Goal: Task Accomplishment & Management: Manage account settings

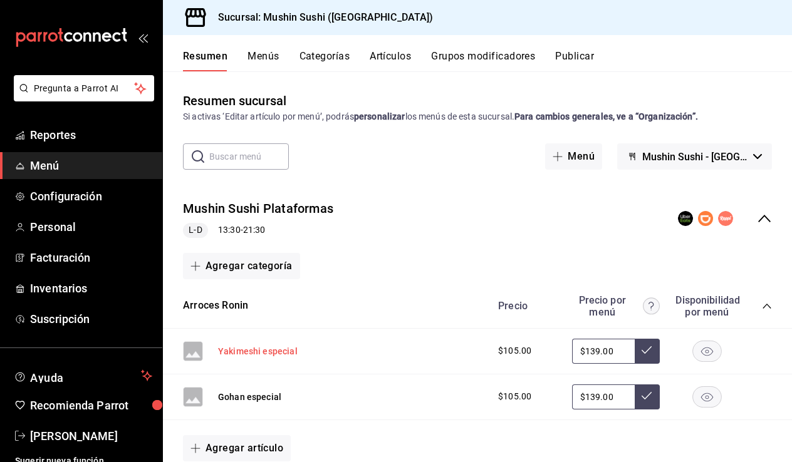
click at [285, 345] on button "Yakimeshi especial" at bounding box center [258, 351] width 80 height 13
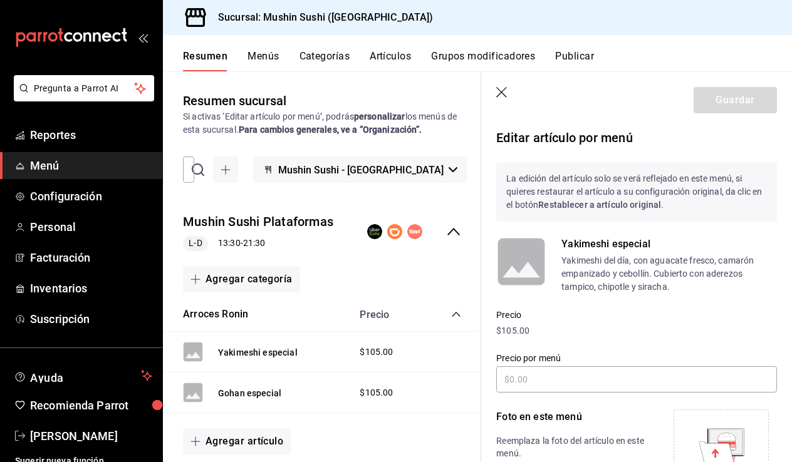
type input "$139.00"
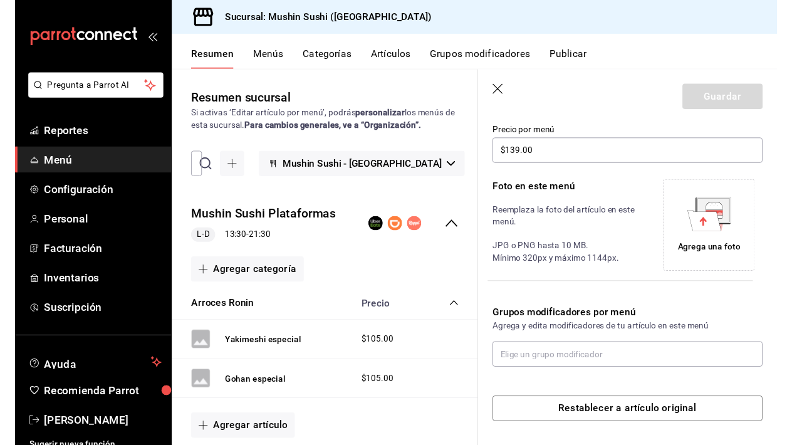
scroll to position [224, 0]
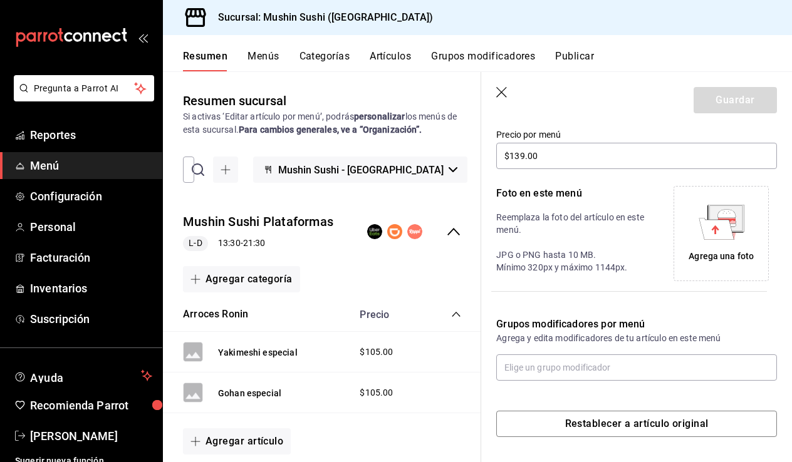
click at [727, 252] on div "Agrega una foto" at bounding box center [720, 256] width 65 height 13
click at [697, 207] on div "Agrega una foto" at bounding box center [720, 233] width 89 height 89
click at [725, 245] on div "Agrega una foto" at bounding box center [720, 233] width 89 height 89
click at [724, 230] on icon at bounding box center [715, 228] width 35 height 21
click at [731, 215] on icon at bounding box center [726, 213] width 18 height 8
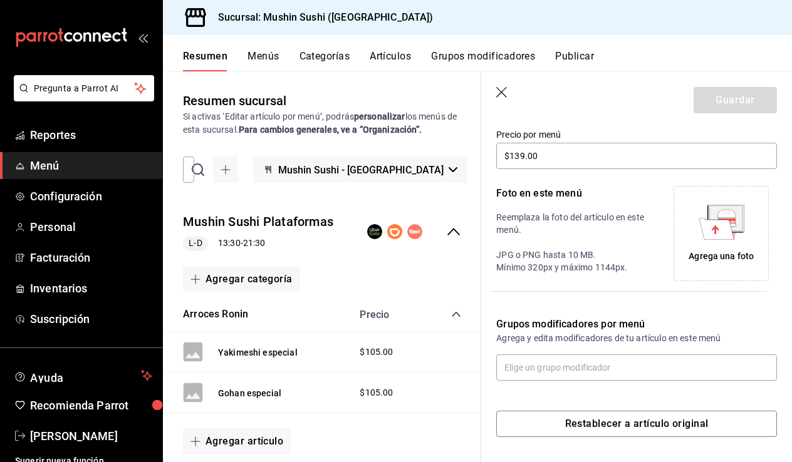
click at [733, 247] on div "Agrega una foto" at bounding box center [720, 233] width 89 height 89
click at [730, 229] on icon at bounding box center [715, 228] width 35 height 21
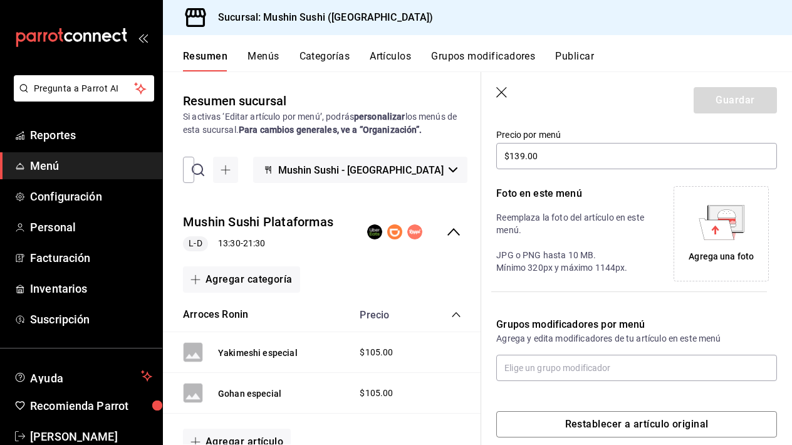
click at [702, 222] on icon at bounding box center [715, 228] width 35 height 21
click at [508, 96] on icon "button" at bounding box center [502, 93] width 13 height 13
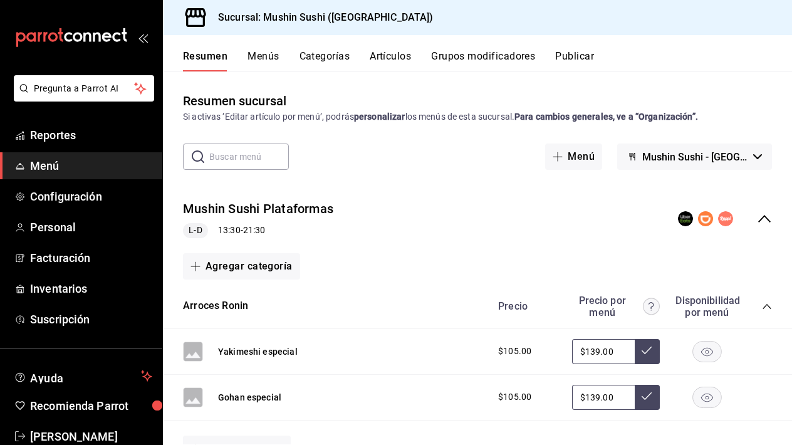
click at [480, 344] on div "Yakimeshi especial $105.00 $139.00" at bounding box center [477, 352] width 629 height 46
click at [233, 352] on button "Yakimeshi especial" at bounding box center [258, 351] width 80 height 13
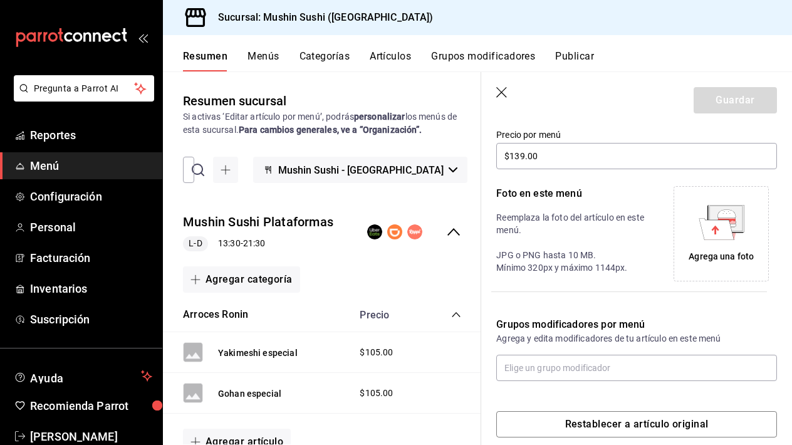
click at [701, 232] on icon at bounding box center [721, 222] width 46 height 35
drag, startPoint x: 528, startPoint y: 268, endPoint x: 629, endPoint y: 261, distance: 101.1
click at [629, 261] on p "Reemplaza la foto del artículo en este menú. JPG o PNG hasta 10 MB. Mínimo 320p…" at bounding box center [573, 242] width 155 height 63
click at [581, 256] on p "Reemplaza la foto del artículo en este menú. JPG o PNG hasta 10 MB. Mínimo 320p…" at bounding box center [573, 242] width 155 height 63
click at [726, 228] on icon at bounding box center [715, 228] width 35 height 21
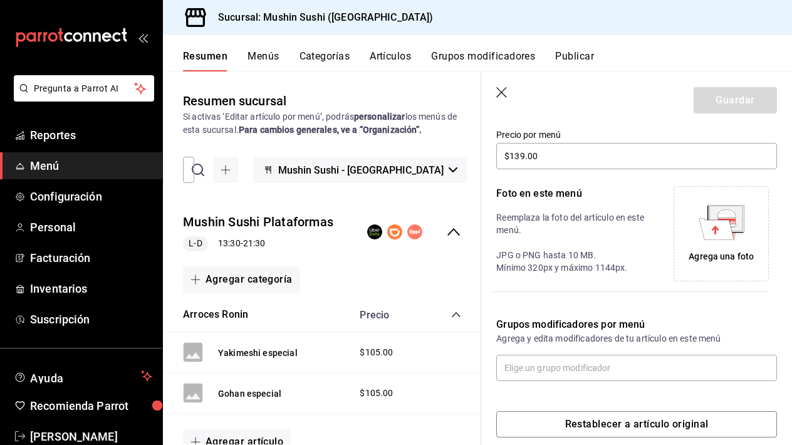
click at [713, 229] on icon at bounding box center [715, 229] width 8 height 9
click at [710, 235] on icon at bounding box center [715, 228] width 35 height 21
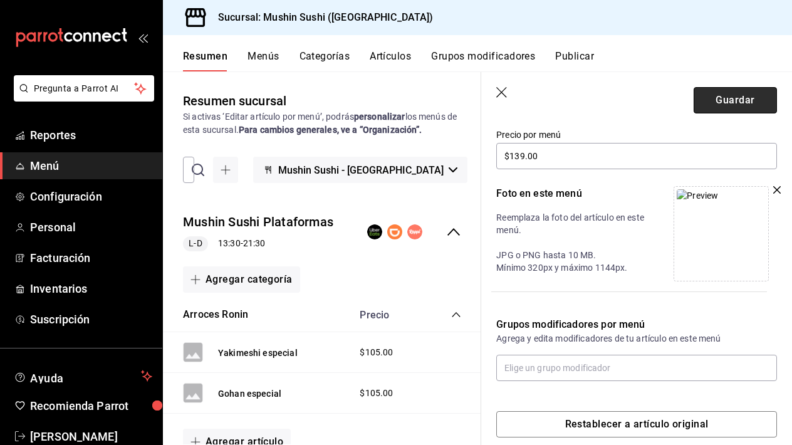
click at [712, 98] on button "Guardar" at bounding box center [734, 100] width 83 height 26
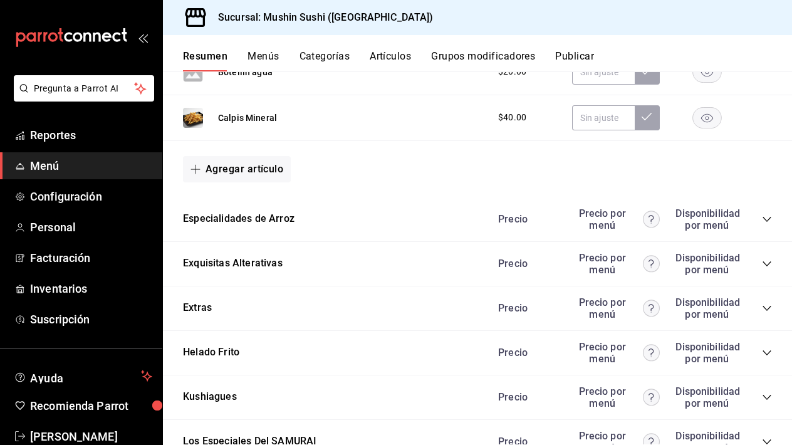
scroll to position [1018, 0]
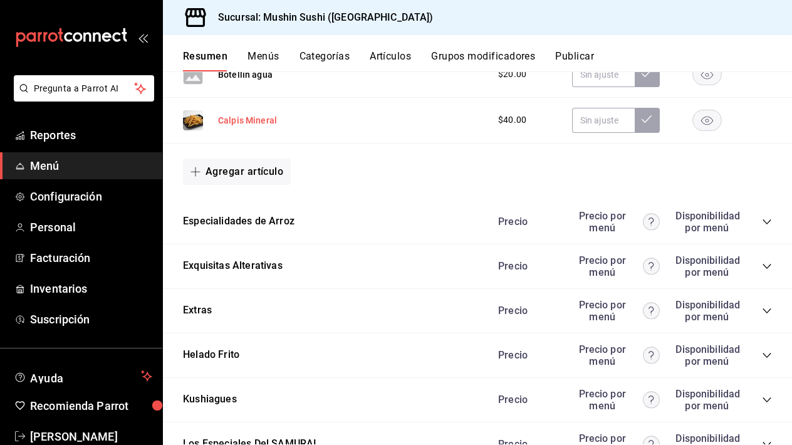
click at [247, 123] on button "Calpis Mineral" at bounding box center [247, 120] width 59 height 13
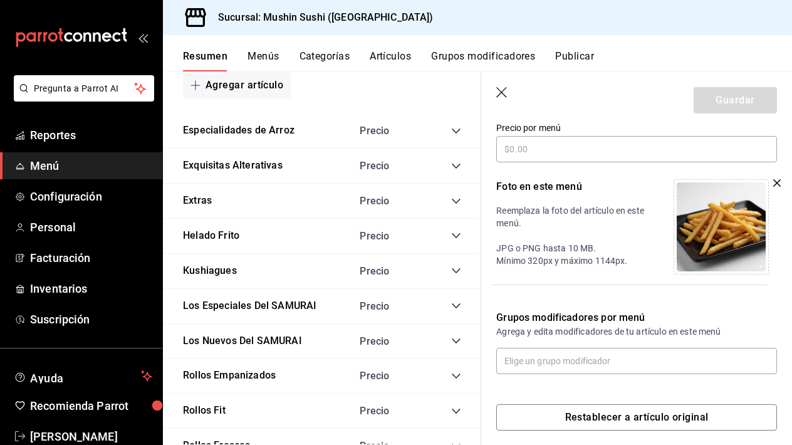
click at [776, 180] on icon "button" at bounding box center [777, 183] width 8 height 8
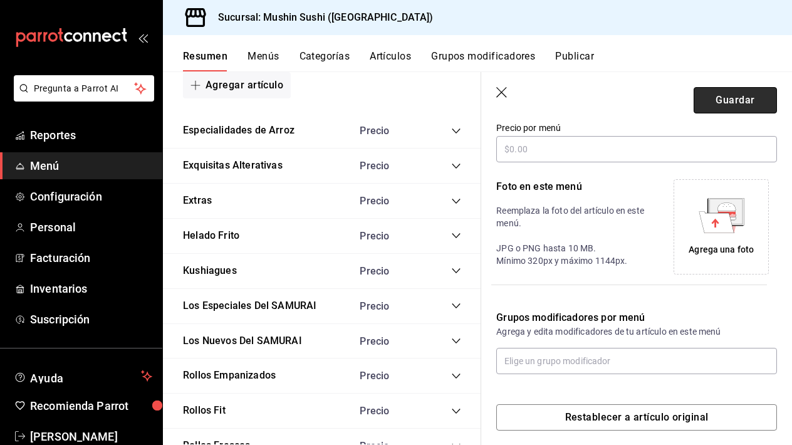
click at [726, 101] on button "Guardar" at bounding box center [734, 100] width 83 height 26
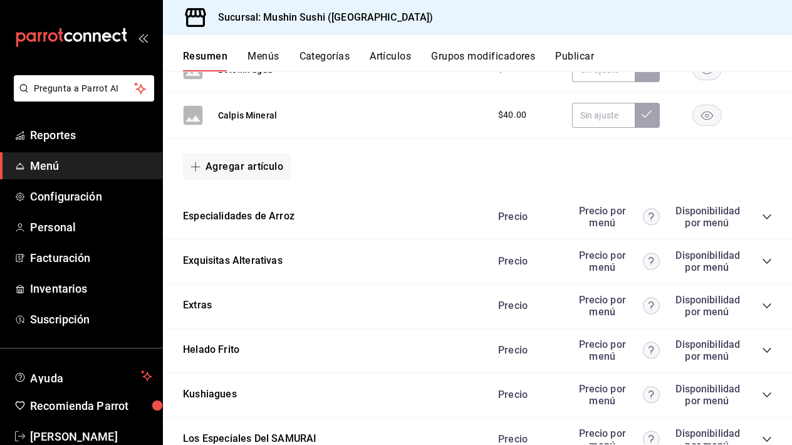
scroll to position [1024, 0]
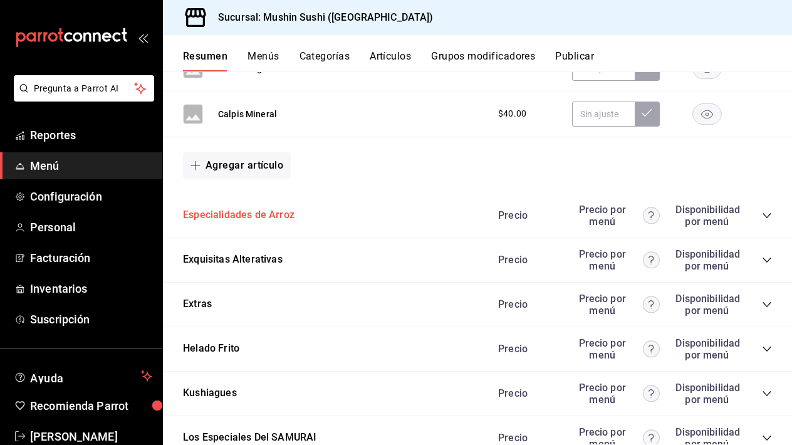
click at [269, 217] on button "Especialidades de Arroz" at bounding box center [238, 215] width 111 height 14
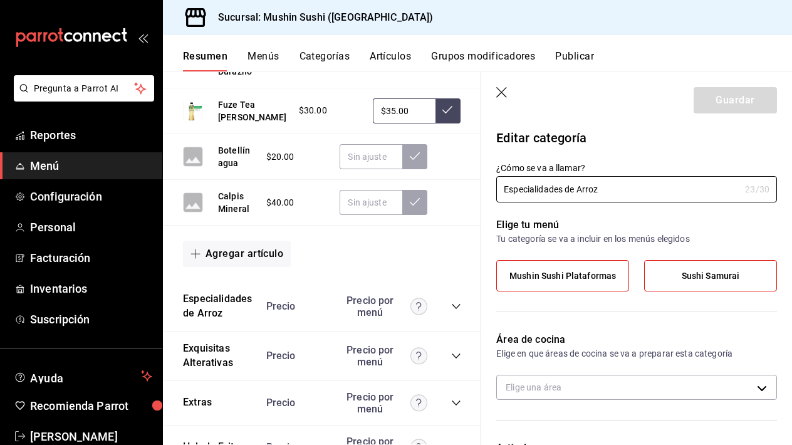
scroll to position [1154, 0]
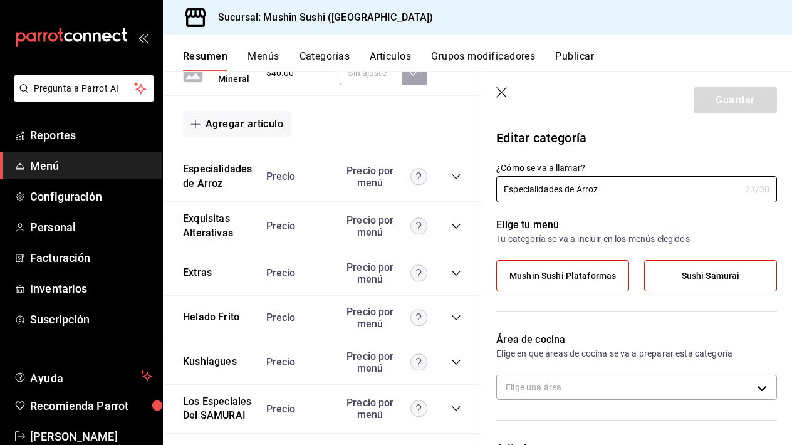
type input "362d08c4-2ff0-44bf-b727-52b8212df948"
click at [493, 93] on header "Guardar" at bounding box center [636, 97] width 311 height 51
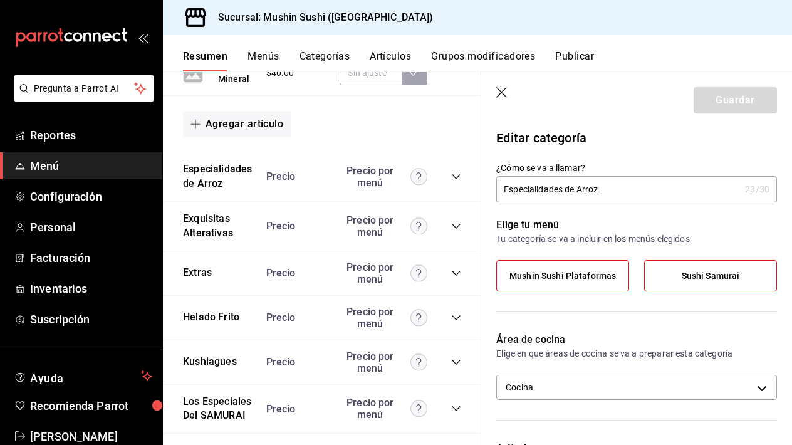
click at [501, 88] on icon "button" at bounding box center [502, 93] width 13 height 13
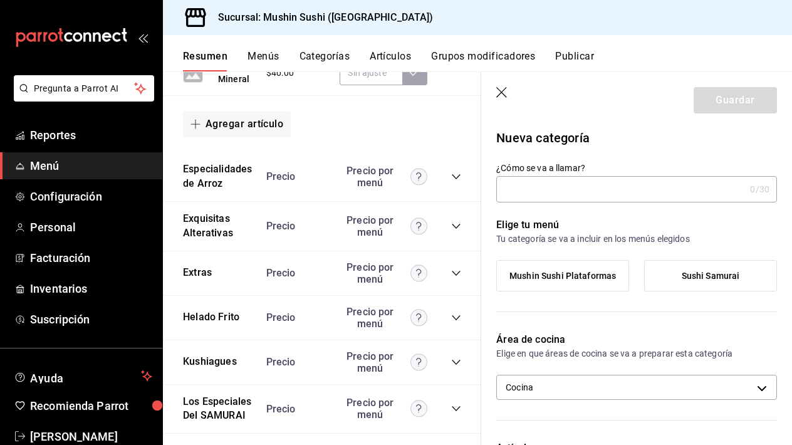
click at [262, 56] on button "Menús" at bounding box center [262, 60] width 31 height 21
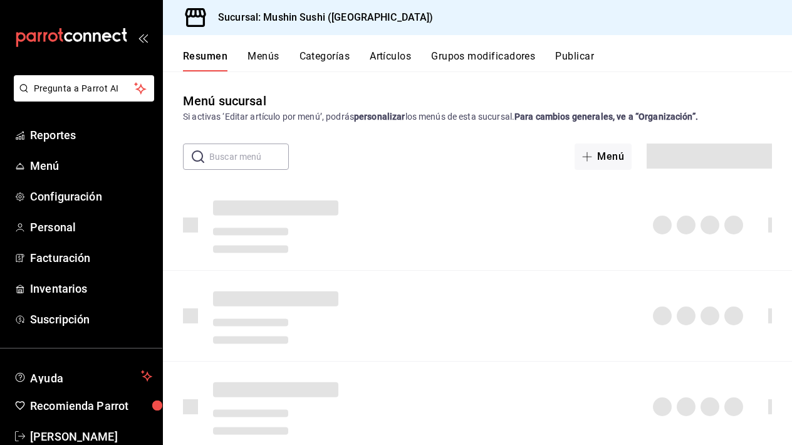
click at [262, 56] on button "Menús" at bounding box center [262, 60] width 31 height 21
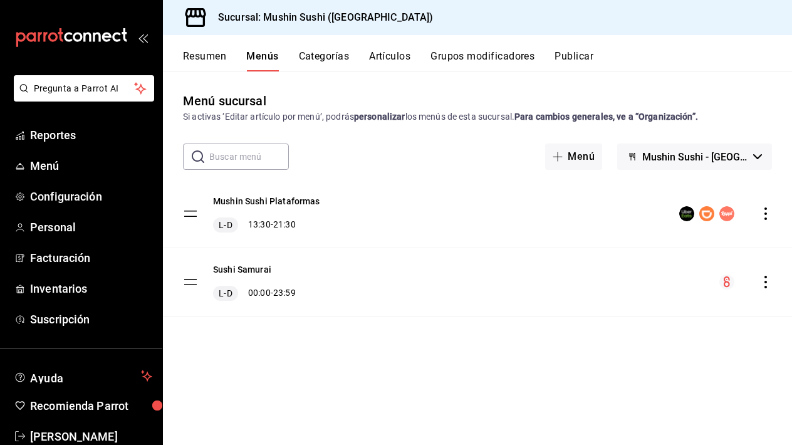
click at [533, 217] on div "Mushin Sushi Plataformas L-D 13:30 - 21:30" at bounding box center [477, 214] width 629 height 68
click at [744, 213] on div "menu-maker-table" at bounding box center [725, 213] width 93 height 15
click at [760, 213] on icon "actions" at bounding box center [765, 213] width 13 height 13
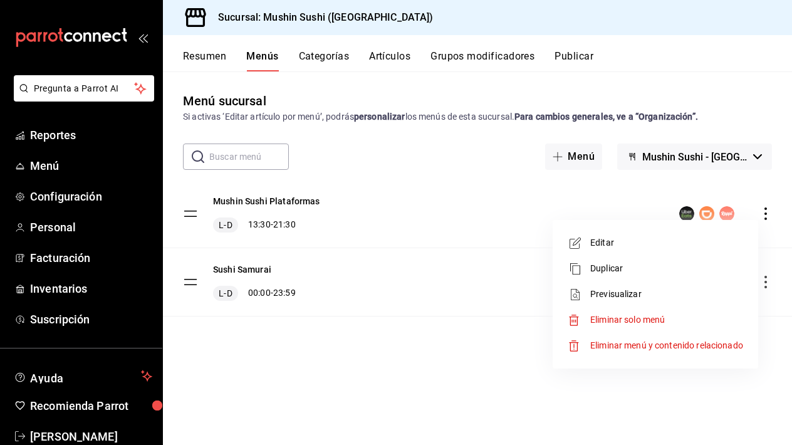
click at [632, 240] on span "Editar" at bounding box center [666, 242] width 153 height 13
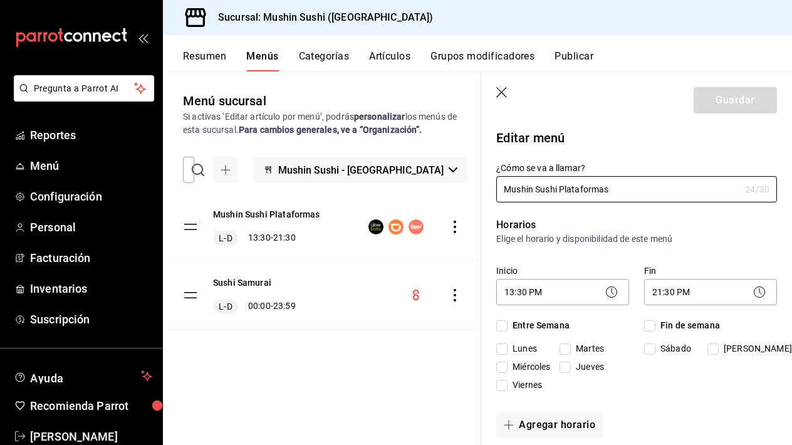
checkbox input "true"
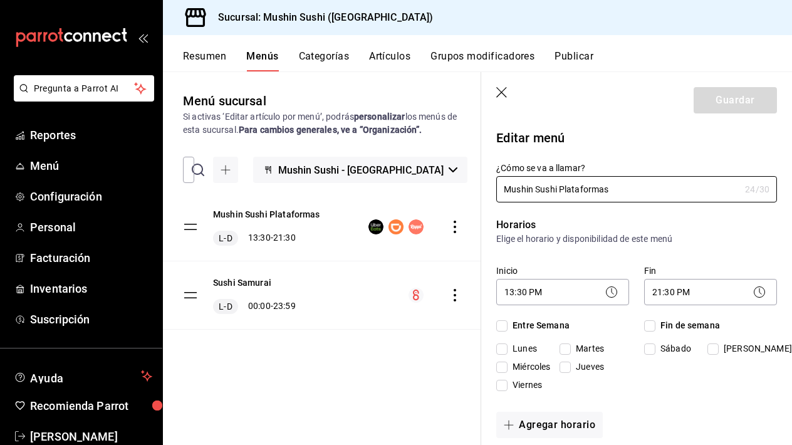
checkbox input "true"
click at [502, 90] on icon "button" at bounding box center [502, 93] width 13 height 13
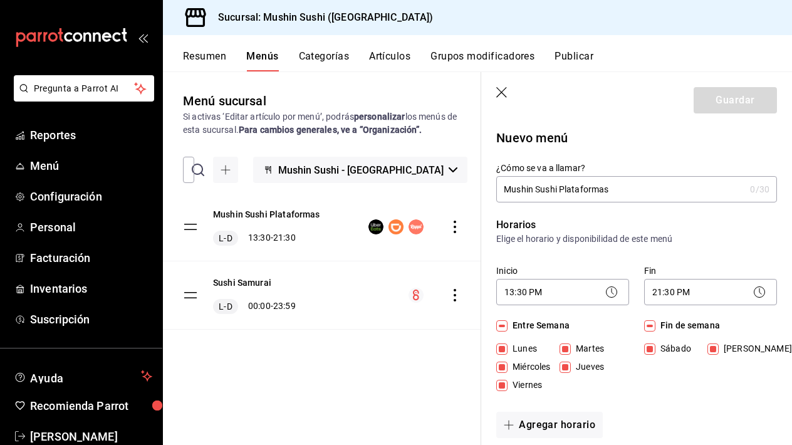
checkbox input "false"
type input "1759028634449"
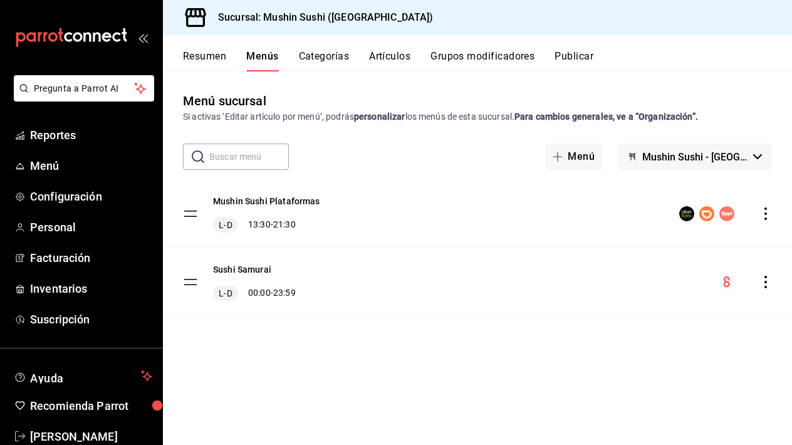
click at [766, 220] on div "Mushin Sushi Plataformas L-D 13:30 - 21:30" at bounding box center [477, 214] width 629 height 68
click at [762, 207] on icon "actions" at bounding box center [765, 213] width 13 height 13
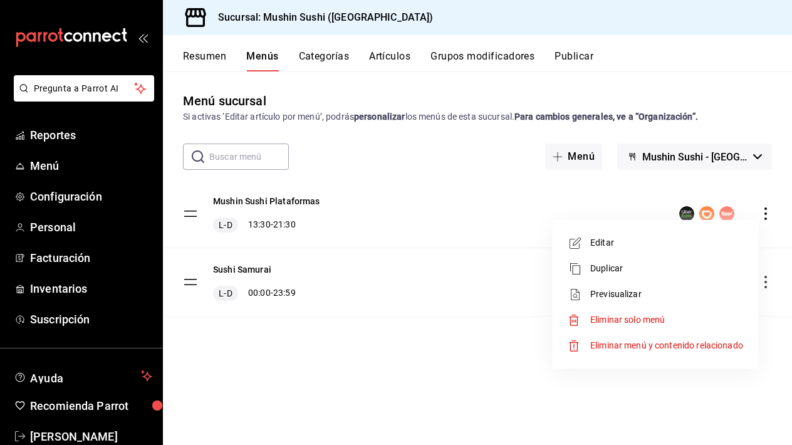
click at [641, 242] on span "Editar" at bounding box center [666, 242] width 153 height 13
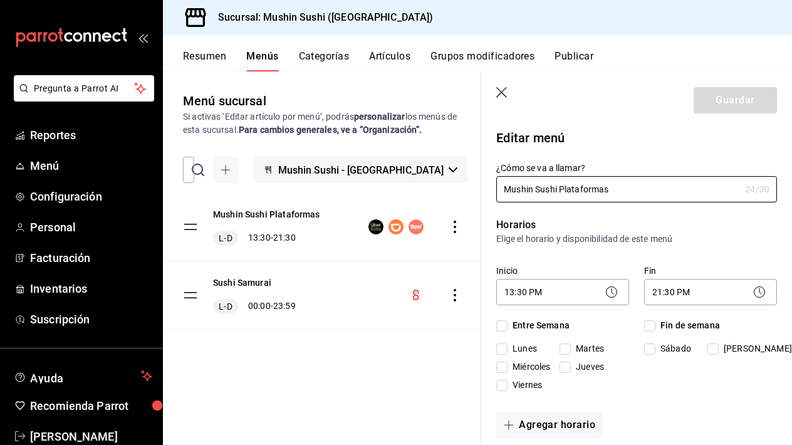
checkbox input "true"
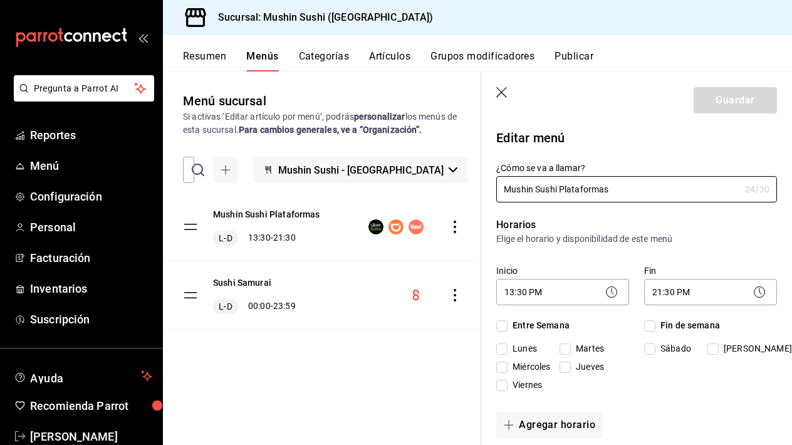
checkbox input "true"
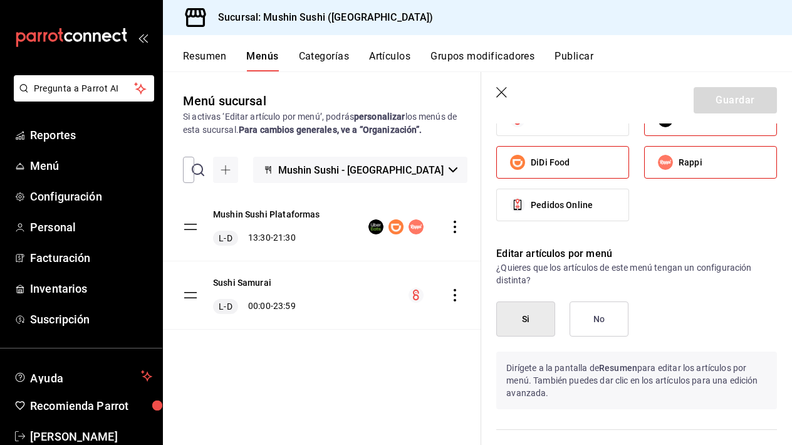
scroll to position [939, 0]
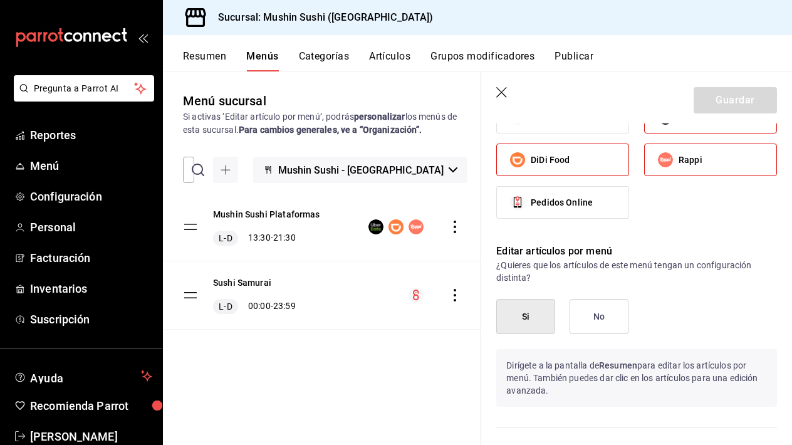
click at [500, 86] on header "Guardar" at bounding box center [636, 97] width 311 height 51
click at [500, 93] on icon "button" at bounding box center [502, 93] width 13 height 13
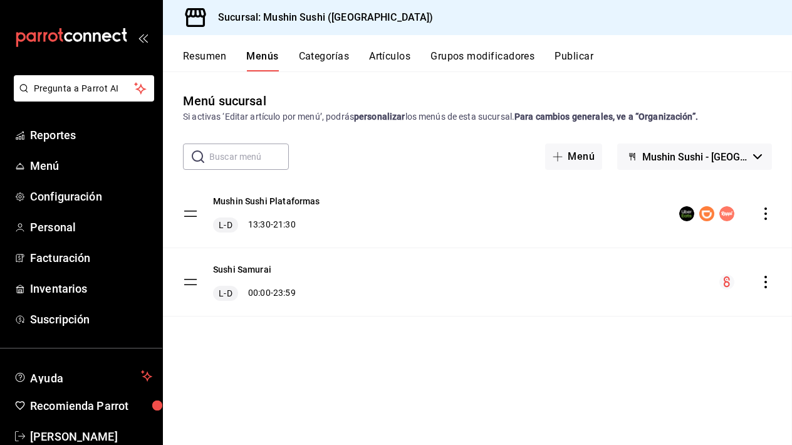
click at [202, 55] on button "Resumen" at bounding box center [204, 60] width 43 height 21
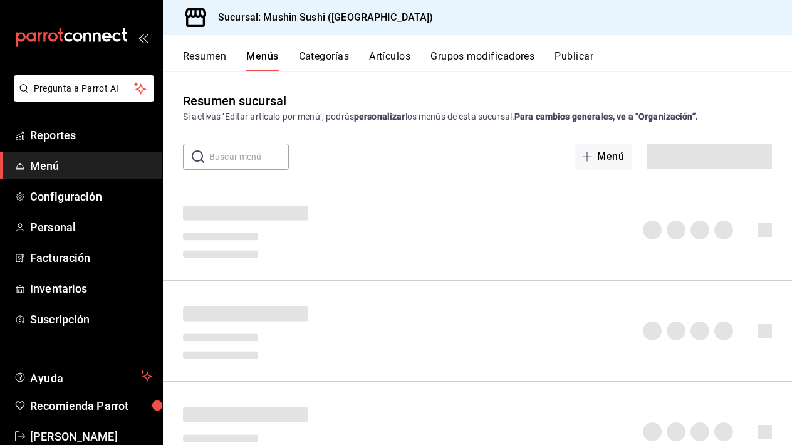
click at [202, 55] on button "Resumen" at bounding box center [204, 60] width 43 height 21
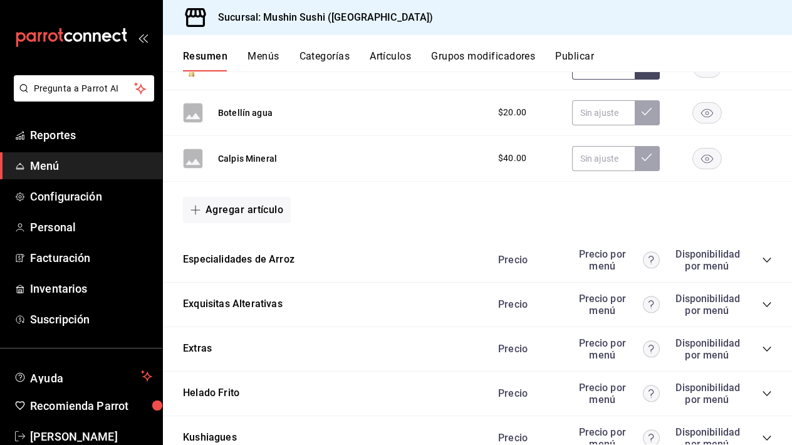
scroll to position [980, 0]
click at [763, 258] on icon "collapse-category-row" at bounding box center [767, 259] width 10 height 10
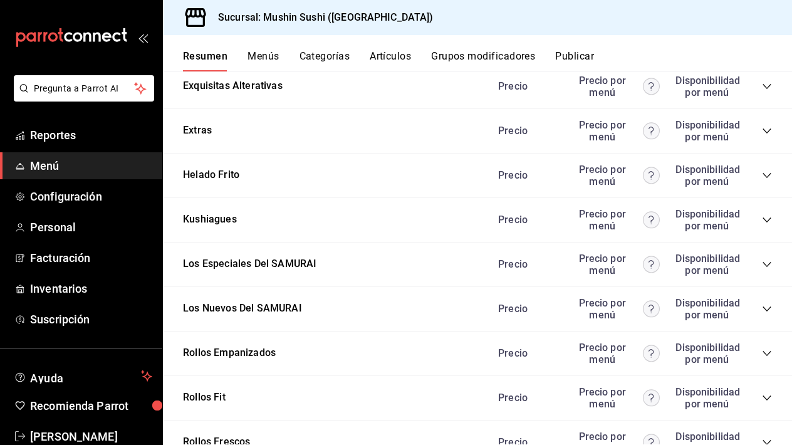
scroll to position [1668, 0]
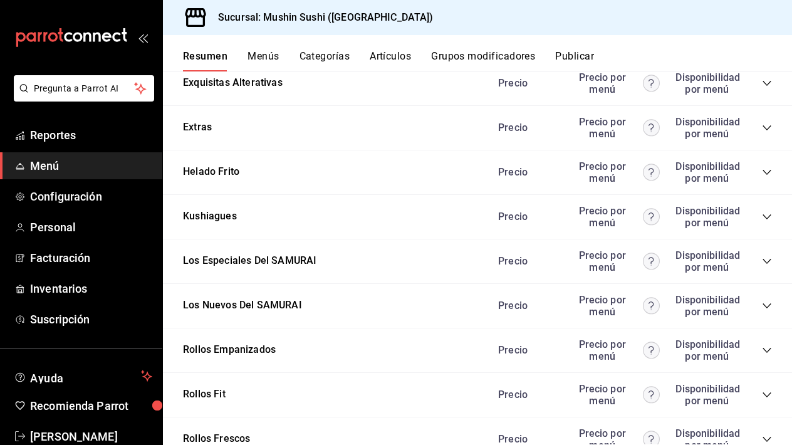
click at [766, 348] on icon "collapse-category-row" at bounding box center [767, 350] width 10 height 10
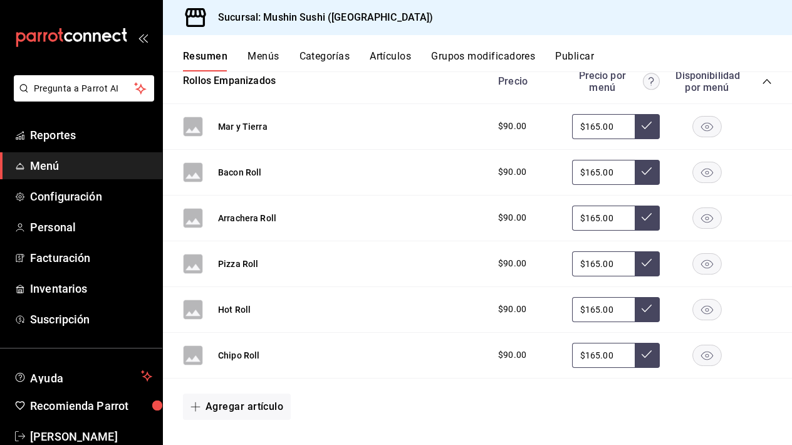
scroll to position [1939, 0]
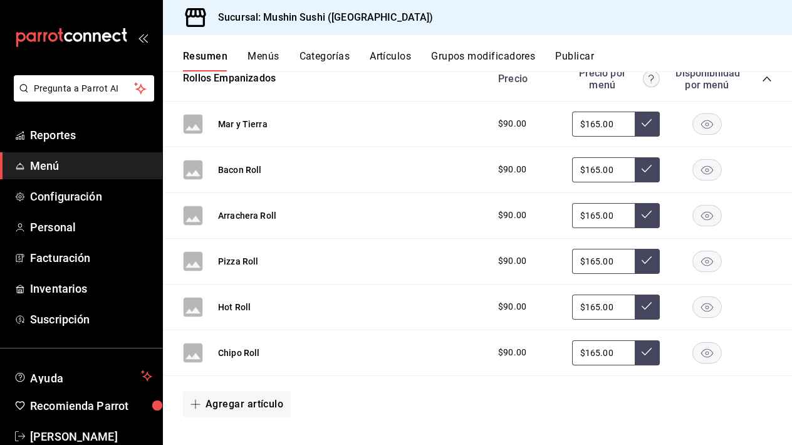
click at [257, 209] on div "Arrachera Roll" at bounding box center [247, 215] width 58 height 13
click at [258, 217] on button "Arrachera Roll" at bounding box center [247, 215] width 58 height 13
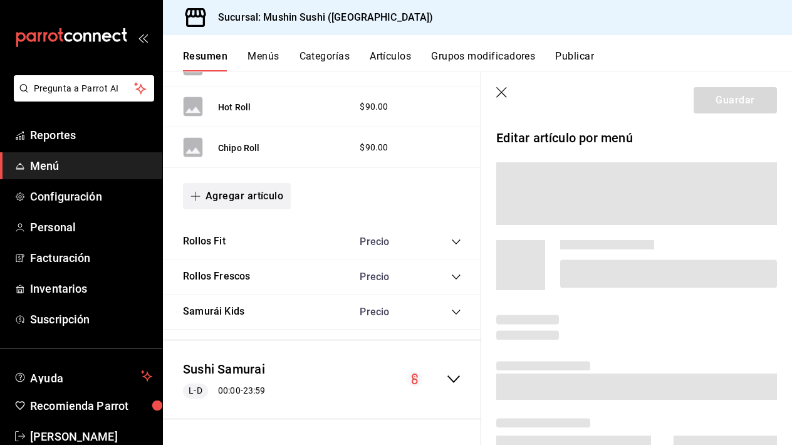
scroll to position [1889, 0]
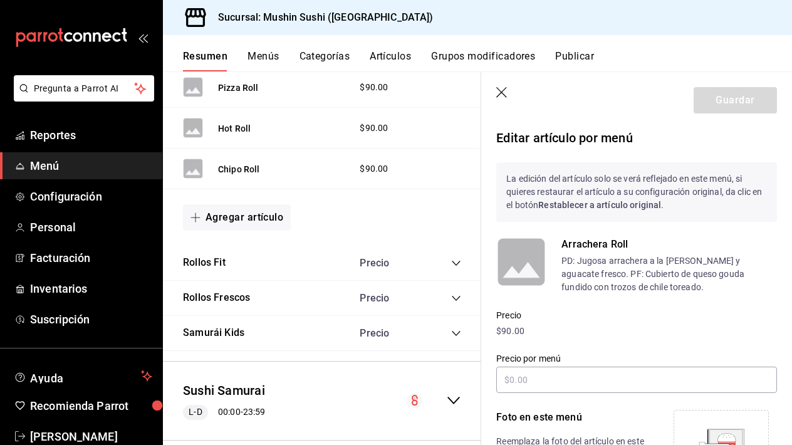
type input "$165.00"
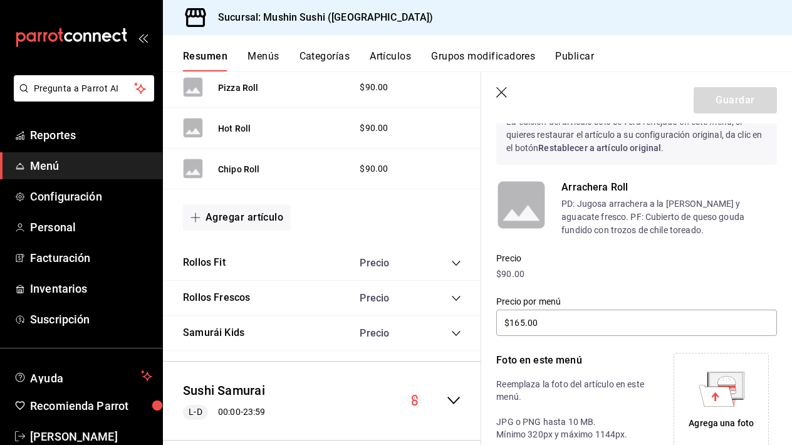
scroll to position [70, 0]
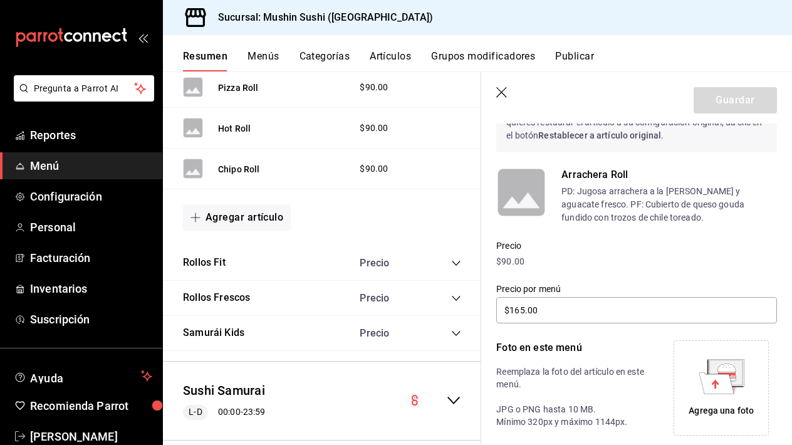
click at [714, 397] on div "Agrega una foto" at bounding box center [720, 387] width 89 height 89
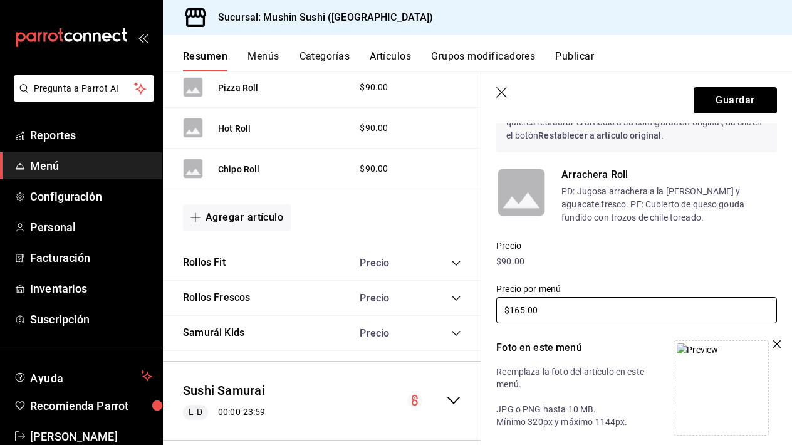
scroll to position [119, 0]
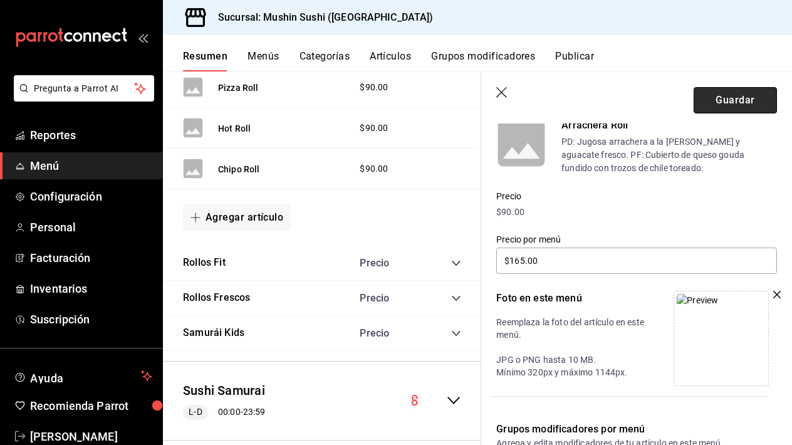
click at [722, 103] on button "Guardar" at bounding box center [734, 100] width 83 height 26
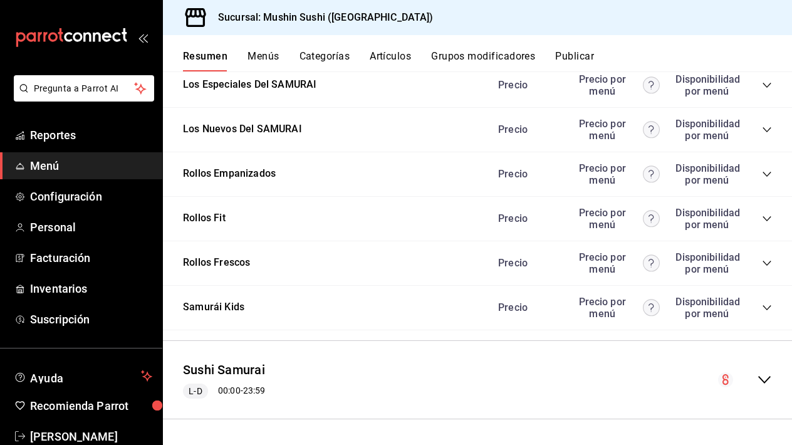
scroll to position [1376, 0]
click at [245, 262] on button "Rollos Frescos" at bounding box center [216, 263] width 67 height 14
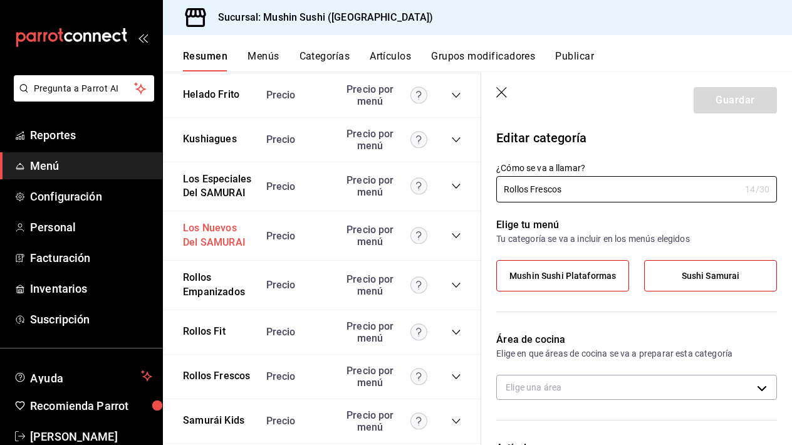
type input "362d08c4-2ff0-44bf-b727-52b8212df948"
click at [200, 283] on button "Rollos Empanizados" at bounding box center [218, 285] width 71 height 29
type input "362d08c4-2ff0-44bf-b727-52b8212df948"
click at [376, 58] on button "Artículos" at bounding box center [389, 60] width 41 height 21
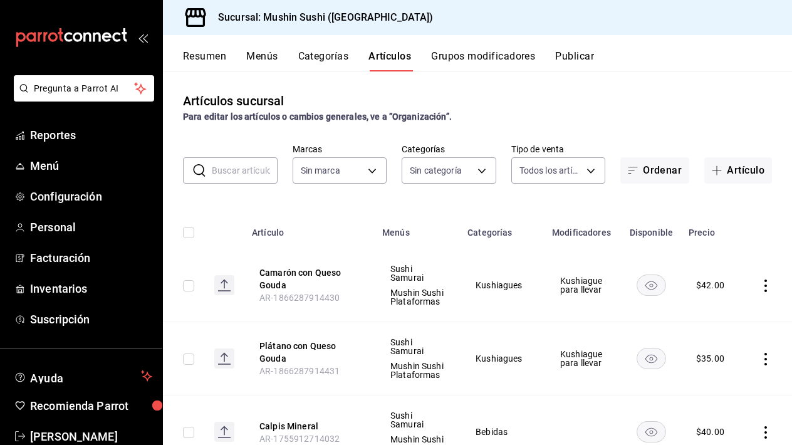
type input "6cf6c8ac-a757-4ad2-8ba0-a73b55ece7fc"
type input "d7167929-c0cc-44d3-9727-57b0df27befe,ae43325a-8427-482f-89c9-8e4447a6b73c,1705d…"
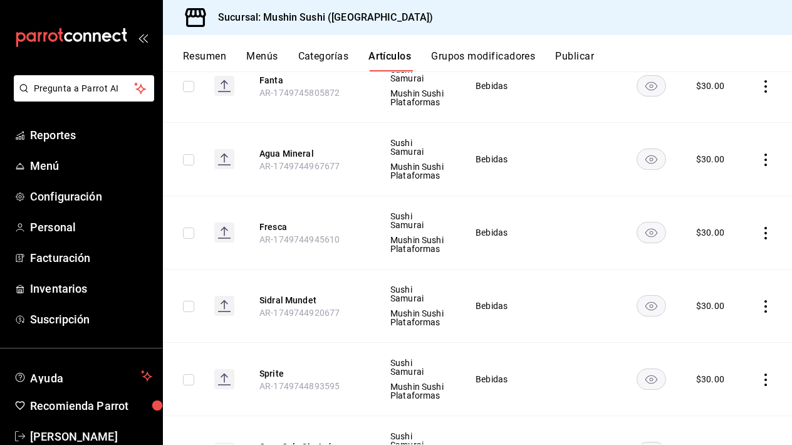
scroll to position [1021, 0]
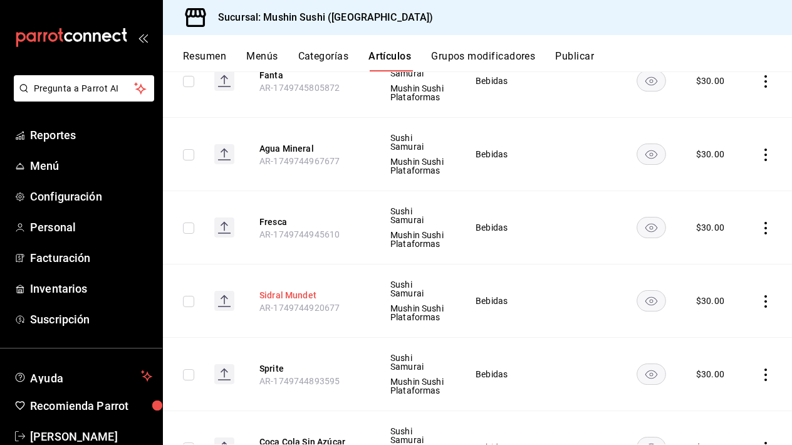
click at [292, 295] on button "Sidral Mundet" at bounding box center [309, 295] width 100 height 13
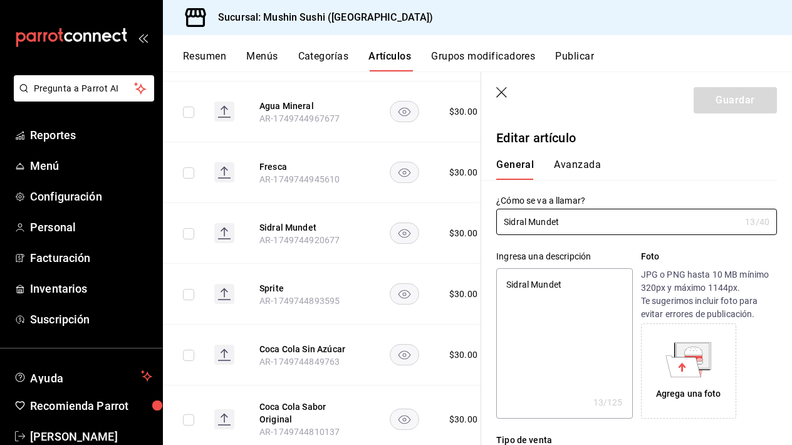
type textarea "x"
type input "$30.00"
click at [704, 359] on icon at bounding box center [692, 355] width 33 height 25
click at [496, 86] on header "Guardar" at bounding box center [636, 97] width 311 height 51
click at [500, 93] on icon "button" at bounding box center [501, 92] width 11 height 11
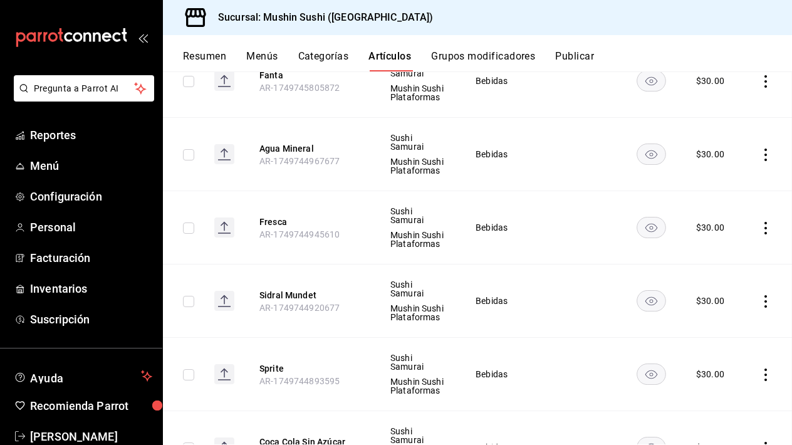
click at [276, 55] on button "Menús" at bounding box center [261, 60] width 31 height 21
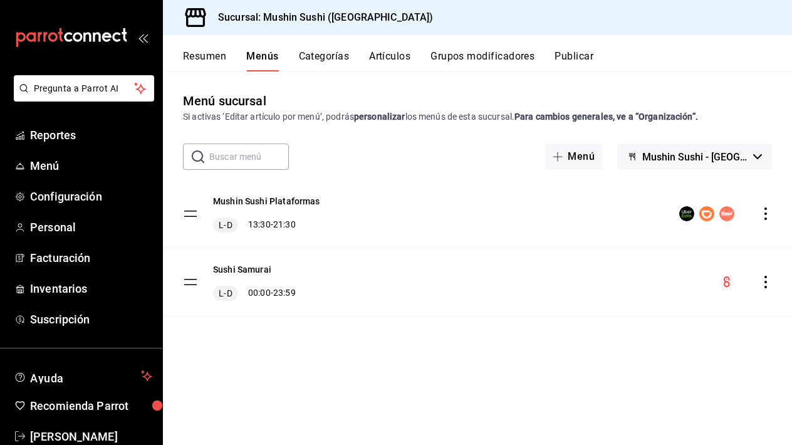
click at [193, 45] on div "Resumen Menús Categorías Artículos Grupos modificadores Publicar" at bounding box center [477, 53] width 629 height 36
click at [193, 59] on button "Resumen" at bounding box center [204, 60] width 43 height 21
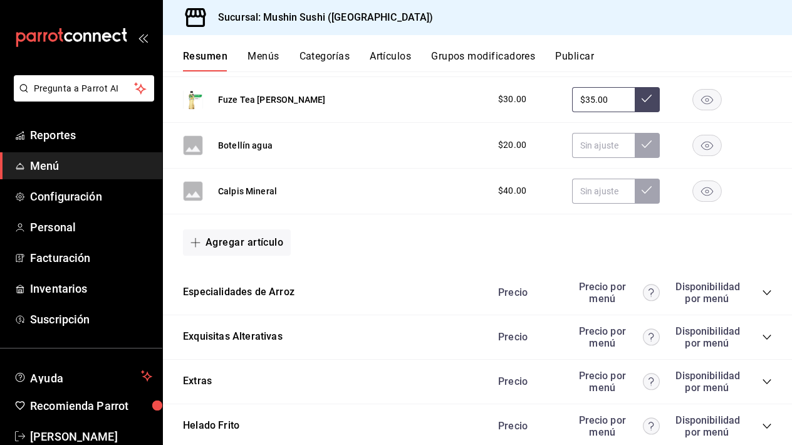
scroll to position [948, 0]
click at [287, 296] on button "Especialidades de Arroz" at bounding box center [238, 291] width 111 height 14
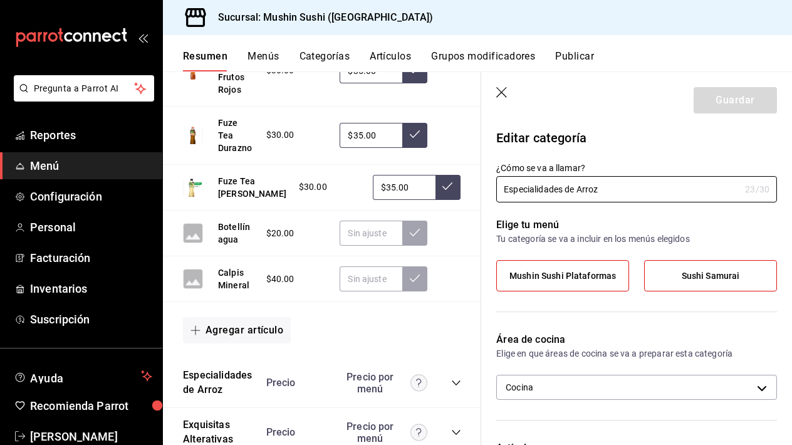
click at [497, 87] on icon "button" at bounding box center [502, 93] width 13 height 13
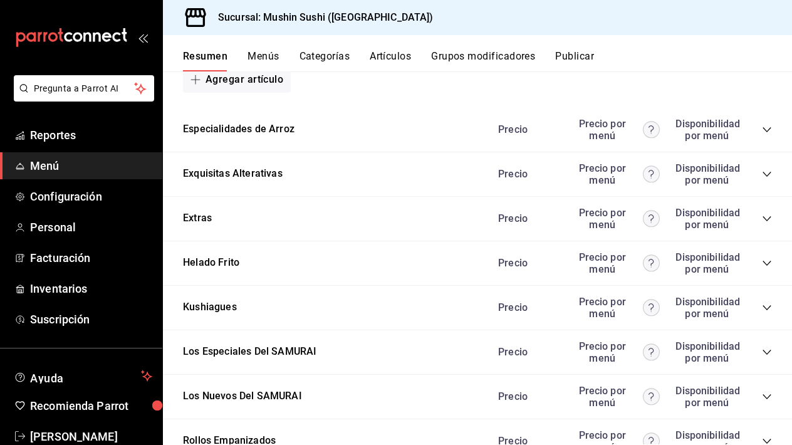
scroll to position [1113, 0]
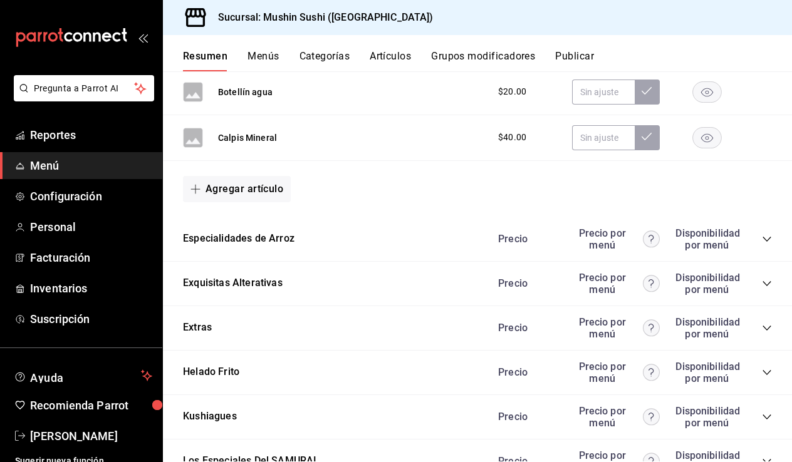
scroll to position [1012, 0]
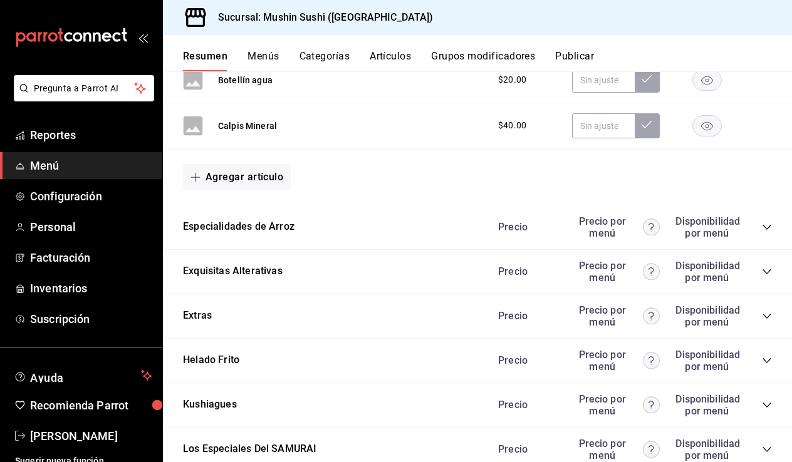
click at [385, 118] on div "Calpis Mineral $40.00" at bounding box center [477, 126] width 629 height 46
click at [245, 125] on button "Calpis Mineral" at bounding box center [247, 126] width 59 height 13
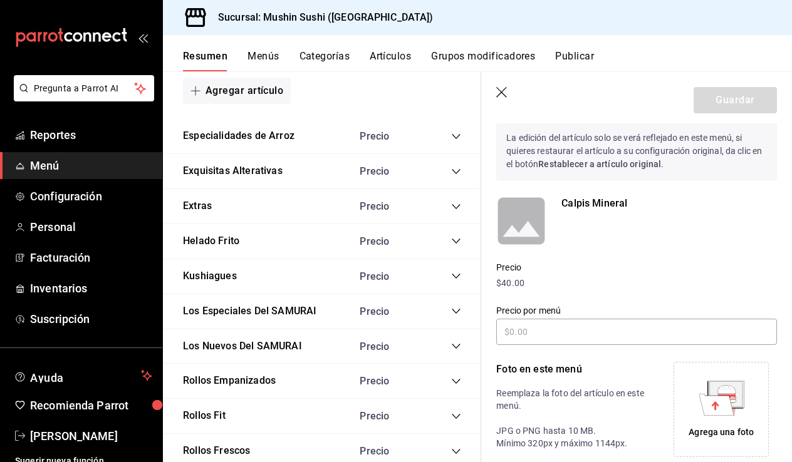
scroll to position [106, 0]
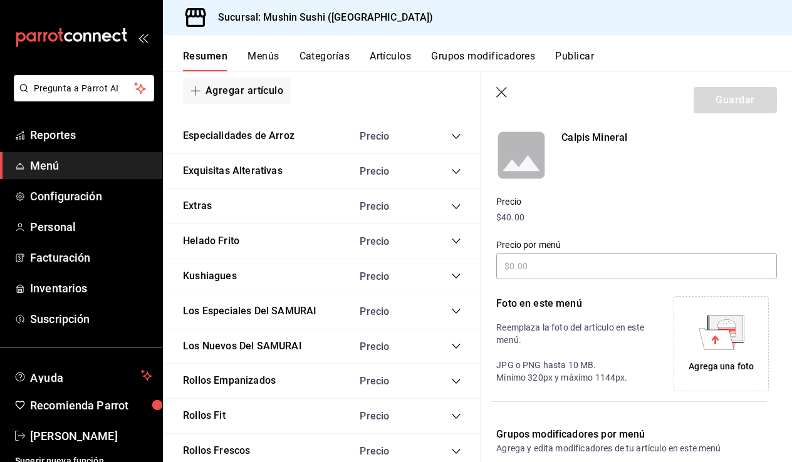
click at [716, 373] on div "Agrega una foto" at bounding box center [720, 366] width 65 height 13
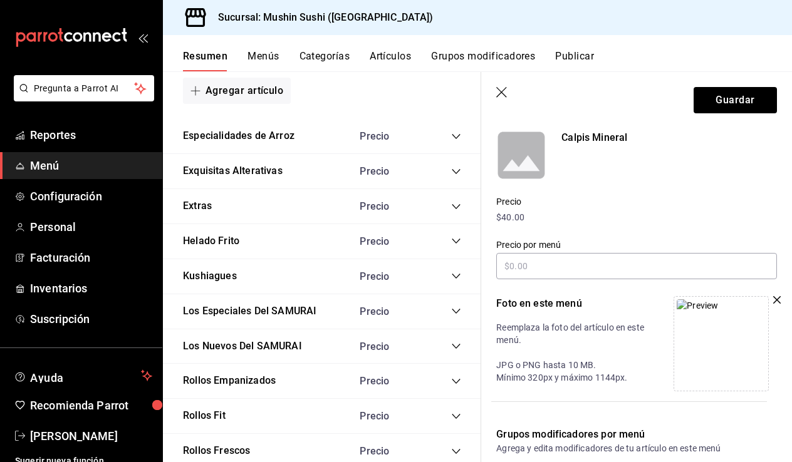
click at [770, 297] on div at bounding box center [724, 343] width 103 height 95
click at [772, 297] on div at bounding box center [724, 343] width 103 height 95
click at [775, 298] on icon "button" at bounding box center [777, 300] width 8 height 8
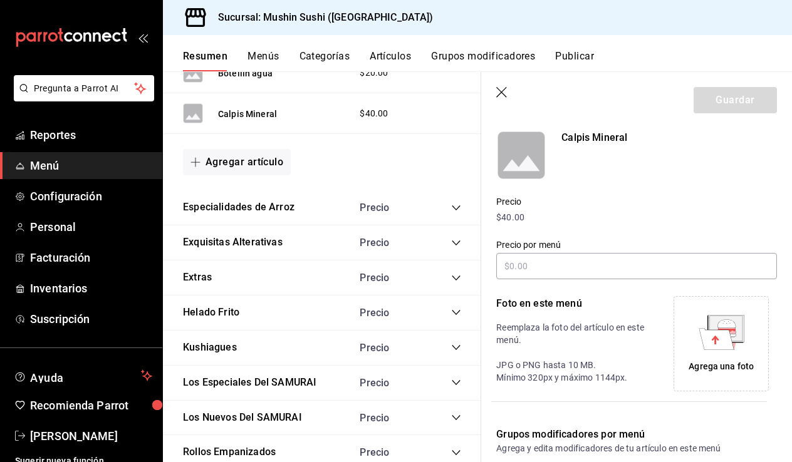
scroll to position [976, 0]
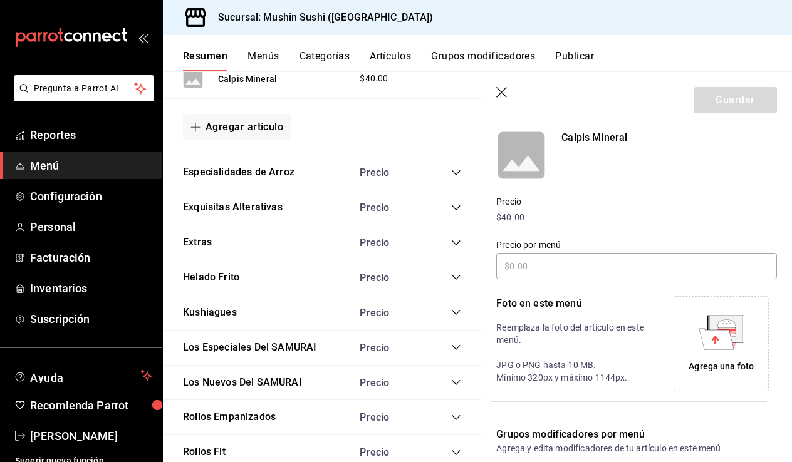
click at [454, 168] on icon "collapse-category-row" at bounding box center [456, 173] width 10 height 10
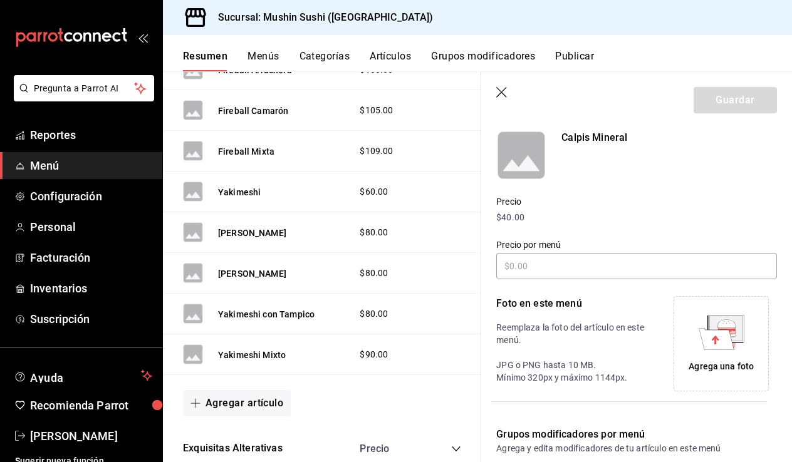
scroll to position [1158, 0]
click at [286, 226] on button "[PERSON_NAME]" at bounding box center [252, 232] width 68 height 13
type input "$129.00"
click at [723, 349] on icon at bounding box center [715, 338] width 35 height 21
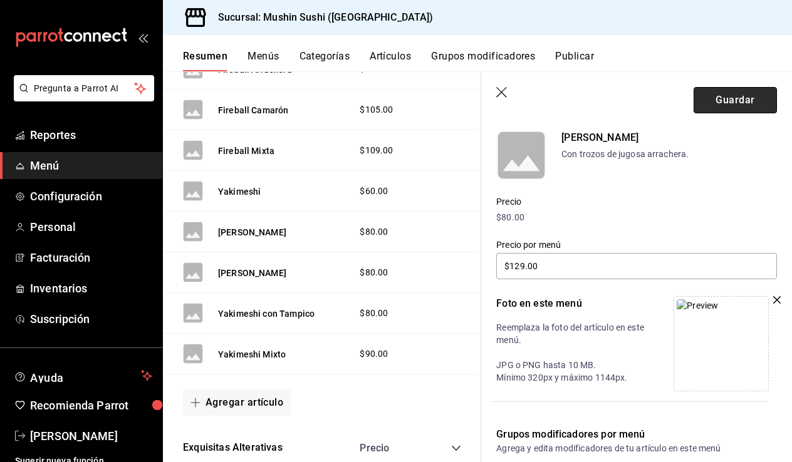
click at [715, 91] on button "Guardar" at bounding box center [734, 100] width 83 height 26
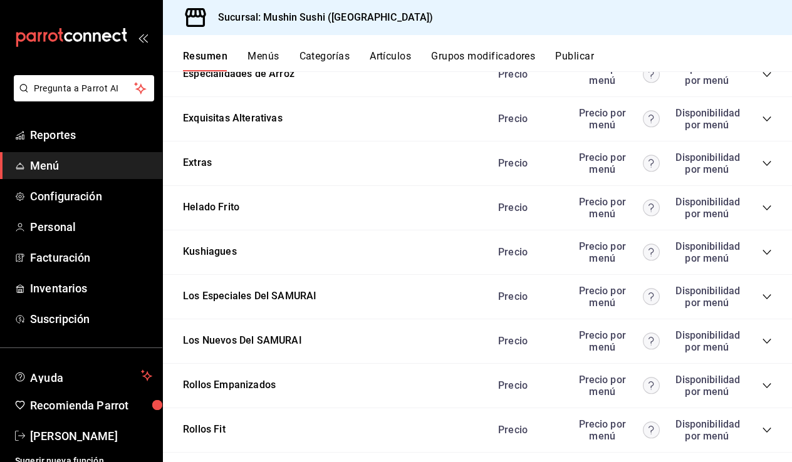
scroll to position [1043, 0]
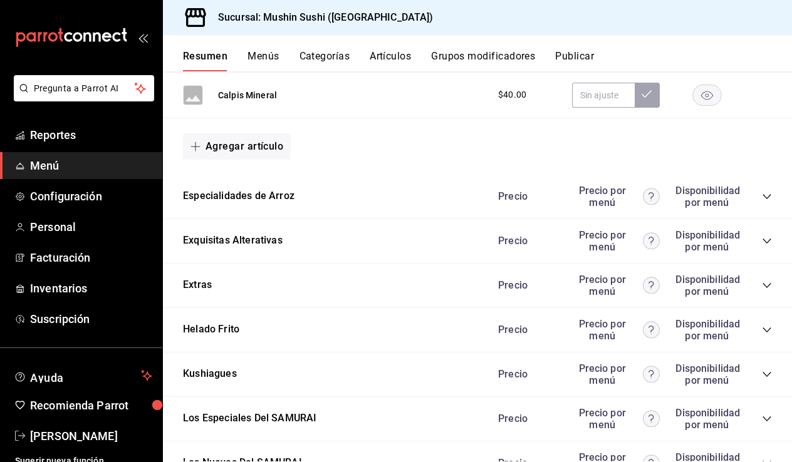
click at [762, 197] on icon "collapse-category-row" at bounding box center [767, 197] width 10 height 10
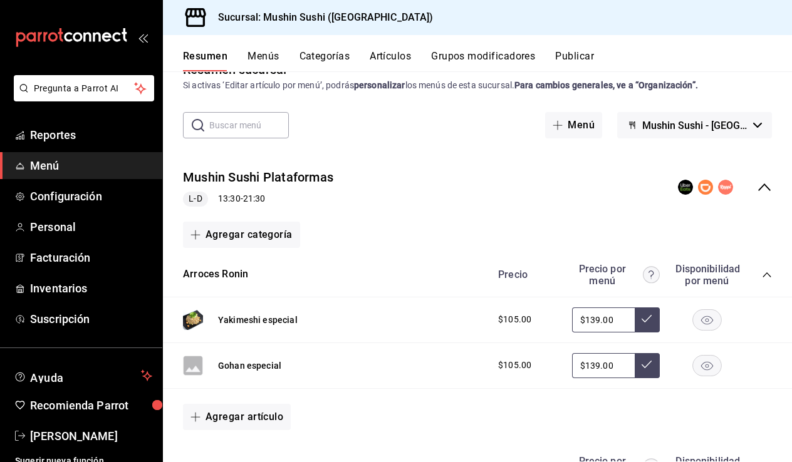
scroll to position [28, 0]
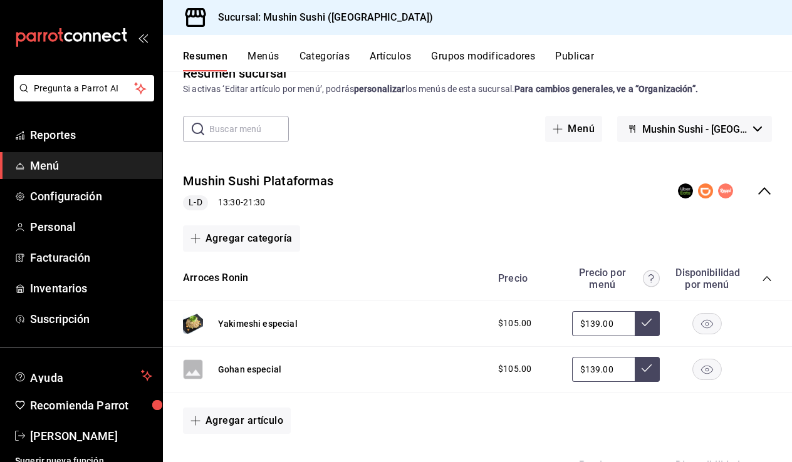
click at [767, 280] on icon "collapse-category-row" at bounding box center [767, 279] width 10 height 10
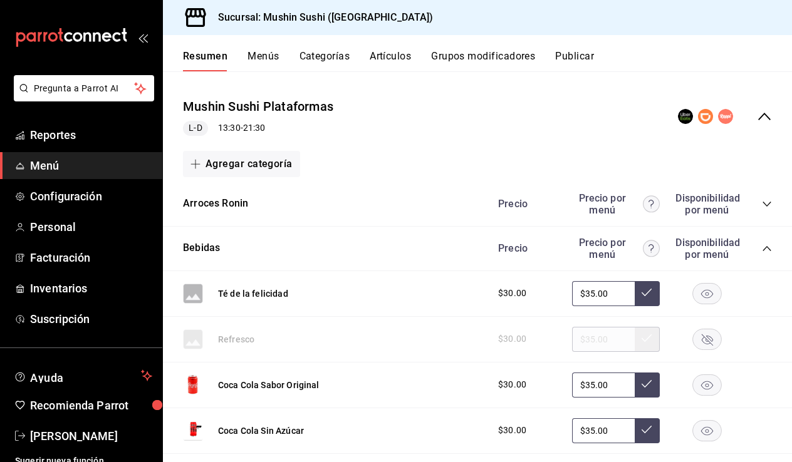
scroll to position [108, 0]
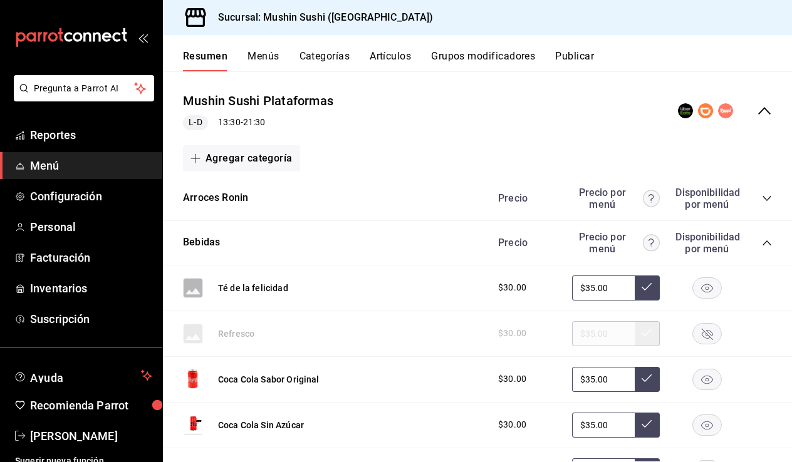
click at [760, 246] on div "Precio Precio por menú Disponibilidad por menú" at bounding box center [628, 243] width 286 height 24
click at [769, 241] on icon "collapse-category-row" at bounding box center [767, 243] width 10 height 10
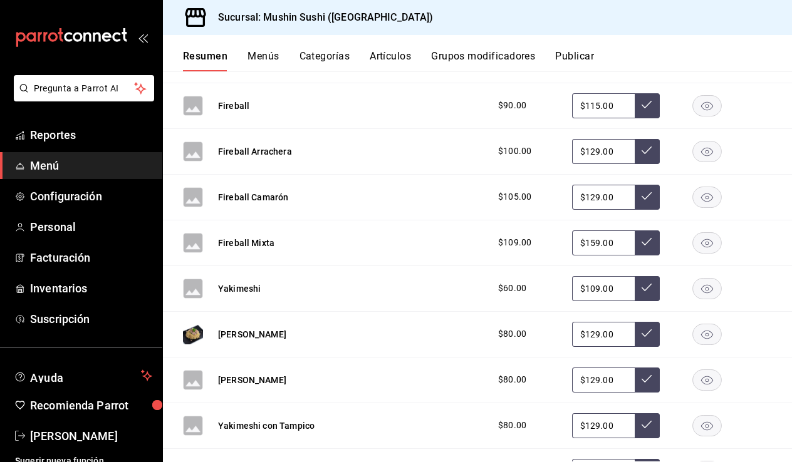
scroll to position [335, 0]
click at [244, 289] on button "Yakimeshi" at bounding box center [239, 288] width 43 height 13
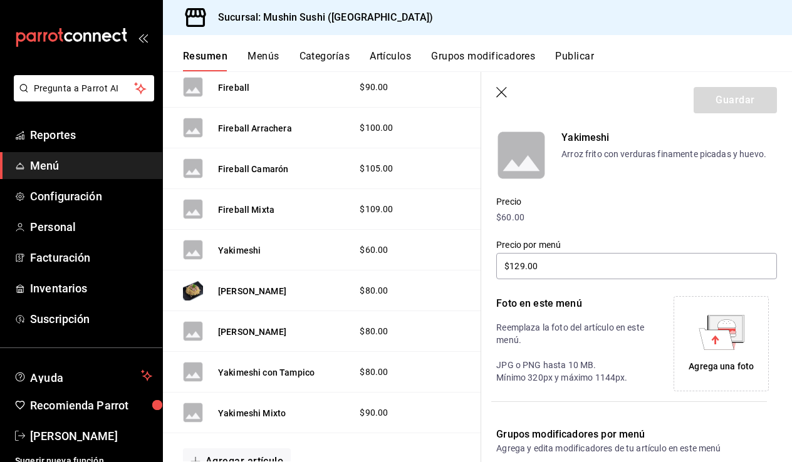
type input "$109.00"
click at [695, 307] on div "Agrega una foto" at bounding box center [720, 343] width 89 height 89
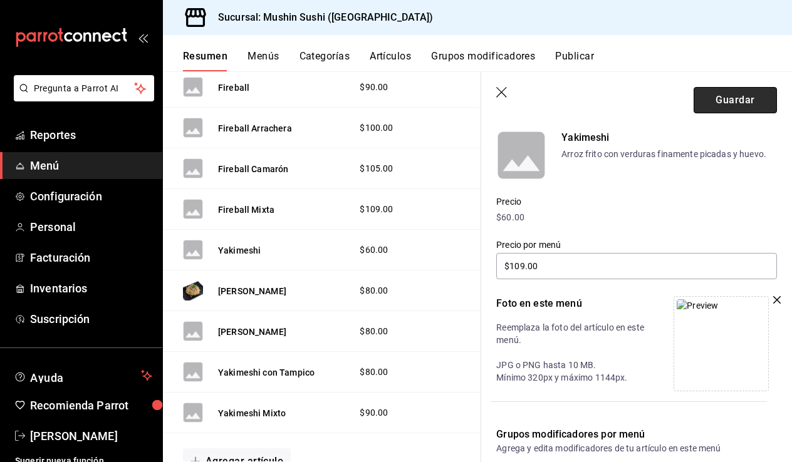
click at [714, 103] on button "Guardar" at bounding box center [734, 100] width 83 height 26
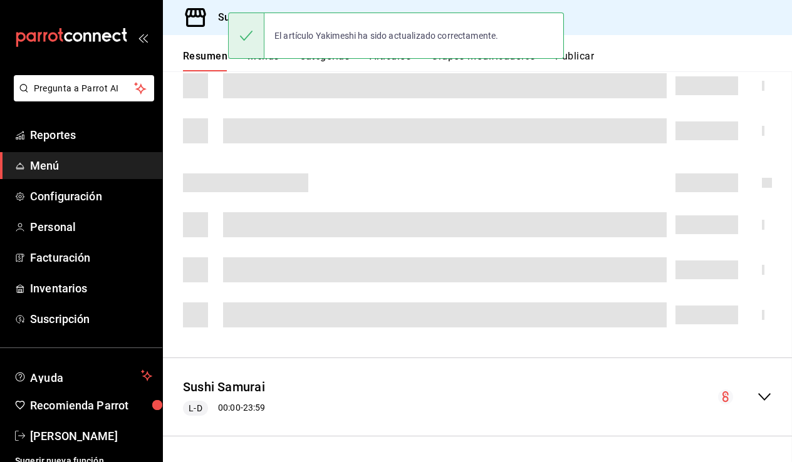
scroll to position [66, 0]
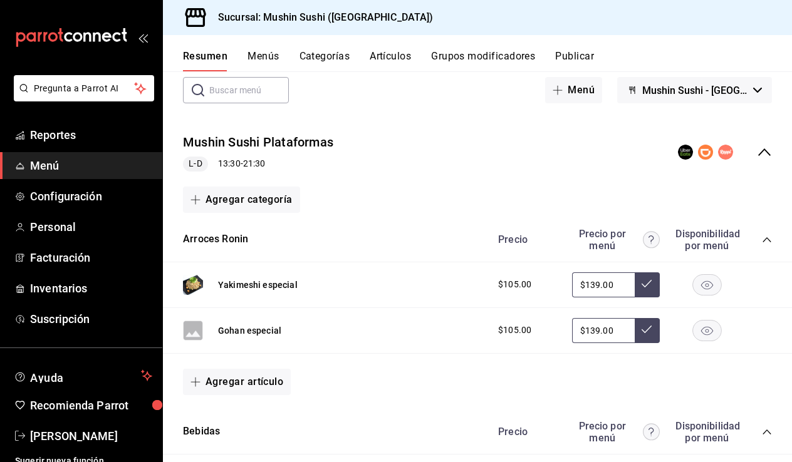
click at [767, 234] on div "Precio Precio por menú Disponibilidad por menú" at bounding box center [628, 240] width 286 height 24
click at [765, 237] on icon "collapse-category-row" at bounding box center [767, 240] width 10 height 10
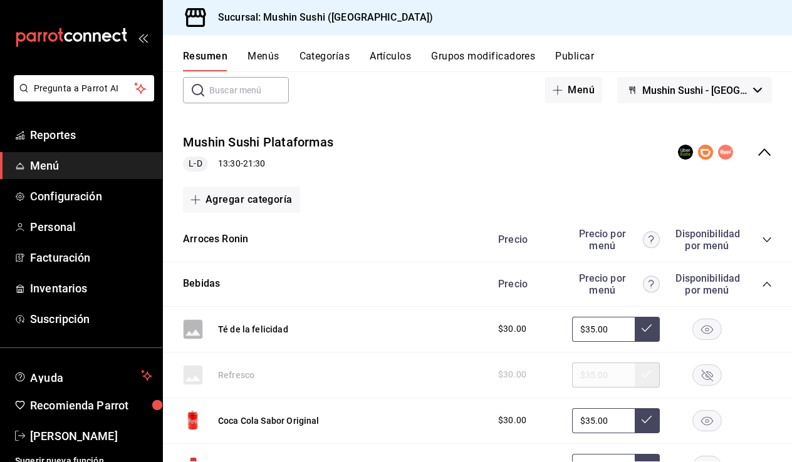
click at [765, 278] on div "Precio Precio por menú Disponibilidad por menú" at bounding box center [628, 284] width 286 height 24
click at [765, 286] on icon "collapse-category-row" at bounding box center [767, 284] width 10 height 10
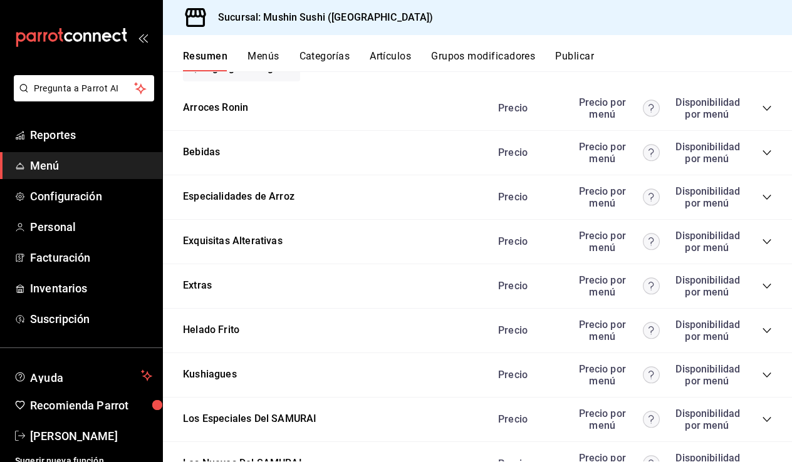
scroll to position [219, 0]
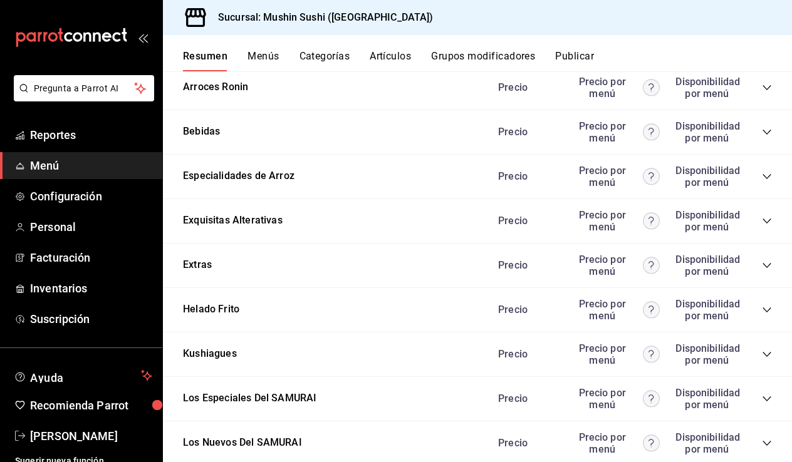
click at [767, 174] on icon "collapse-category-row" at bounding box center [767, 177] width 10 height 10
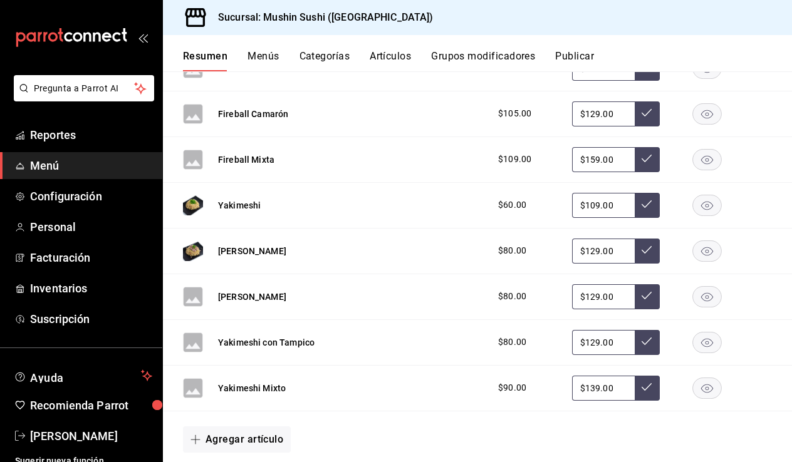
scroll to position [418, 0]
click at [282, 301] on button "[PERSON_NAME]" at bounding box center [252, 296] width 68 height 13
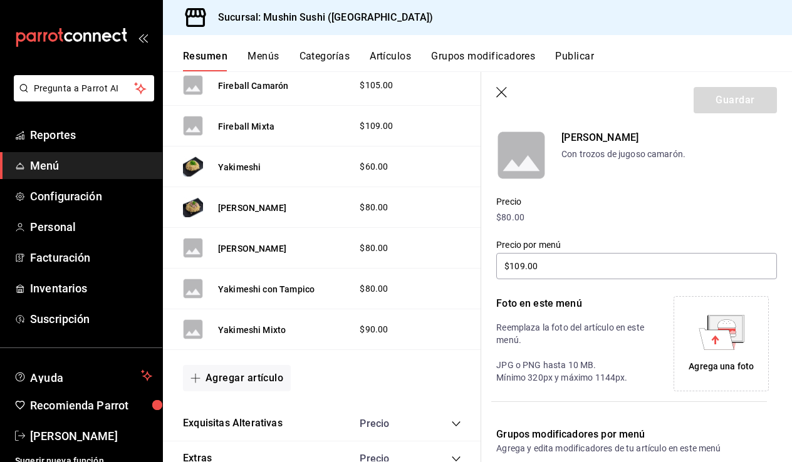
type input "$129.00"
click at [720, 339] on icon at bounding box center [715, 338] width 35 height 21
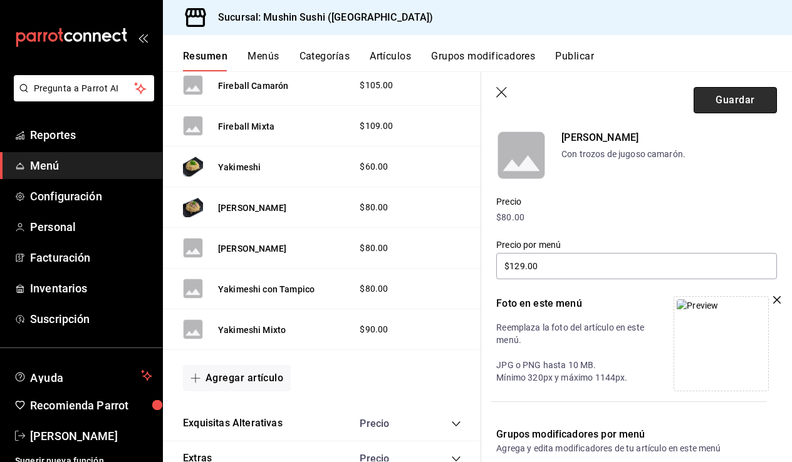
click at [713, 111] on button "Guardar" at bounding box center [734, 100] width 83 height 26
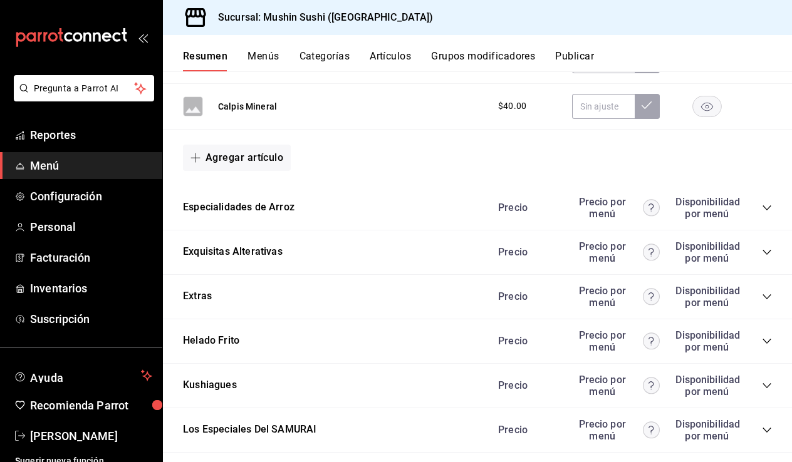
scroll to position [1030, 0]
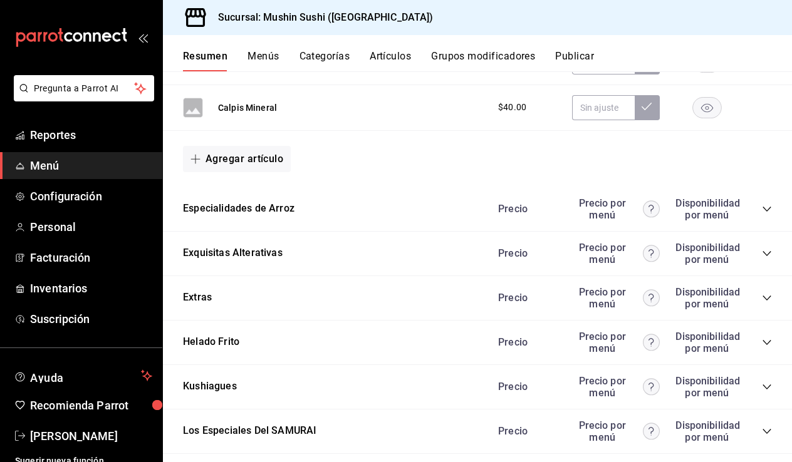
click at [766, 207] on icon "collapse-category-row" at bounding box center [767, 209] width 10 height 10
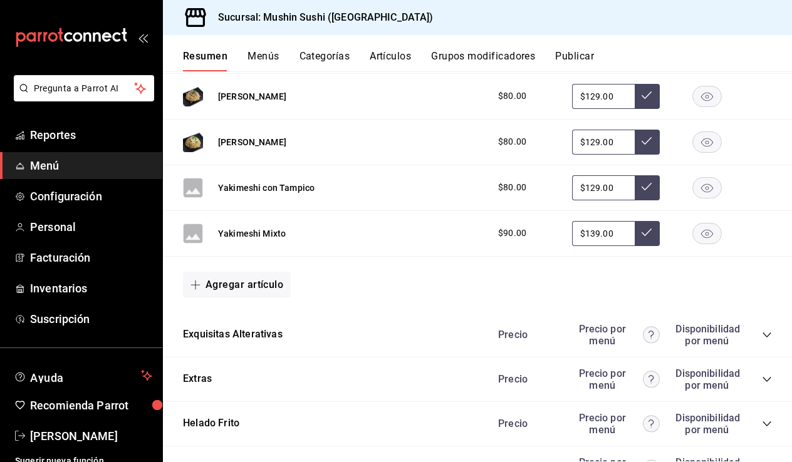
scroll to position [1425, 0]
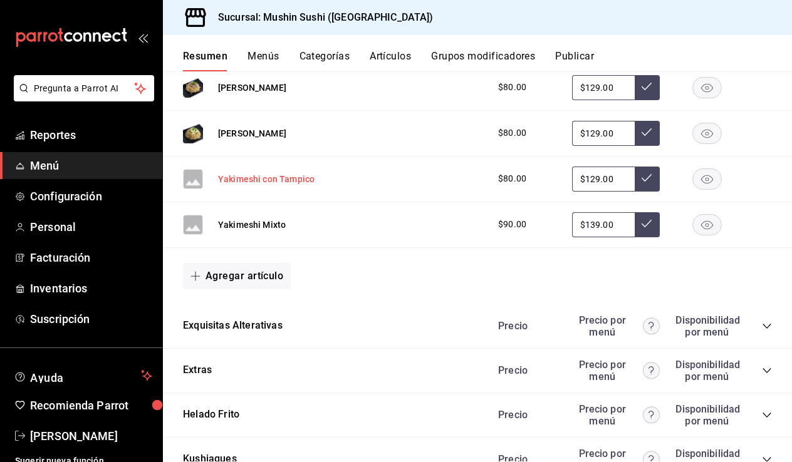
click at [276, 182] on button "Yakimeshi con Tampico" at bounding box center [266, 179] width 96 height 13
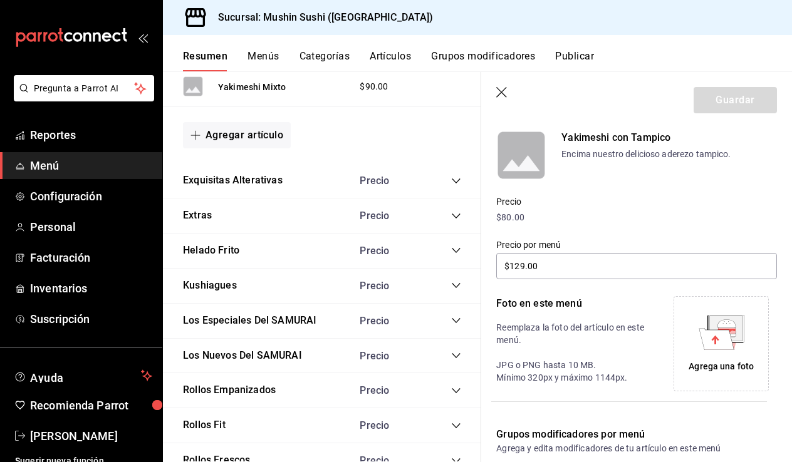
click at [745, 352] on div "Agrega una foto" at bounding box center [720, 343] width 89 height 89
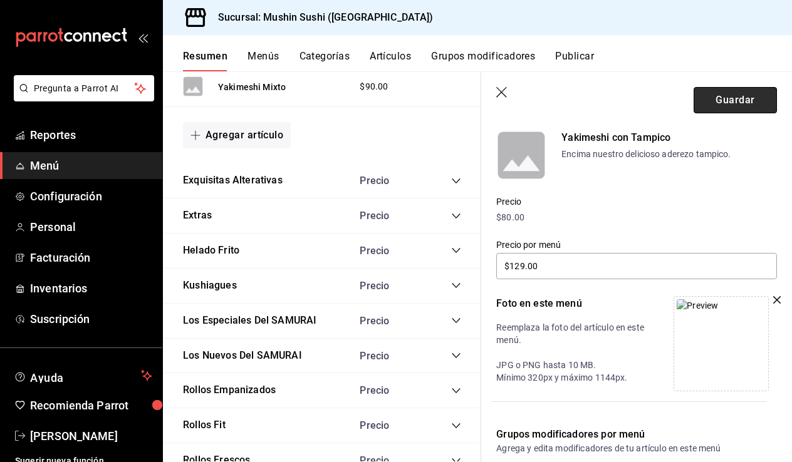
click at [720, 93] on button "Guardar" at bounding box center [734, 100] width 83 height 26
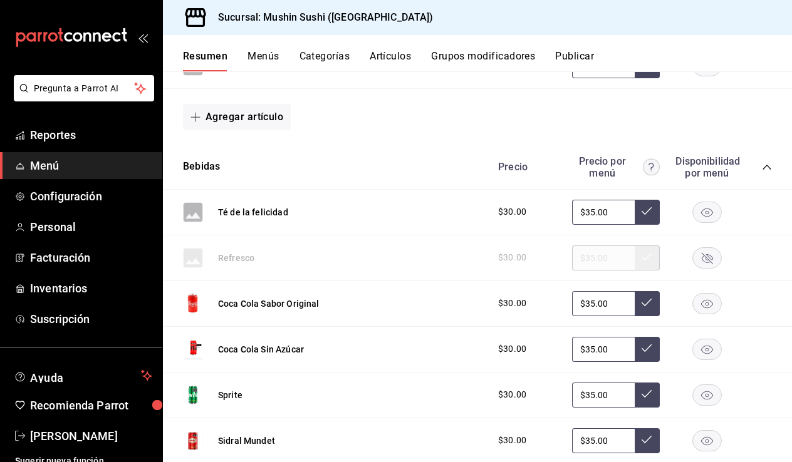
scroll to position [340, 0]
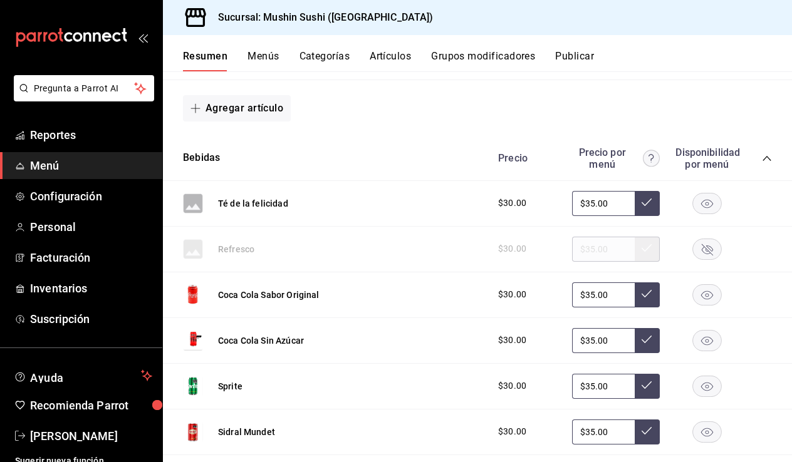
click at [768, 162] on icon "collapse-category-row" at bounding box center [767, 158] width 10 height 10
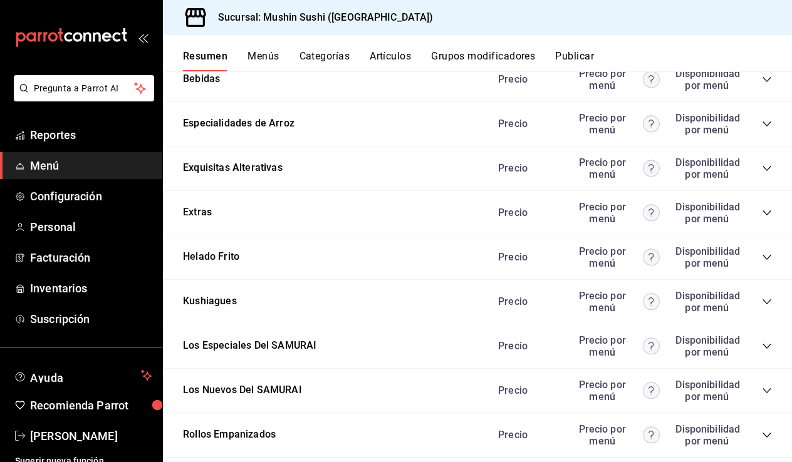
scroll to position [366, 0]
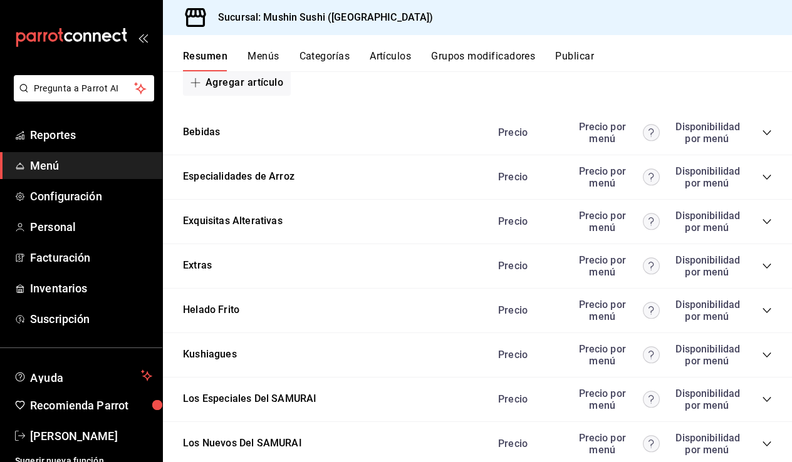
click at [769, 171] on div "Precio Precio por menú Disponibilidad por menú" at bounding box center [628, 177] width 286 height 24
click at [767, 178] on icon "collapse-category-row" at bounding box center [766, 177] width 8 height 5
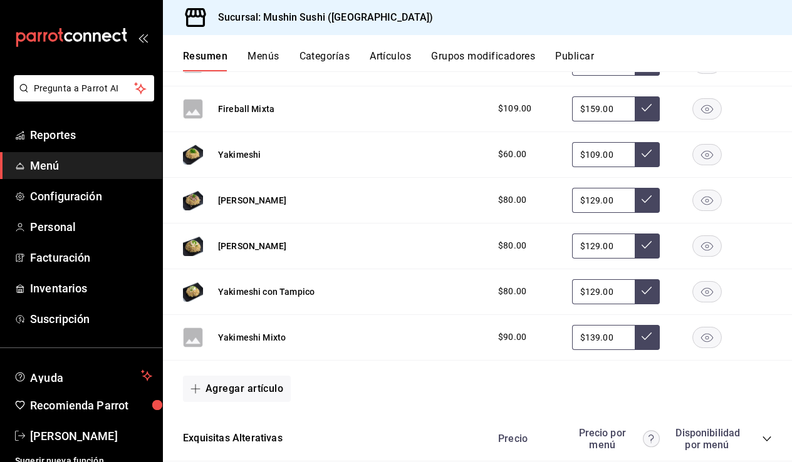
scroll to position [626, 0]
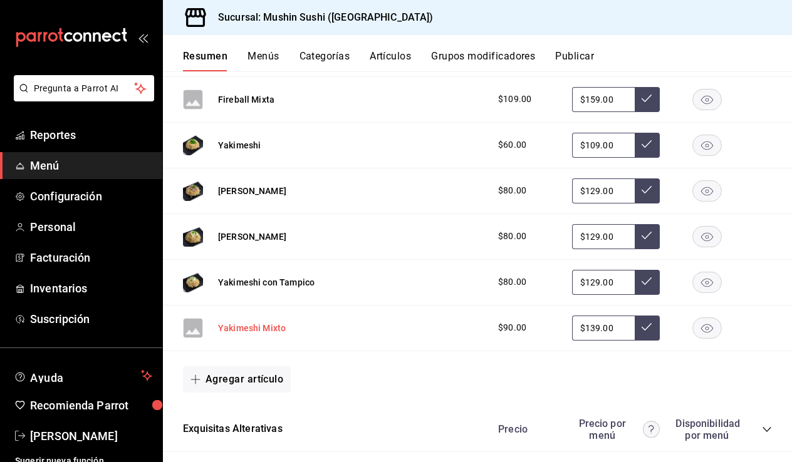
click at [271, 331] on button "Yakimeshi Mixto" at bounding box center [252, 328] width 68 height 13
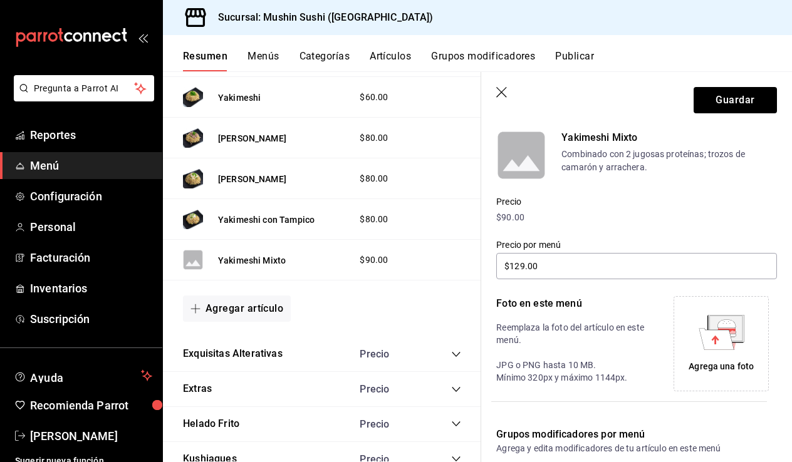
type input "$139.00"
click at [739, 311] on div "Agrega una foto" at bounding box center [720, 343] width 89 height 89
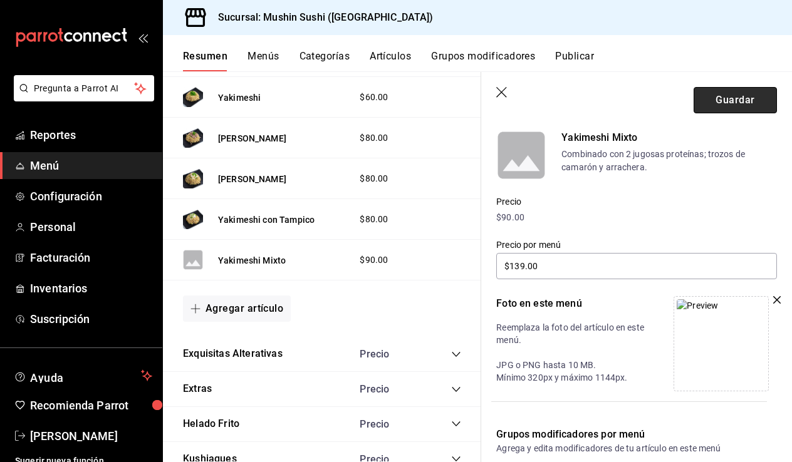
click at [716, 99] on button "Guardar" at bounding box center [734, 100] width 83 height 26
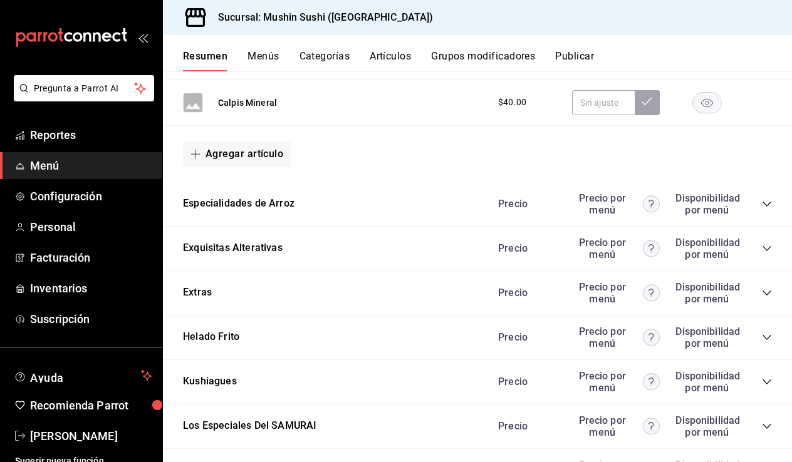
scroll to position [1041, 0]
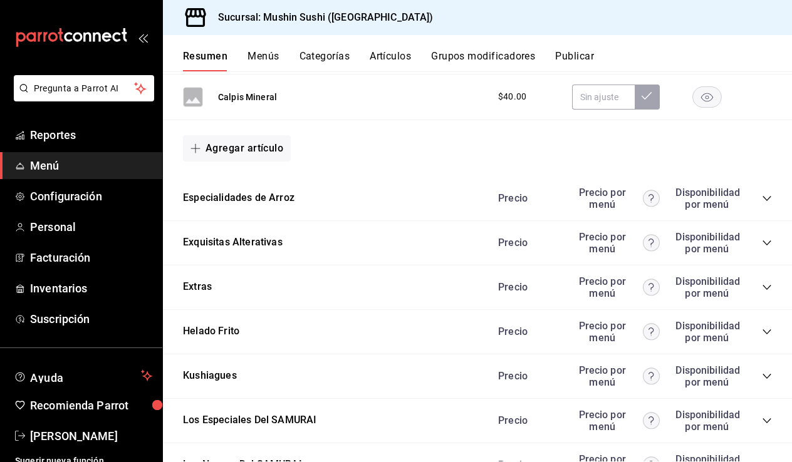
click at [769, 197] on icon "collapse-category-row" at bounding box center [766, 198] width 8 height 5
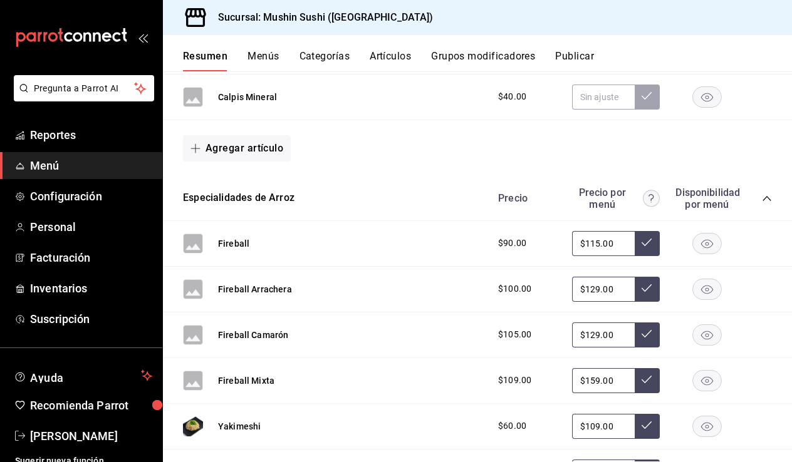
click at [769, 197] on icon "collapse-category-row" at bounding box center [767, 199] width 10 height 10
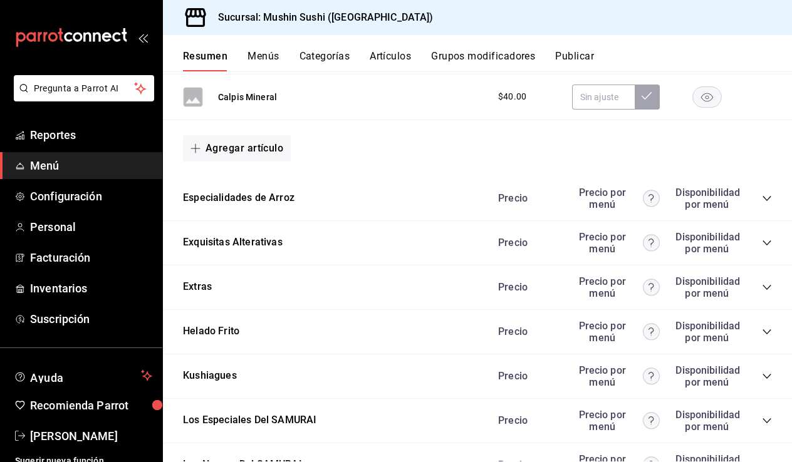
click at [763, 242] on icon "collapse-category-row" at bounding box center [767, 243] width 10 height 10
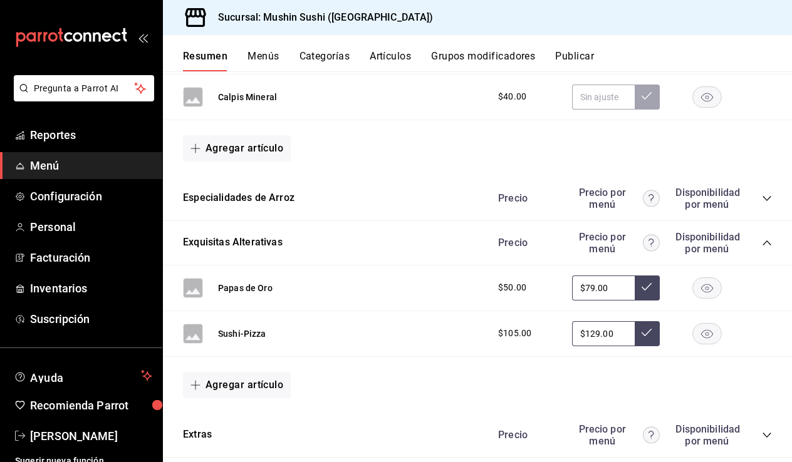
click at [763, 242] on icon "collapse-category-row" at bounding box center [767, 243] width 10 height 10
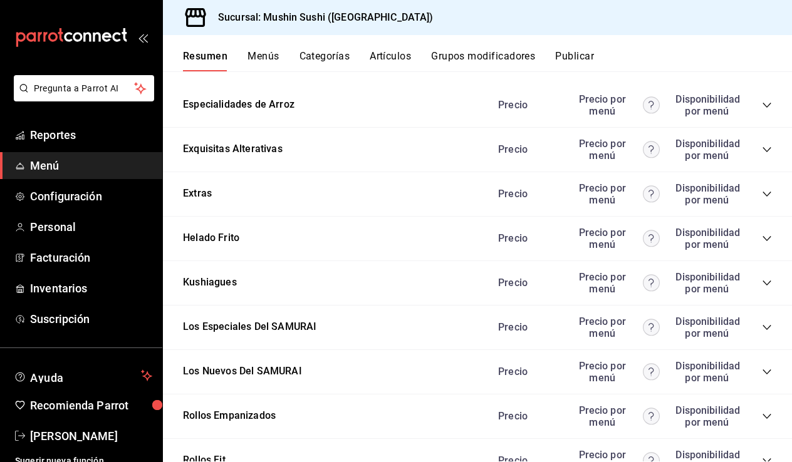
scroll to position [1135, 0]
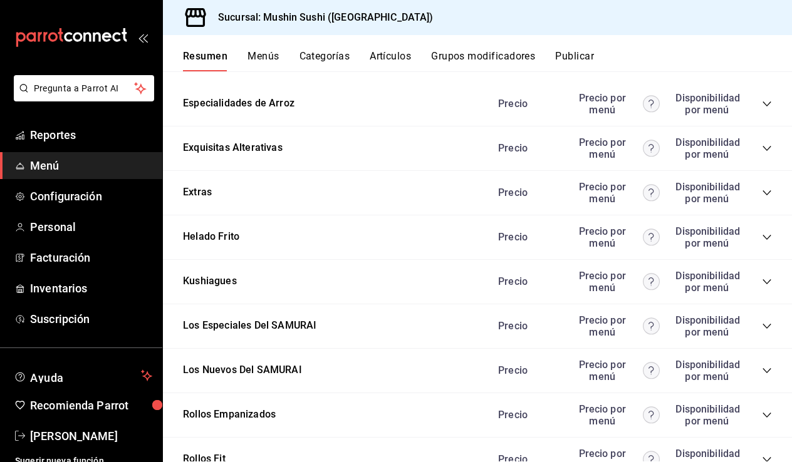
click at [760, 240] on div "Precio Precio por menú Disponibilidad por menú" at bounding box center [628, 237] width 286 height 24
click at [766, 234] on icon "collapse-category-row" at bounding box center [767, 237] width 10 height 10
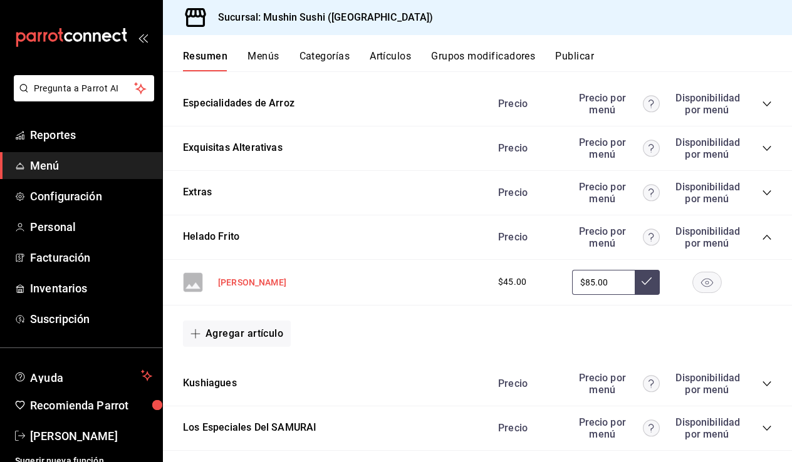
click at [240, 281] on button "[PERSON_NAME]" at bounding box center [252, 282] width 68 height 13
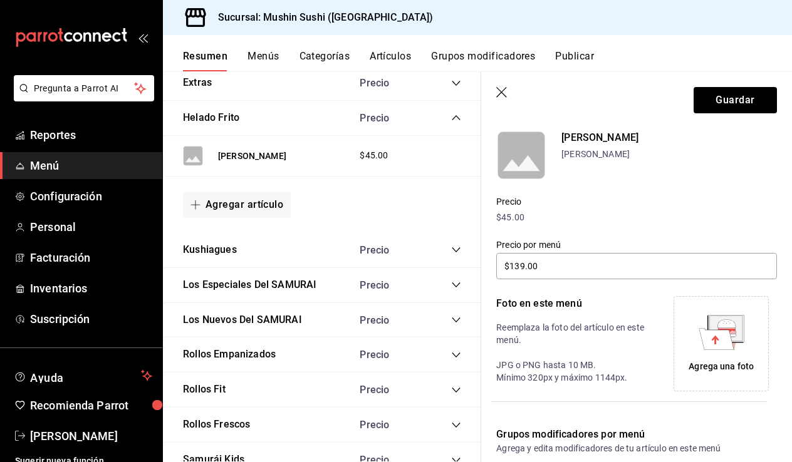
type input "$85.00"
click at [743, 366] on div "Agrega una foto" at bounding box center [720, 366] width 65 height 13
click at [582, 132] on p "[PERSON_NAME]" at bounding box center [668, 137] width 215 height 15
click at [609, 136] on p "[PERSON_NAME]" at bounding box center [668, 137] width 215 height 15
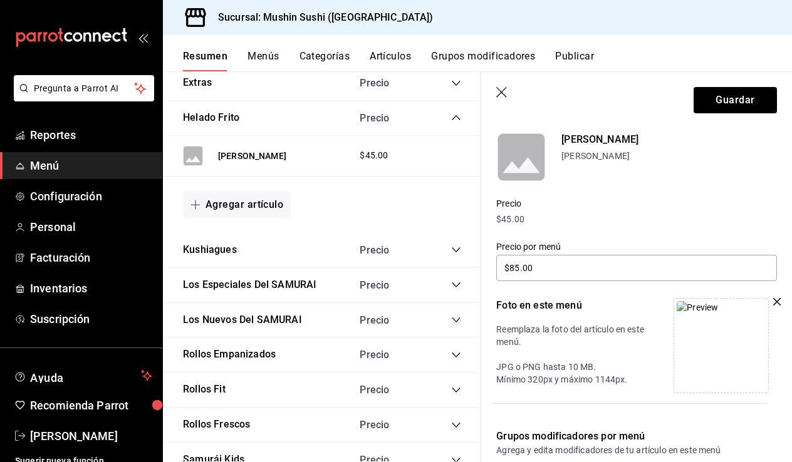
scroll to position [103, 0]
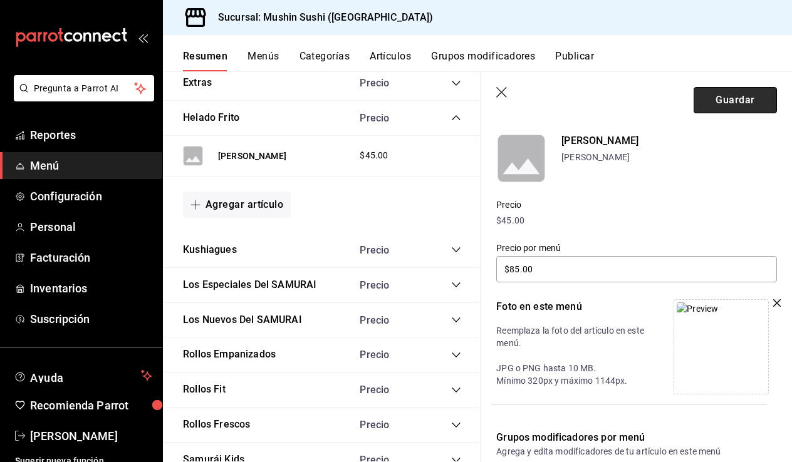
click at [712, 106] on button "Guardar" at bounding box center [734, 100] width 83 height 26
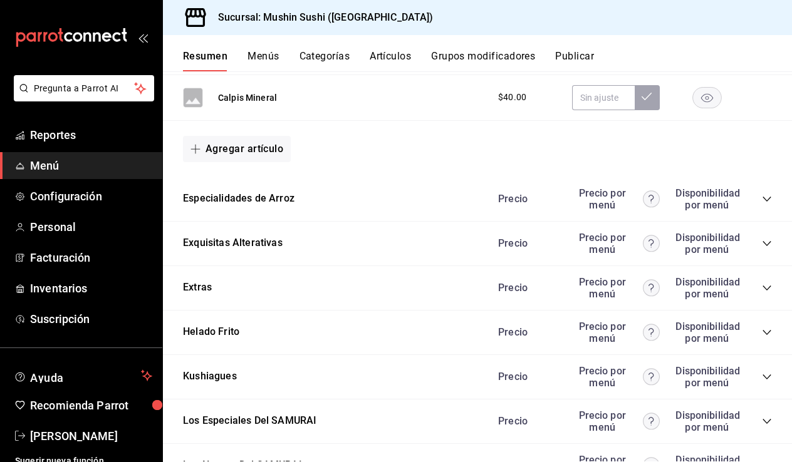
scroll to position [1041, 0]
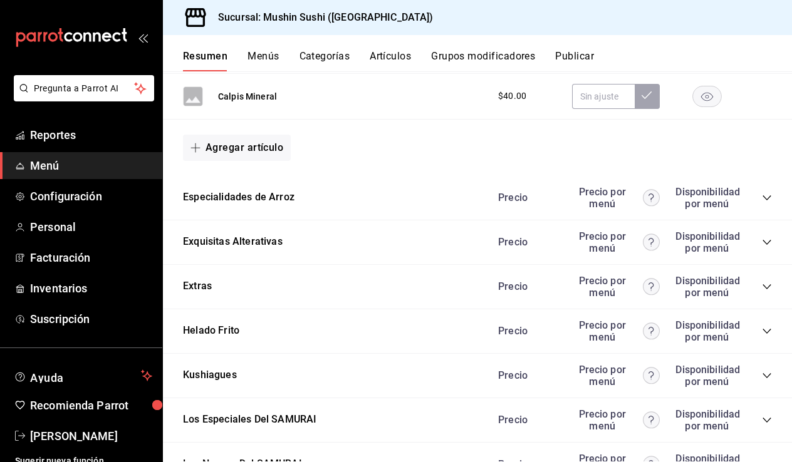
click at [256, 332] on div "Helado Frito [PERSON_NAME] por menú Disponibilidad por menú" at bounding box center [477, 331] width 629 height 44
click at [388, 58] on button "Artículos" at bounding box center [389, 60] width 41 height 21
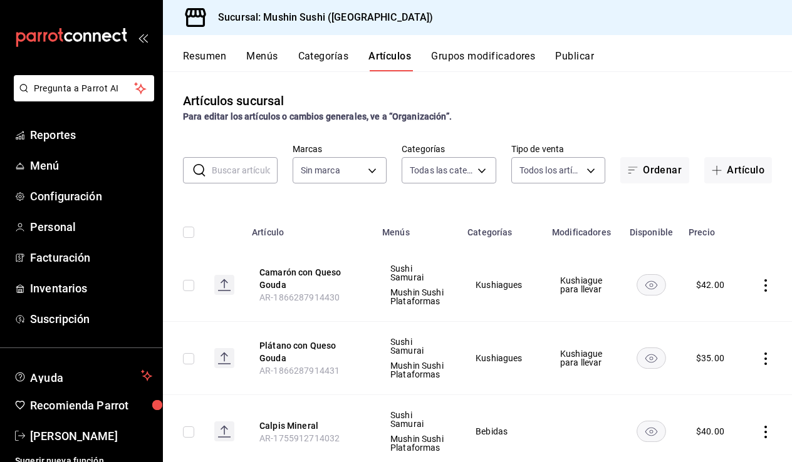
type input "d7167929-c0cc-44d3-9727-57b0df27befe,ae43325a-8427-482f-89c9-8e4447a6b73c,1705d…"
type input "6cf6c8ac-a757-4ad2-8ba0-a73b55ece7fc"
click at [334, 58] on button "Categorías" at bounding box center [323, 60] width 51 height 21
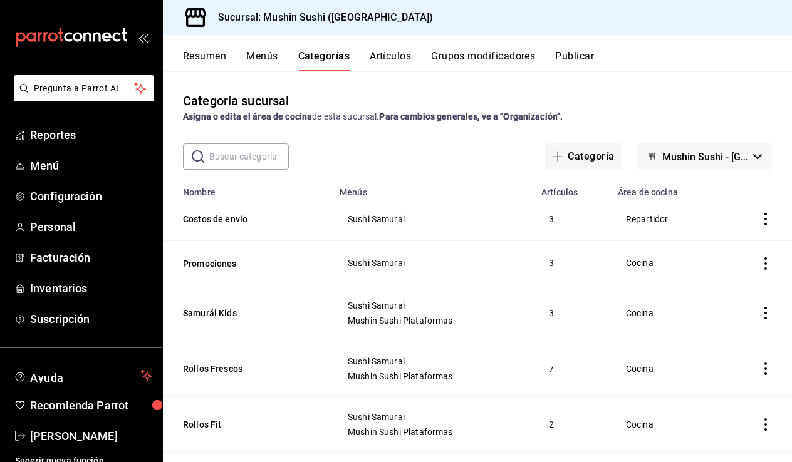
click at [202, 64] on button "Resumen" at bounding box center [204, 60] width 43 height 21
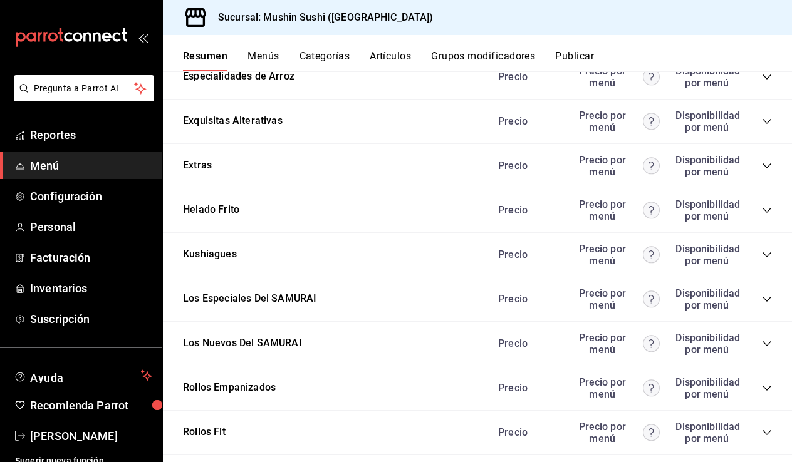
scroll to position [1170, 0]
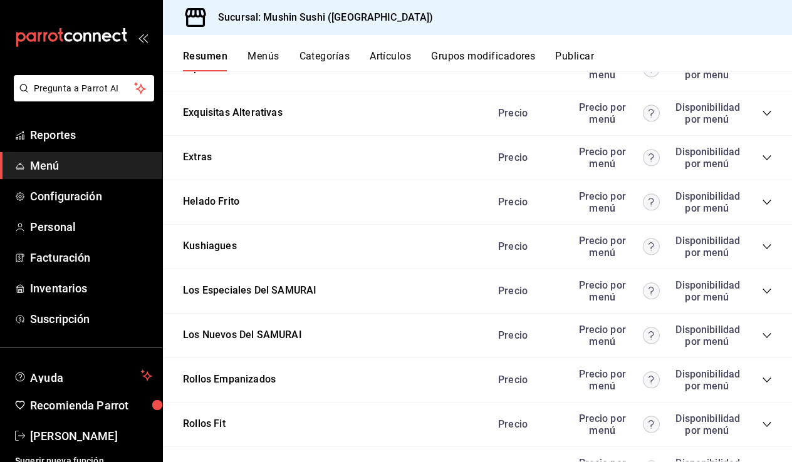
click at [764, 247] on icon "collapse-category-row" at bounding box center [767, 247] width 10 height 10
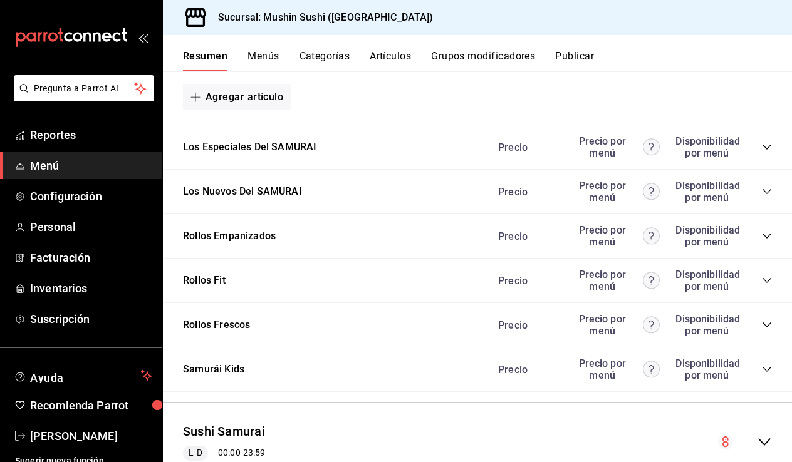
scroll to position [1758, 0]
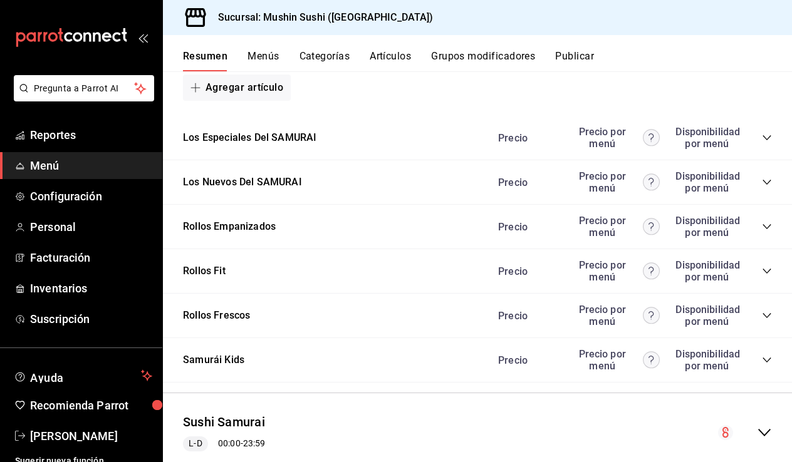
click at [766, 222] on icon "collapse-category-row" at bounding box center [767, 227] width 10 height 10
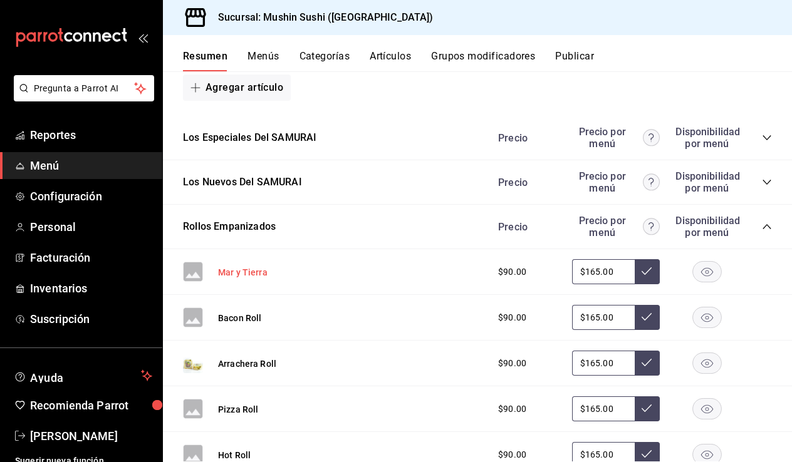
click at [240, 267] on button "Mar y Tierra" at bounding box center [242, 272] width 49 height 13
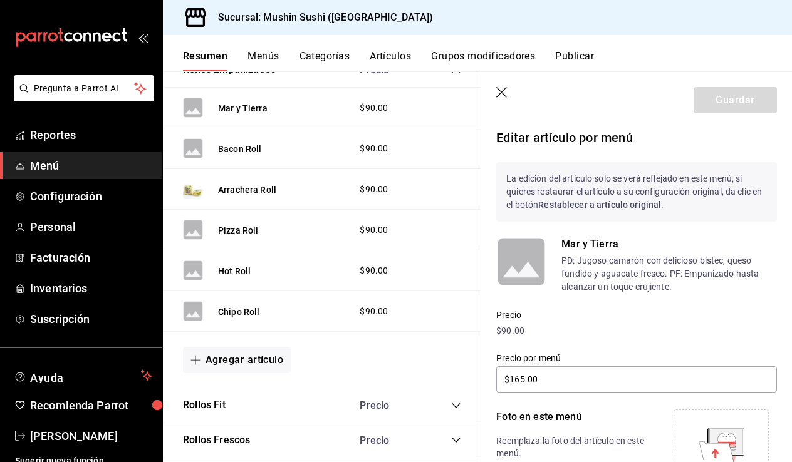
type input "$165.00"
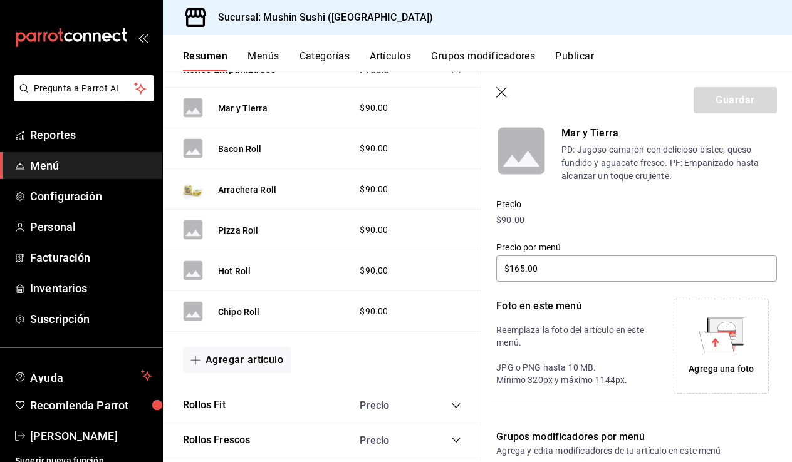
scroll to position [128, 0]
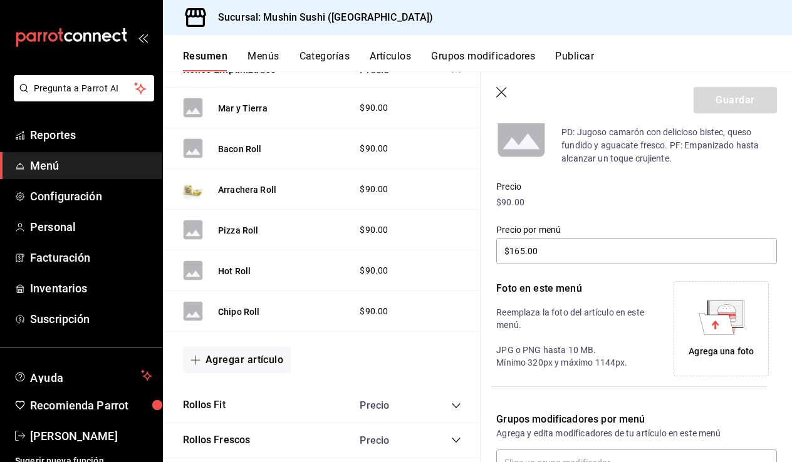
click at [710, 333] on icon at bounding box center [715, 323] width 35 height 21
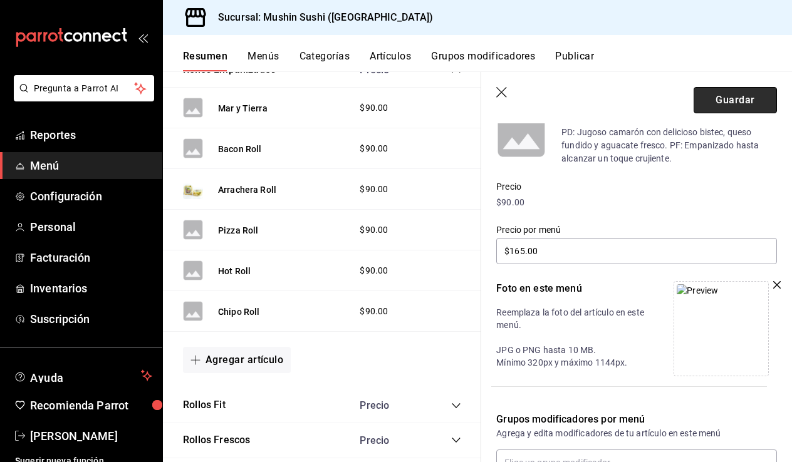
click at [723, 101] on button "Guardar" at bounding box center [734, 100] width 83 height 26
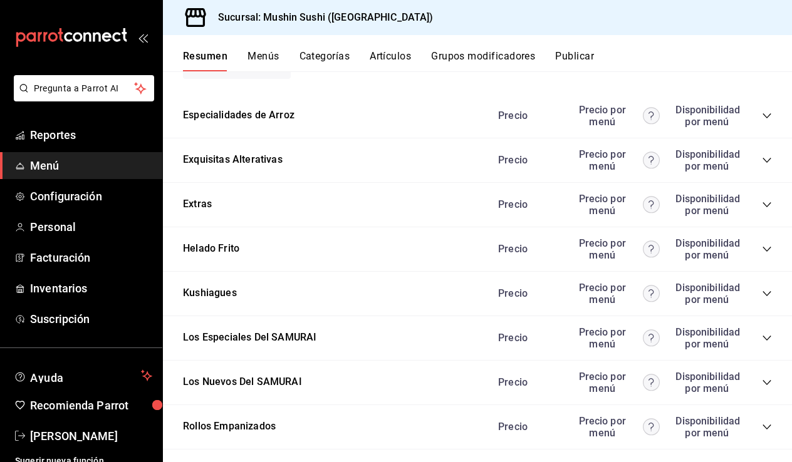
scroll to position [1142, 0]
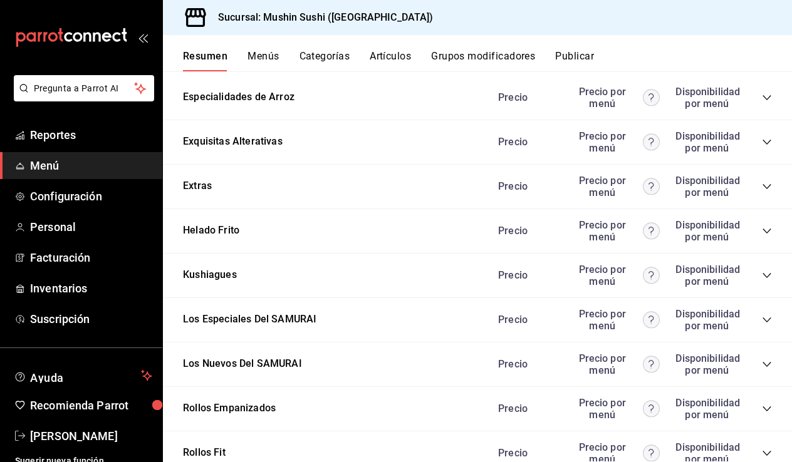
click at [770, 404] on icon "collapse-category-row" at bounding box center [767, 409] width 10 height 10
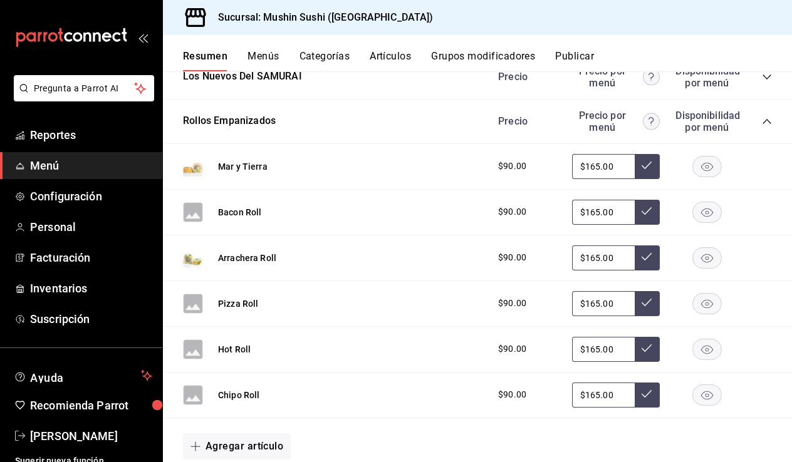
scroll to position [1444, 0]
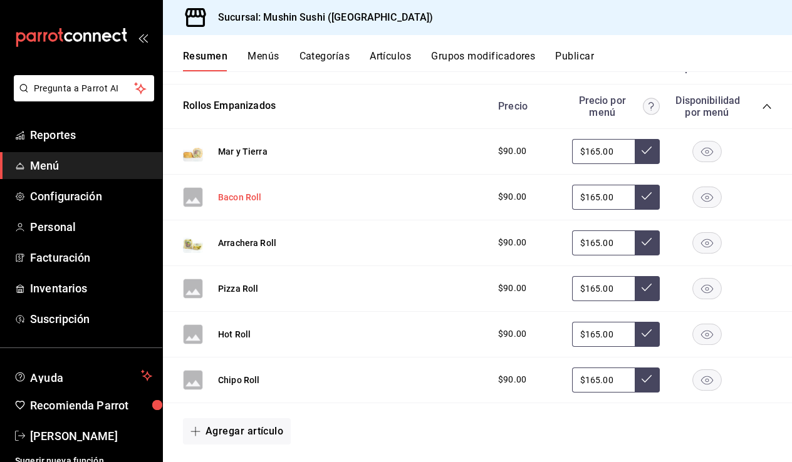
click at [236, 197] on button "Bacon Roll" at bounding box center [240, 197] width 44 height 13
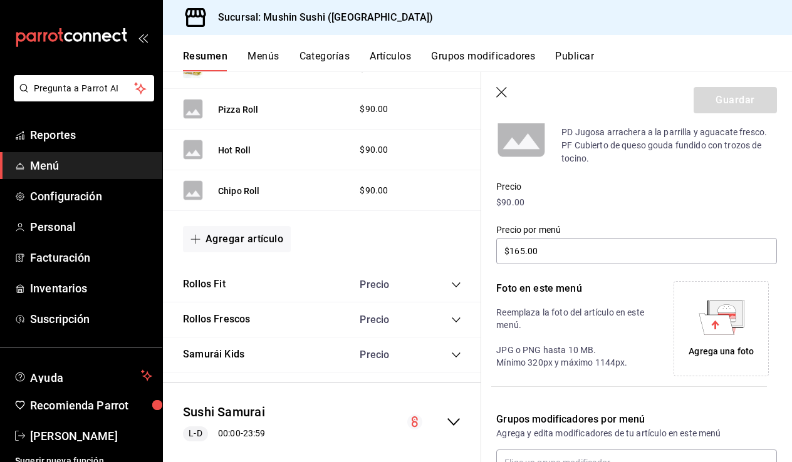
click at [718, 306] on icon at bounding box center [725, 313] width 33 height 25
click at [727, 321] on icon at bounding box center [715, 323] width 35 height 21
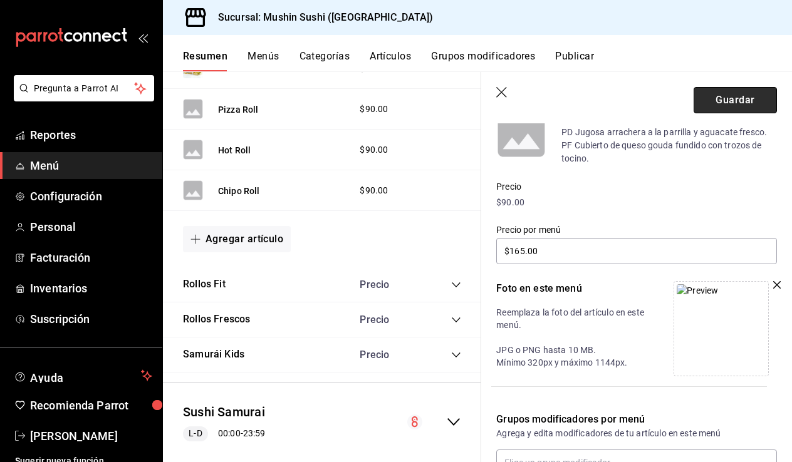
click at [725, 96] on button "Guardar" at bounding box center [734, 100] width 83 height 26
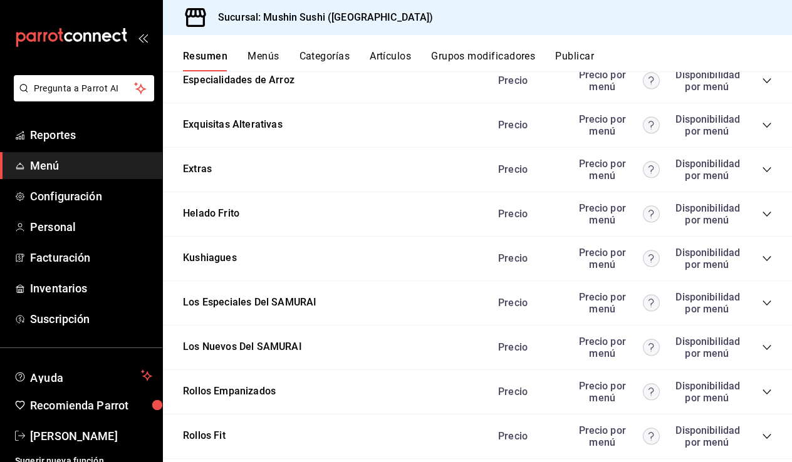
scroll to position [1159, 0]
click at [765, 386] on icon "collapse-category-row" at bounding box center [767, 391] width 10 height 10
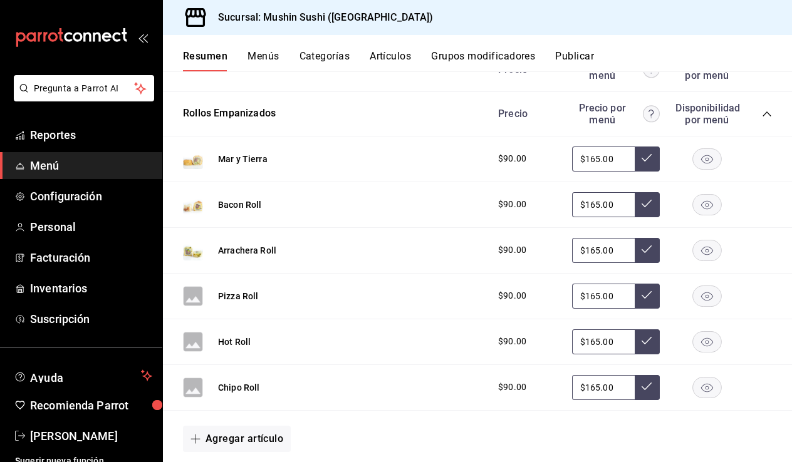
scroll to position [1439, 0]
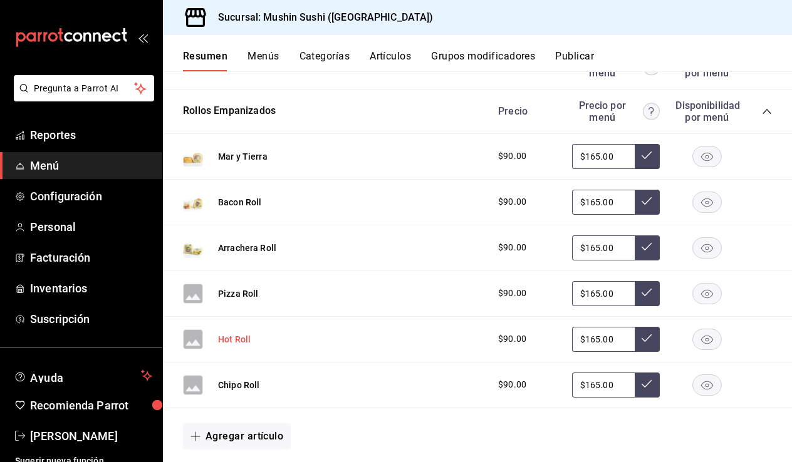
click at [244, 338] on button "Hot Roll" at bounding box center [234, 339] width 33 height 13
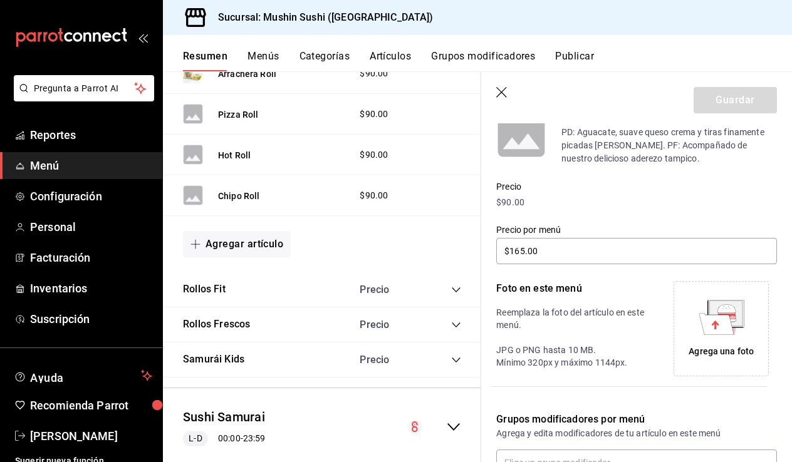
click at [735, 317] on icon at bounding box center [726, 317] width 18 height 4
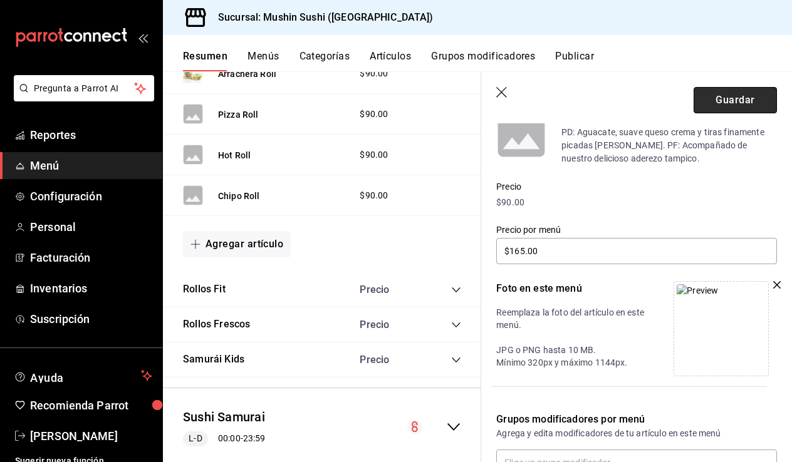
click at [723, 90] on button "Guardar" at bounding box center [734, 100] width 83 height 26
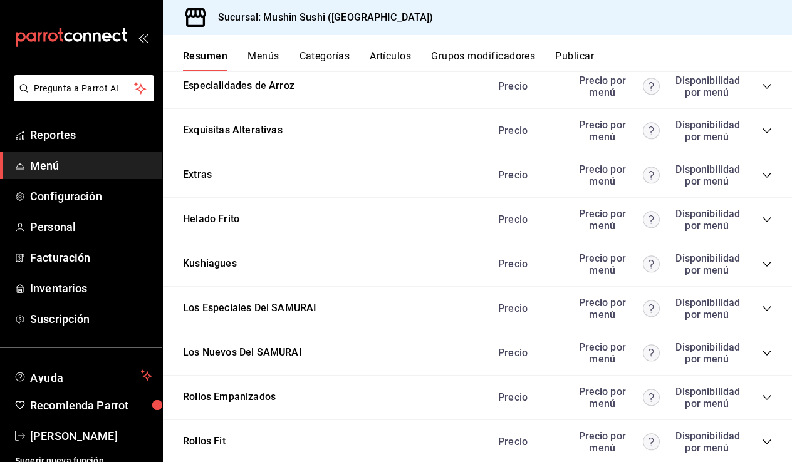
scroll to position [1154, 0]
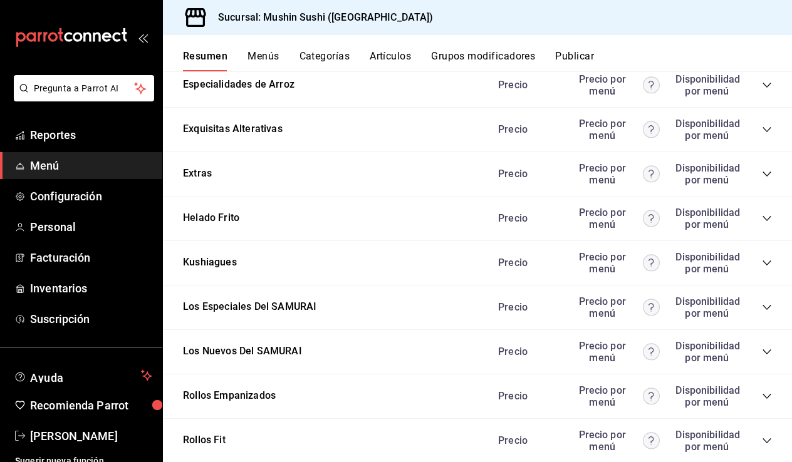
click at [758, 395] on div "Precio Precio por menú Disponibilidad por menú" at bounding box center [628, 397] width 286 height 24
click at [765, 394] on icon "collapse-category-row" at bounding box center [767, 396] width 10 height 10
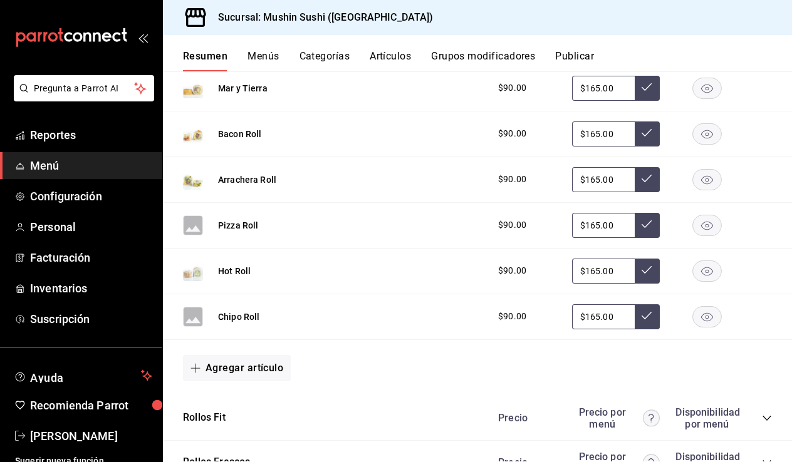
scroll to position [1512, 0]
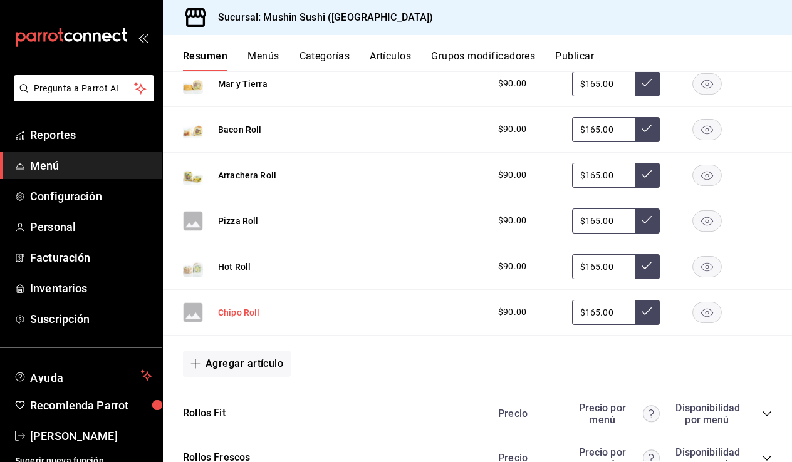
click at [232, 311] on button "Chipo Roll" at bounding box center [239, 312] width 42 height 13
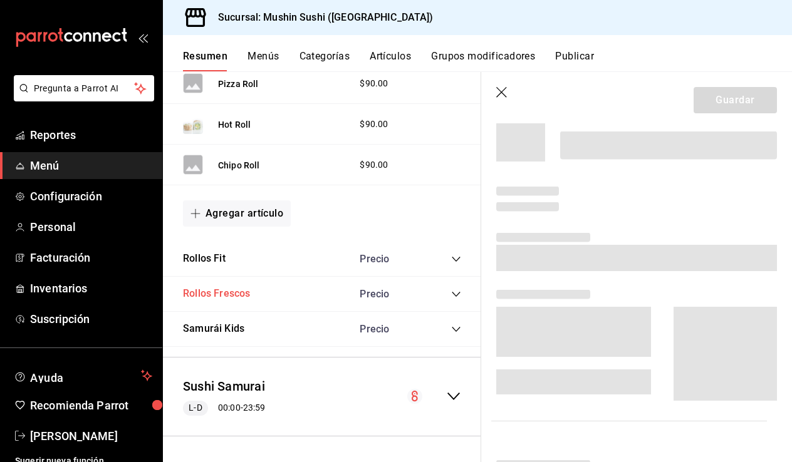
scroll to position [1449, 0]
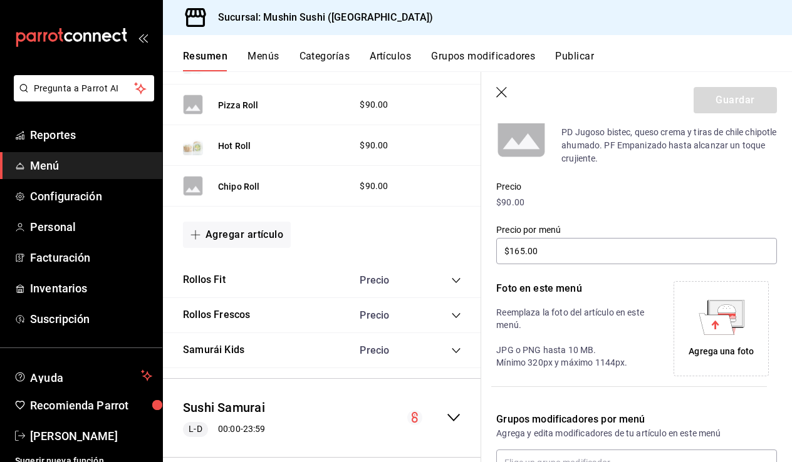
click at [703, 323] on icon at bounding box center [715, 323] width 35 height 21
click at [728, 329] on icon at bounding box center [715, 323] width 35 height 21
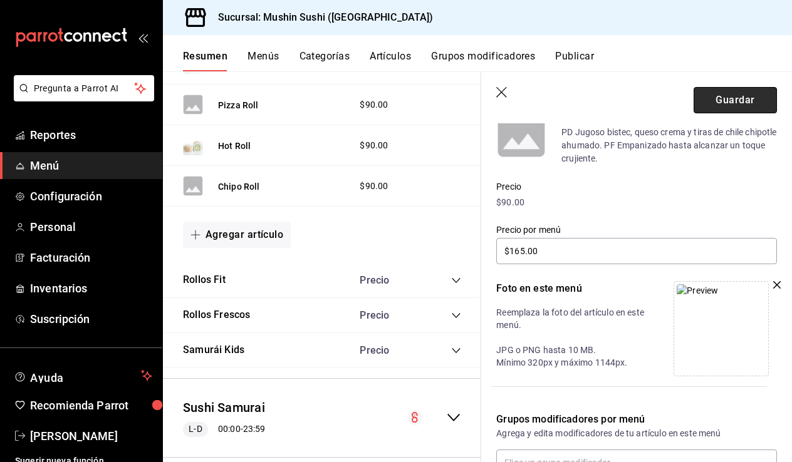
click at [720, 105] on button "Guardar" at bounding box center [734, 100] width 83 height 26
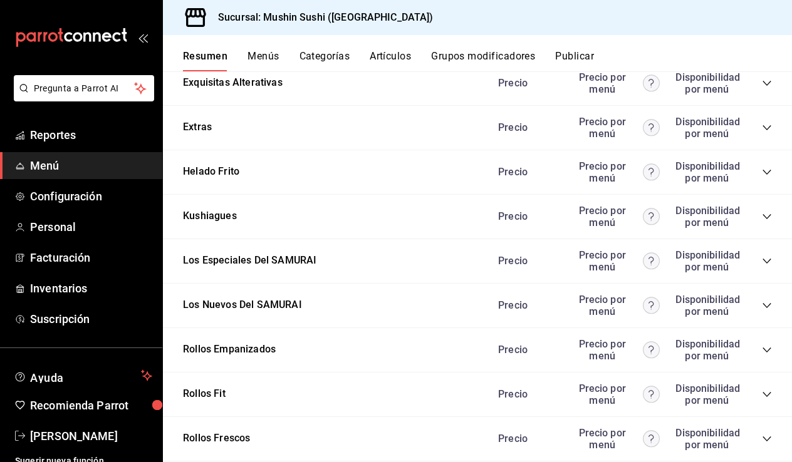
scroll to position [1203, 0]
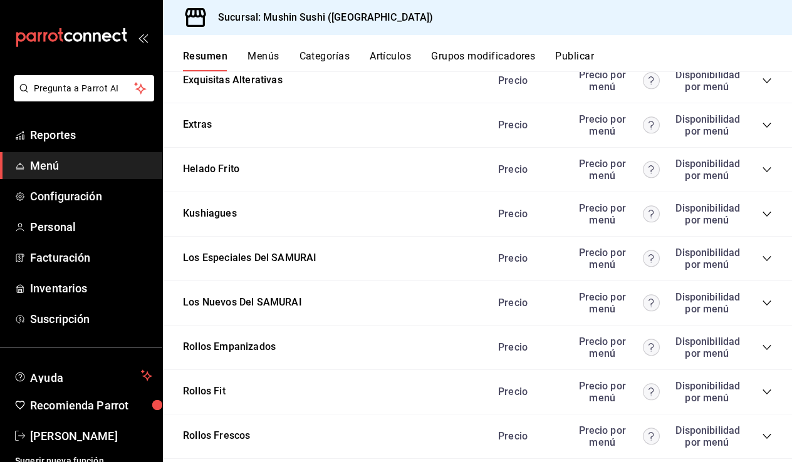
click at [762, 347] on icon "collapse-category-row" at bounding box center [767, 348] width 10 height 10
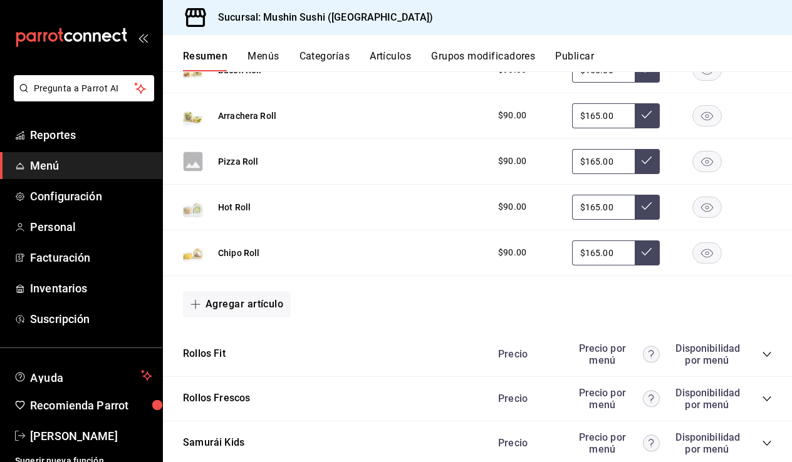
scroll to position [1584, 0]
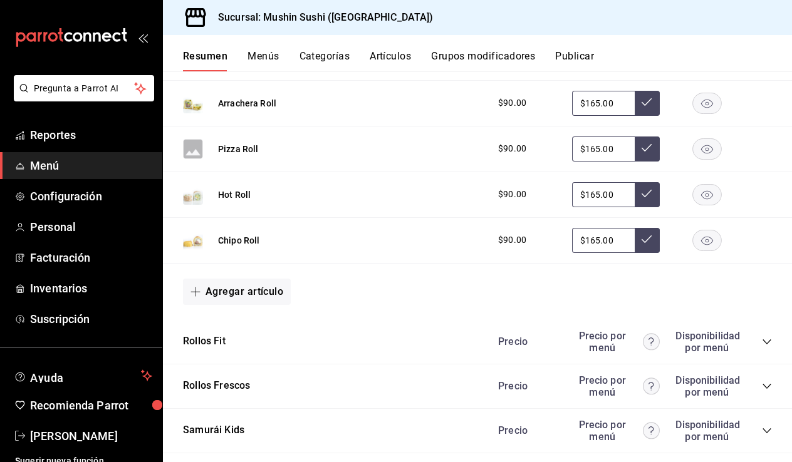
click at [765, 388] on icon "collapse-category-row" at bounding box center [767, 386] width 10 height 10
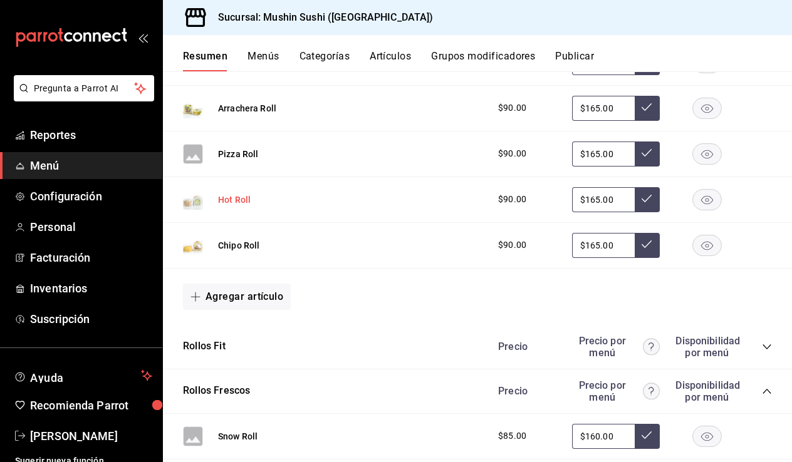
click at [239, 201] on button "Hot Roll" at bounding box center [234, 200] width 33 height 13
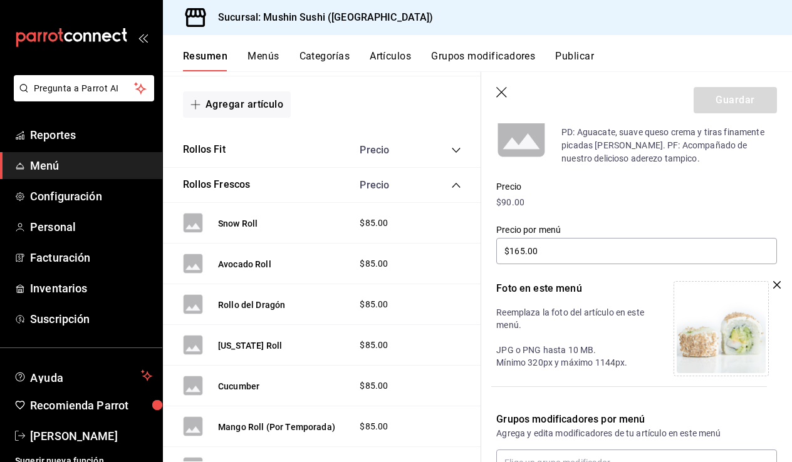
click at [777, 282] on icon "button" at bounding box center [777, 285] width 8 height 8
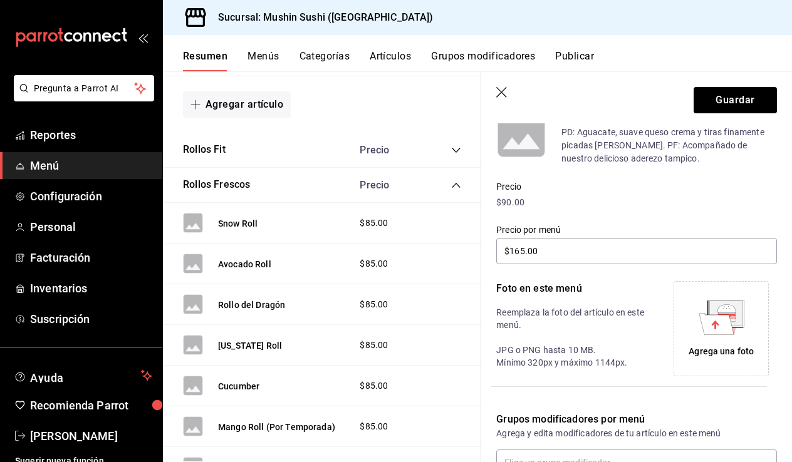
click at [726, 323] on icon at bounding box center [715, 323] width 35 height 21
click at [777, 282] on icon "button" at bounding box center [777, 285] width 8 height 8
click at [737, 323] on icon at bounding box center [725, 313] width 33 height 25
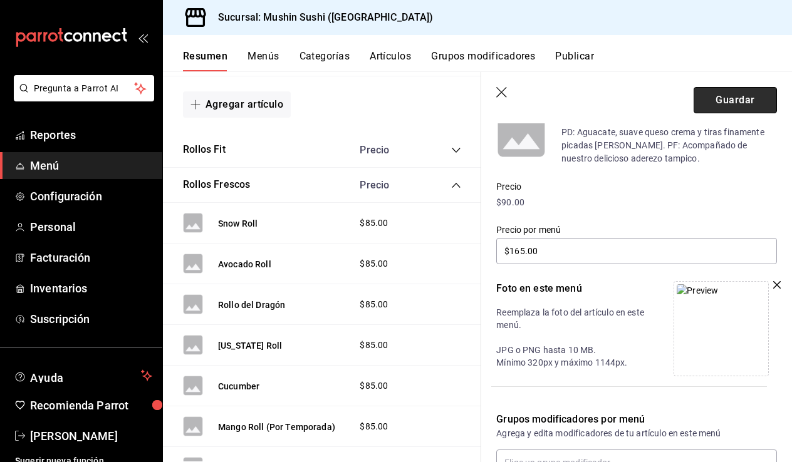
click at [712, 103] on button "Guardar" at bounding box center [734, 100] width 83 height 26
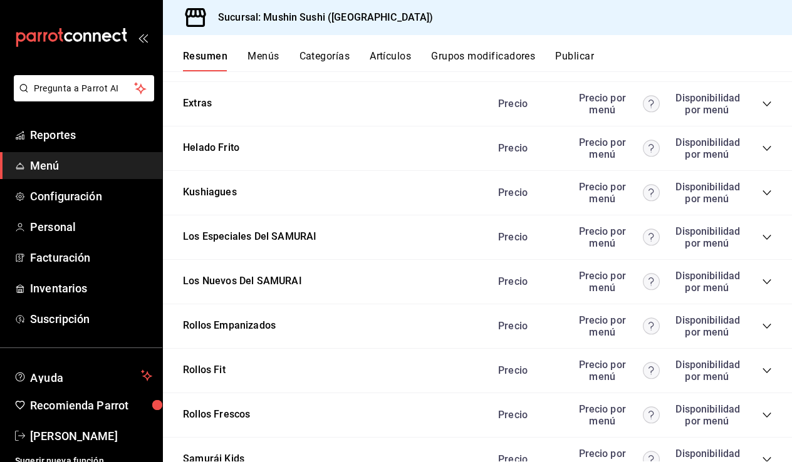
scroll to position [1227, 0]
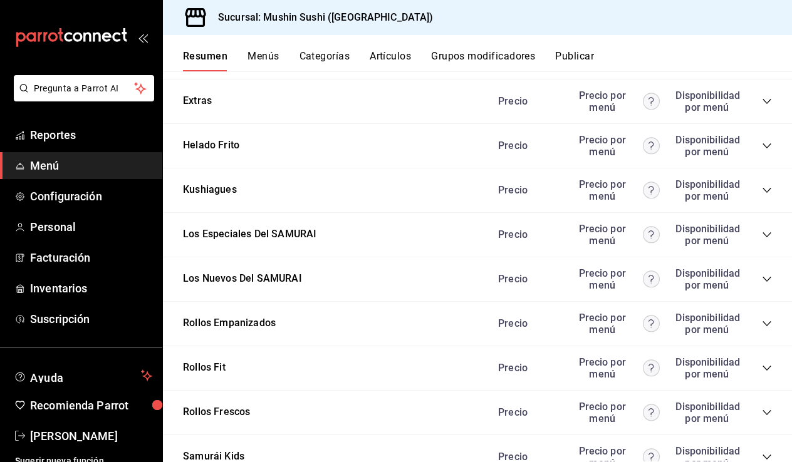
click at [768, 411] on icon "collapse-category-row" at bounding box center [766, 412] width 8 height 5
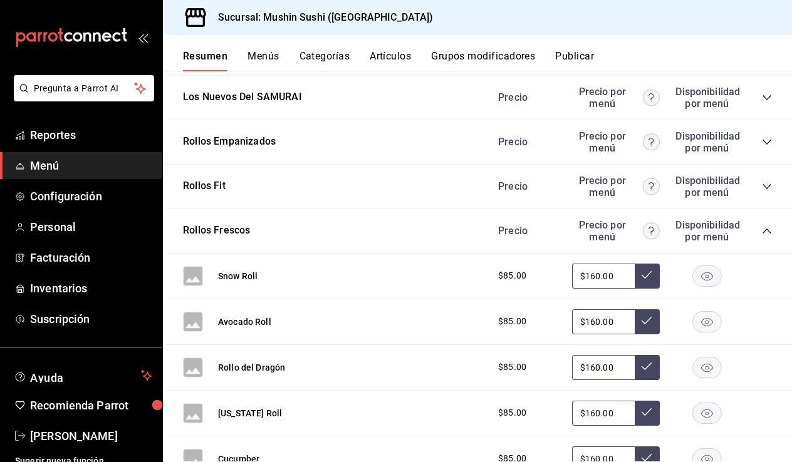
scroll to position [1420, 0]
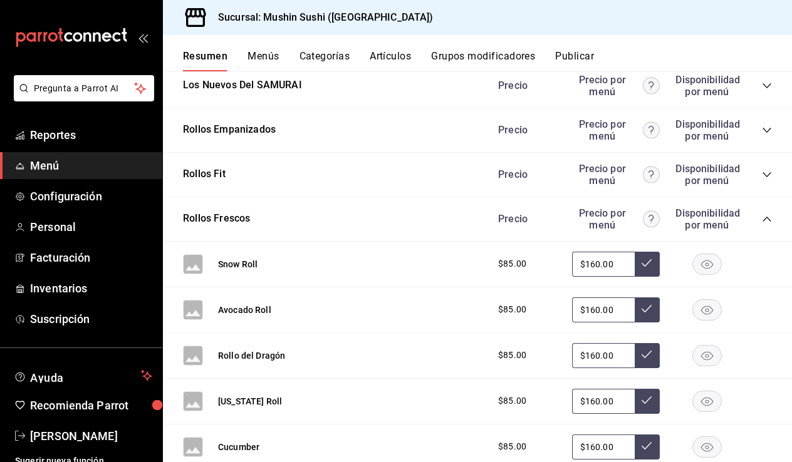
click at [235, 257] on div "Snow Roll" at bounding box center [220, 264] width 75 height 20
click at [236, 266] on button "Snow Roll" at bounding box center [237, 264] width 39 height 13
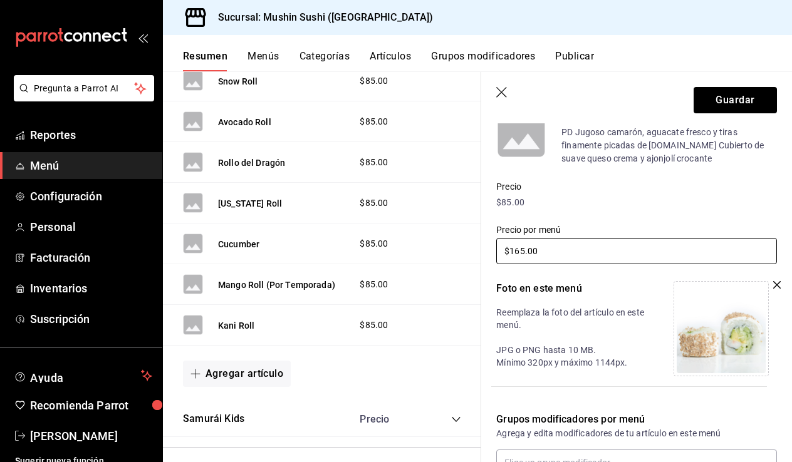
type input "$160.00"
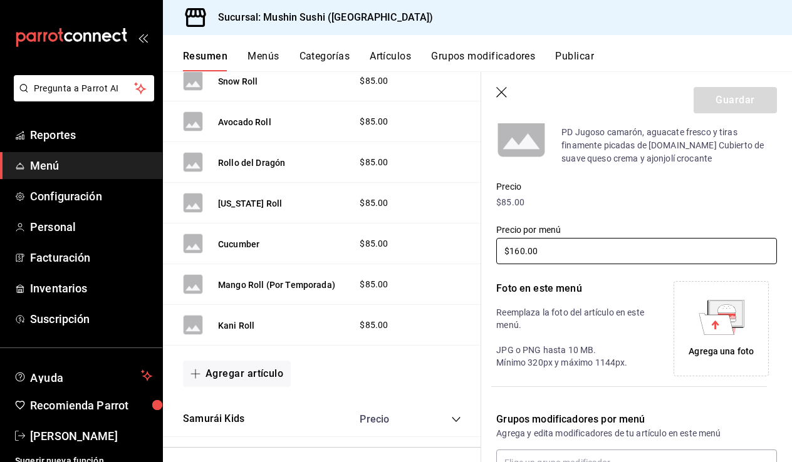
click at [710, 334] on icon at bounding box center [715, 323] width 35 height 21
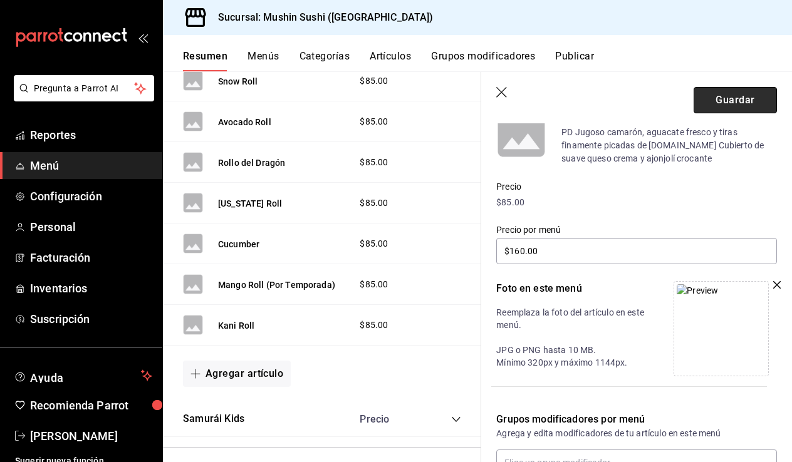
click at [708, 93] on button "Guardar" at bounding box center [734, 100] width 83 height 26
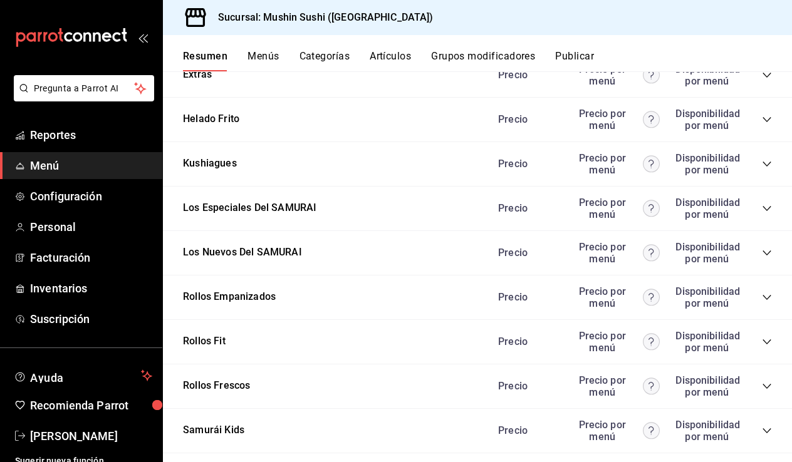
scroll to position [1252, 0]
click at [755, 385] on div "Precio Precio por menú Disponibilidad por menú" at bounding box center [628, 387] width 286 height 24
click at [763, 385] on icon "collapse-category-row" at bounding box center [767, 387] width 10 height 10
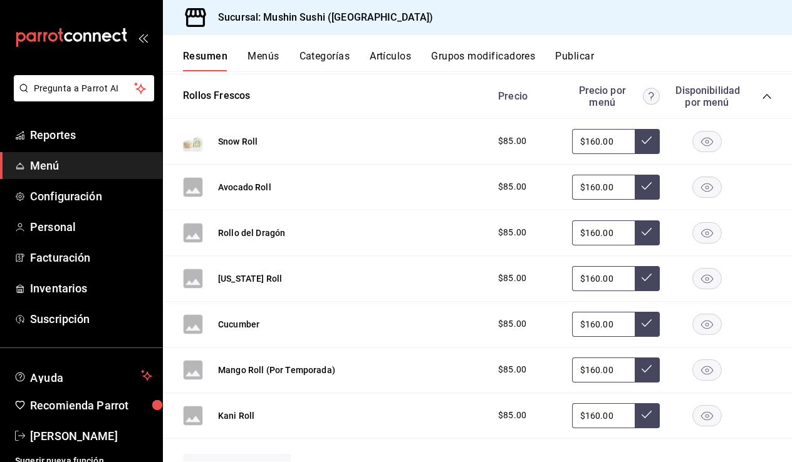
scroll to position [1544, 0]
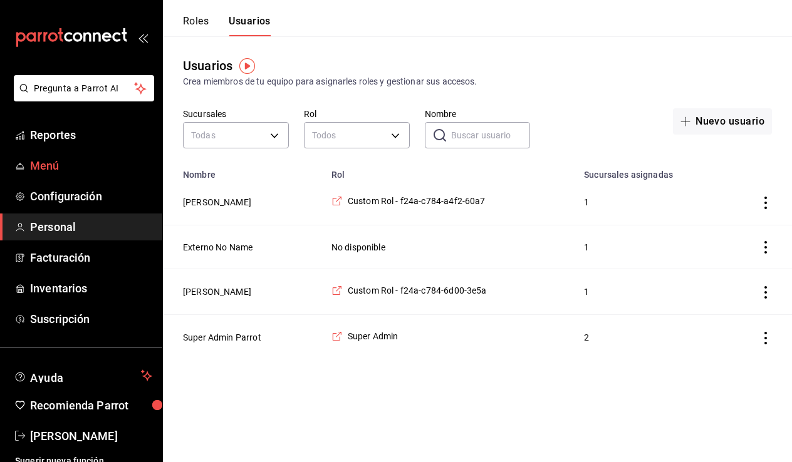
click at [75, 163] on span "Menú" at bounding box center [91, 165] width 122 height 17
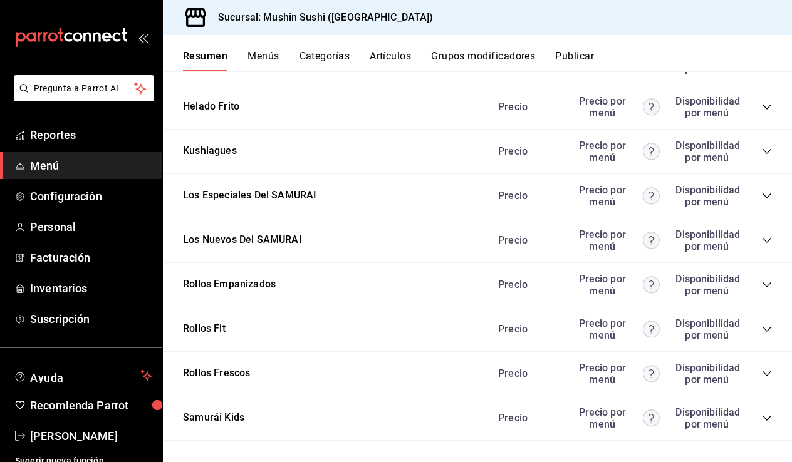
scroll to position [1274, 0]
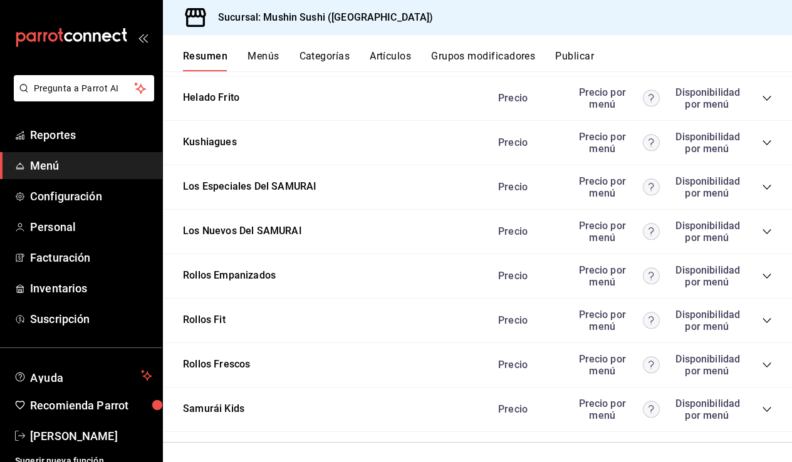
click at [762, 321] on icon "collapse-category-row" at bounding box center [767, 321] width 10 height 10
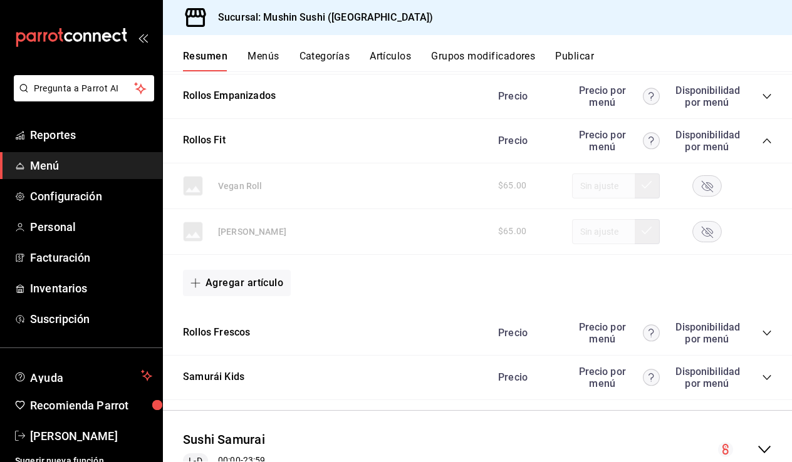
click at [763, 140] on icon "collapse-category-row" at bounding box center [767, 141] width 10 height 10
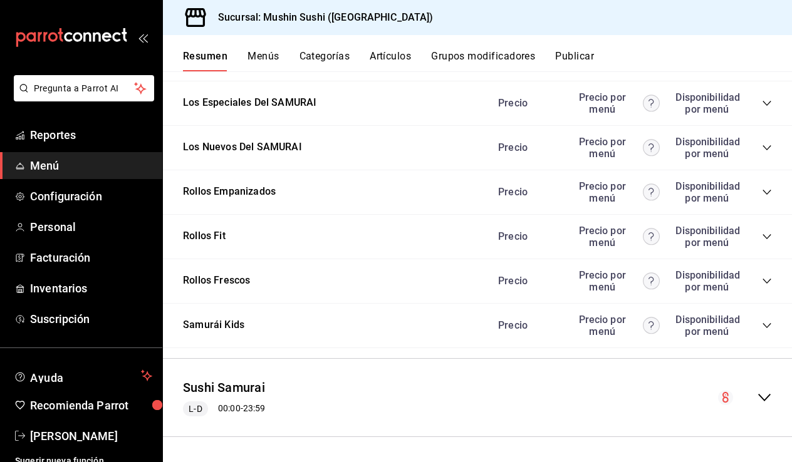
scroll to position [1358, 0]
click at [766, 285] on icon "collapse-category-row" at bounding box center [767, 281] width 10 height 10
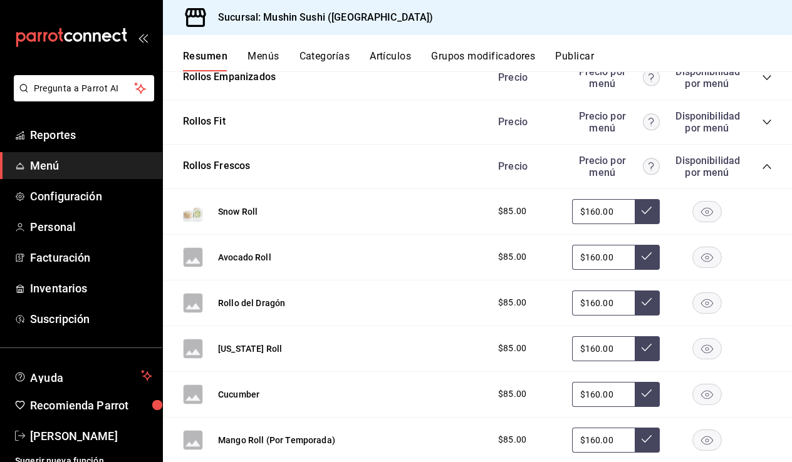
scroll to position [1484, 0]
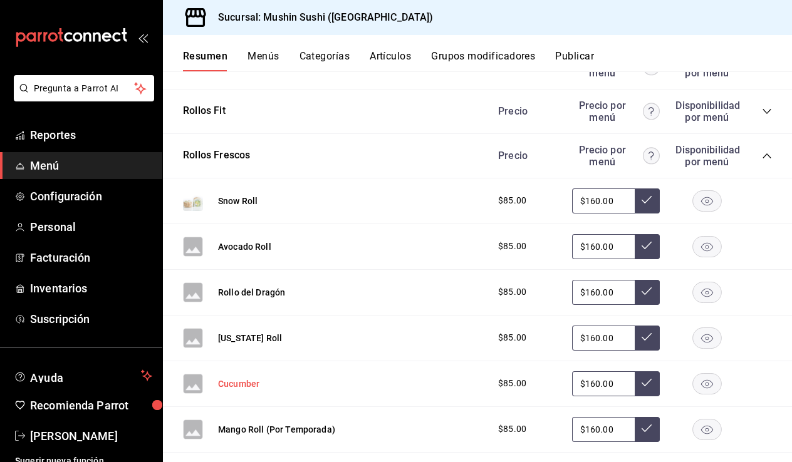
click at [249, 380] on button "Cucumber" at bounding box center [238, 384] width 41 height 13
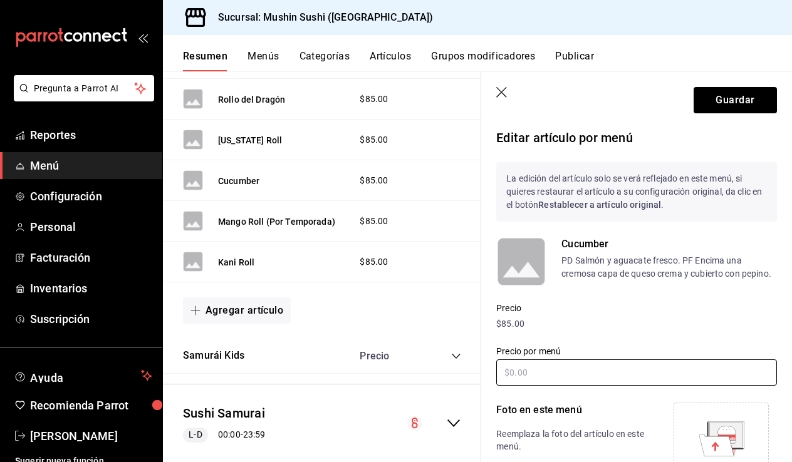
type input "$160.00"
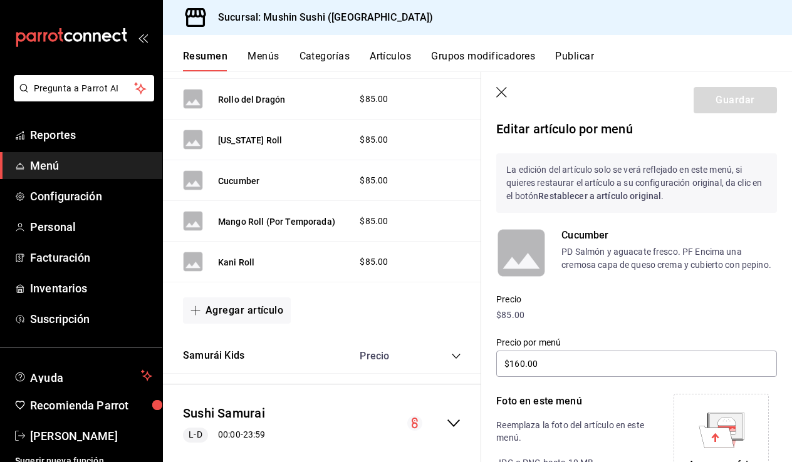
scroll to position [8, 0]
click at [731, 436] on g at bounding box center [720, 431] width 45 height 35
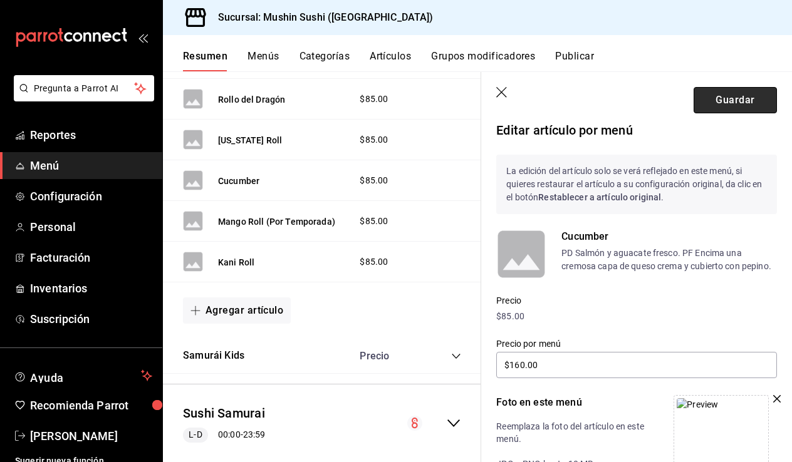
click at [708, 106] on button "Guardar" at bounding box center [734, 100] width 83 height 26
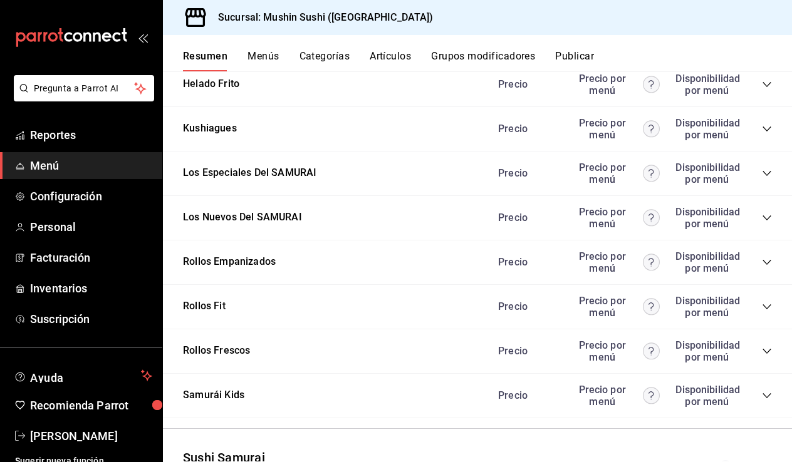
scroll to position [1289, 0]
click at [763, 348] on icon "collapse-category-row" at bounding box center [766, 350] width 8 height 5
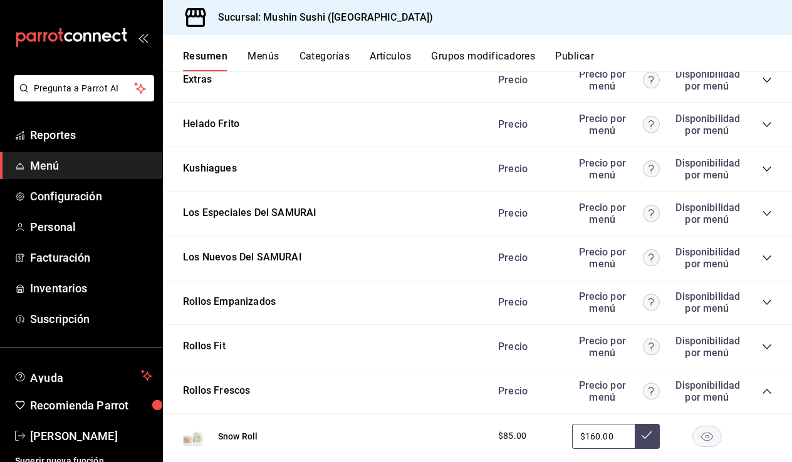
scroll to position [1247, 0]
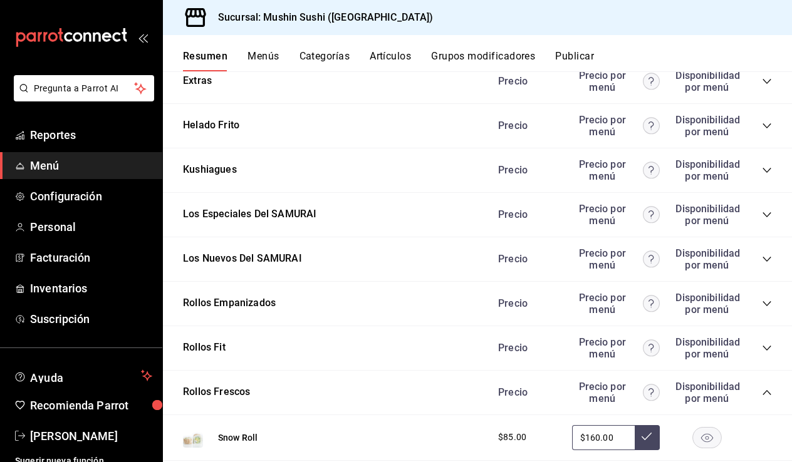
click at [764, 395] on icon "collapse-category-row" at bounding box center [767, 393] width 10 height 10
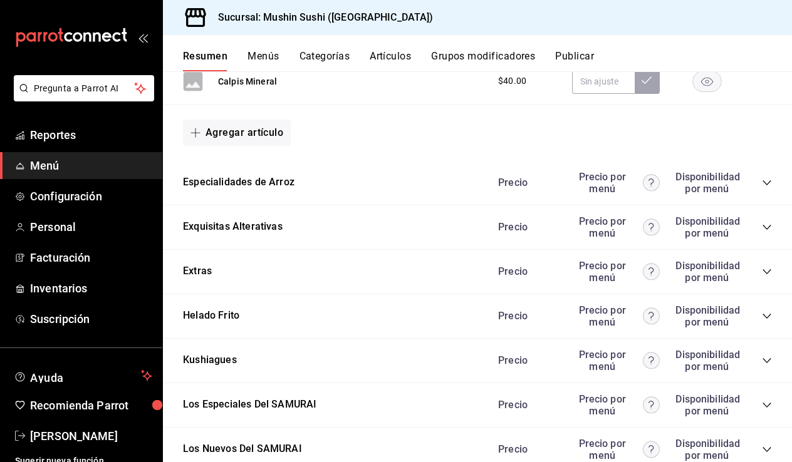
scroll to position [1054, 0]
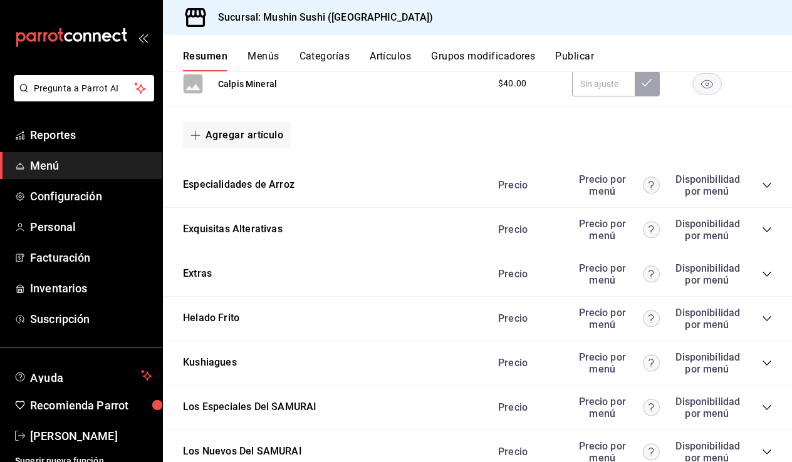
click at [768, 316] on icon "collapse-category-row" at bounding box center [767, 319] width 10 height 10
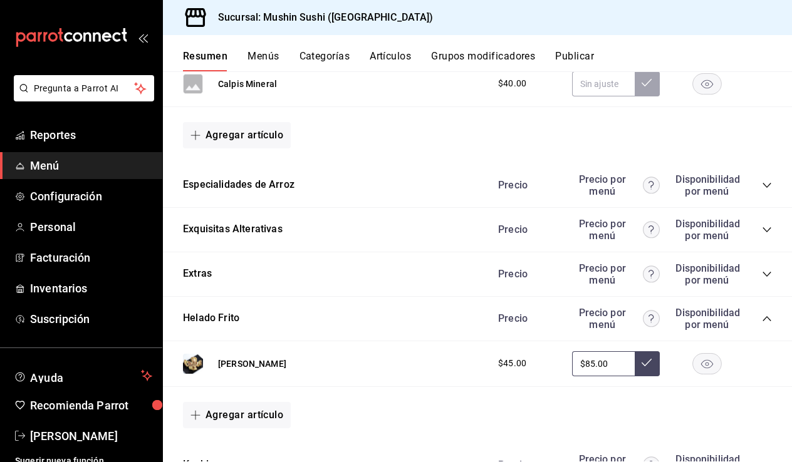
click at [768, 316] on icon "collapse-category-row" at bounding box center [767, 319] width 10 height 10
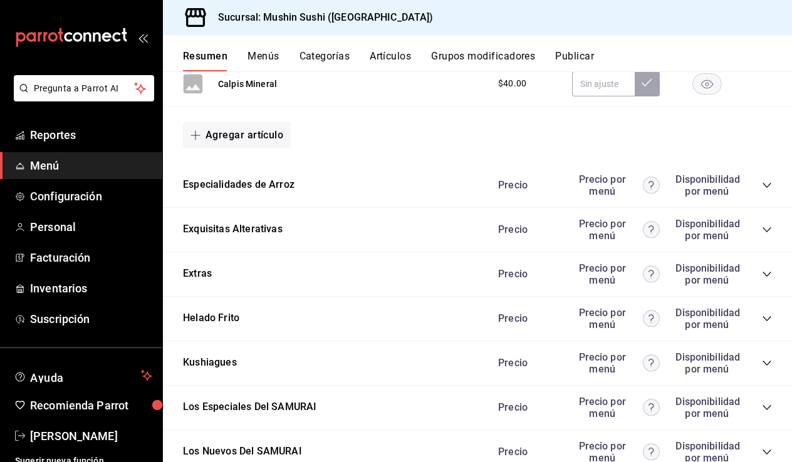
click at [765, 272] on icon "collapse-category-row" at bounding box center [767, 274] width 10 height 10
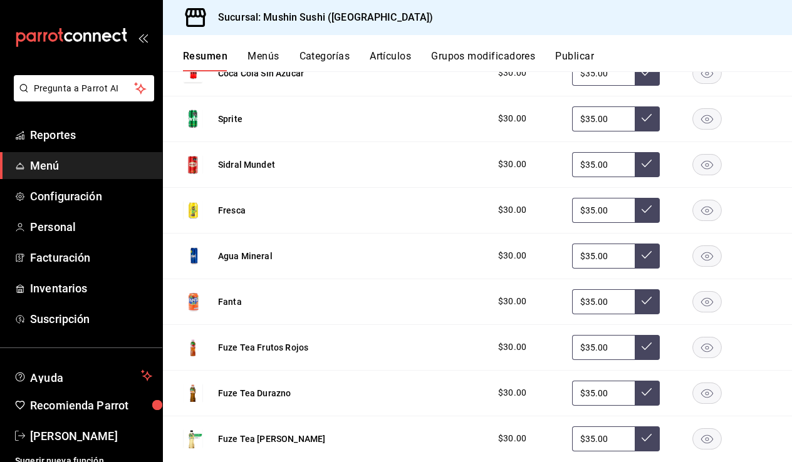
scroll to position [287, 0]
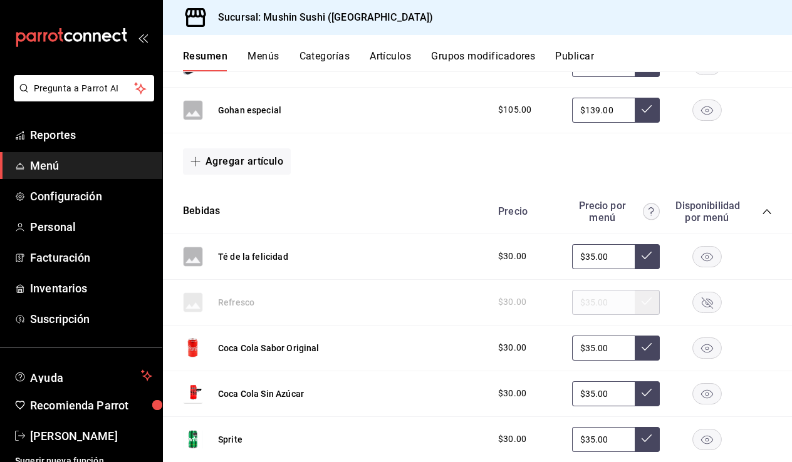
click at [765, 212] on icon "collapse-category-row" at bounding box center [766, 211] width 8 height 5
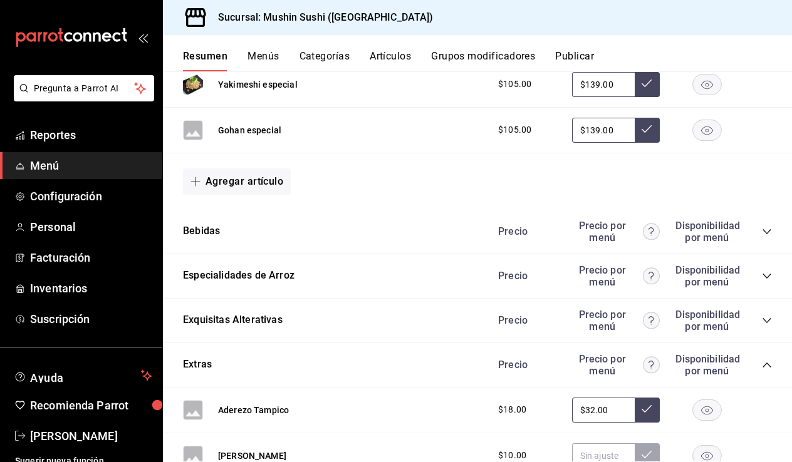
scroll to position [278, 0]
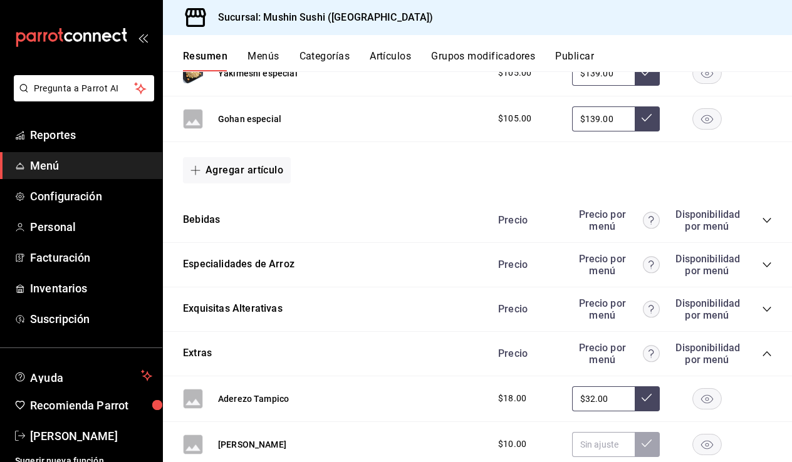
click at [763, 349] on icon "collapse-category-row" at bounding box center [767, 354] width 10 height 10
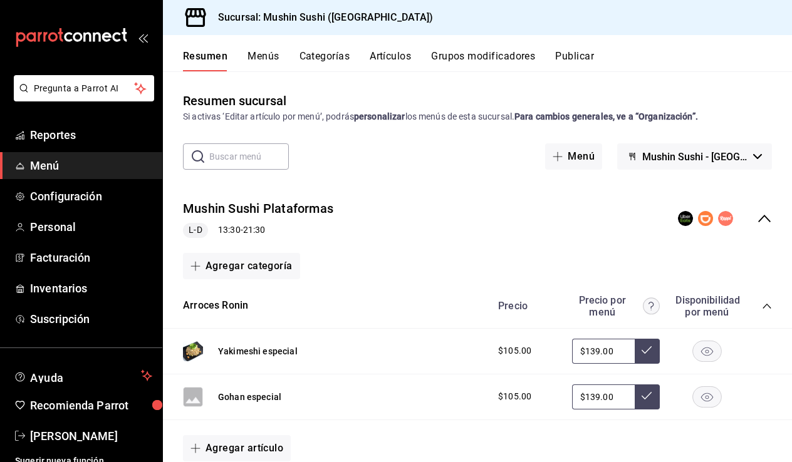
scroll to position [0, 0]
